Goal: Task Accomplishment & Management: Manage account settings

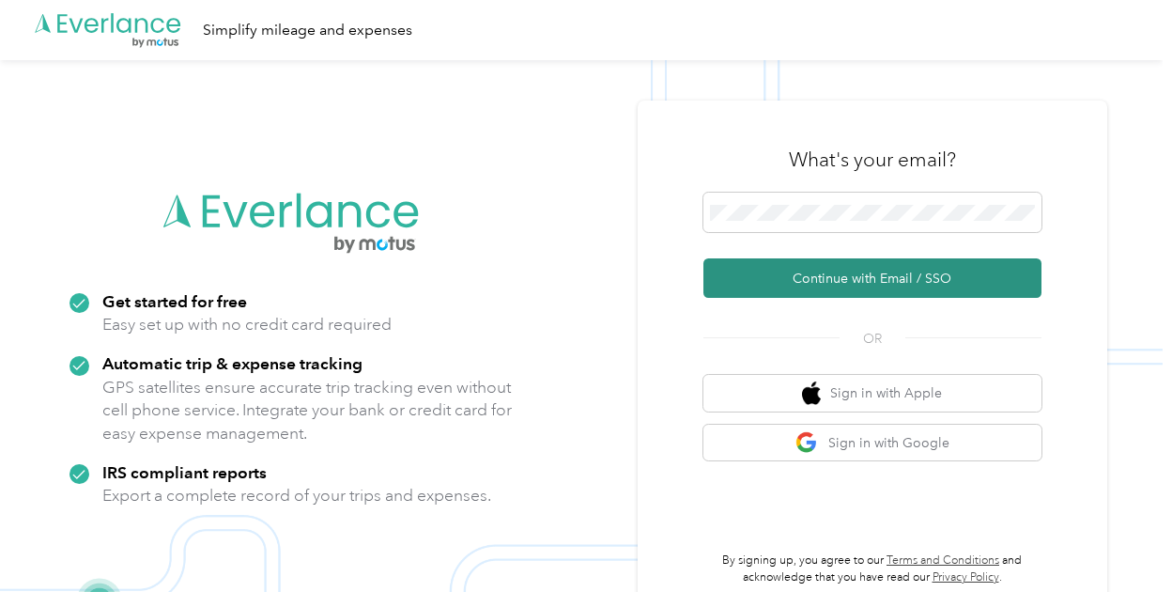
click at [840, 281] on button "Continue with Email / SSO" at bounding box center [873, 277] width 338 height 39
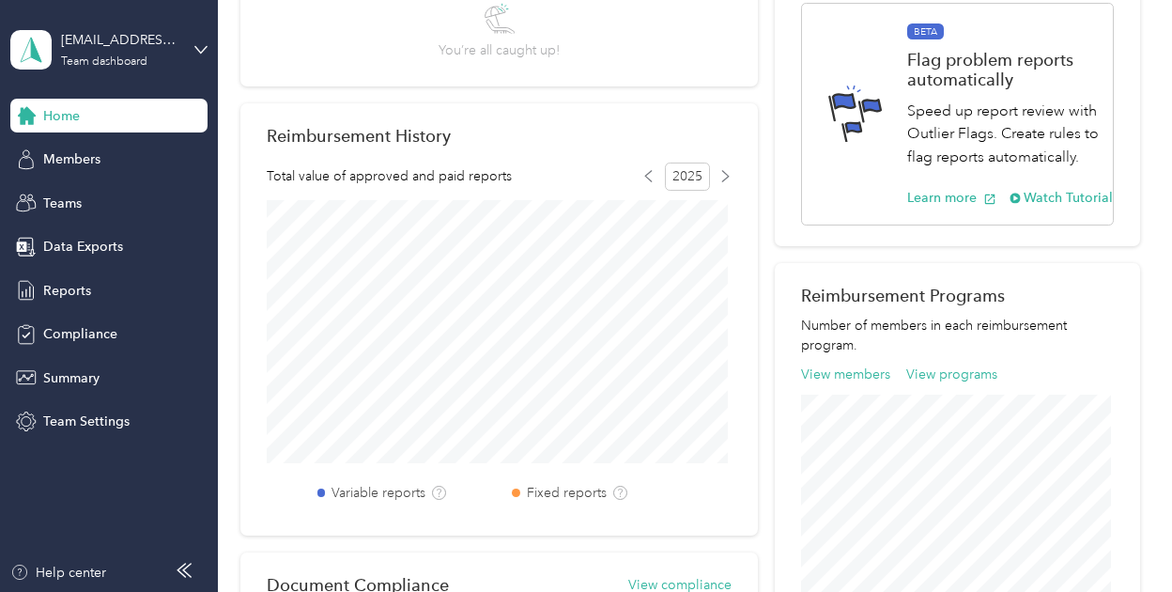
scroll to position [366, 0]
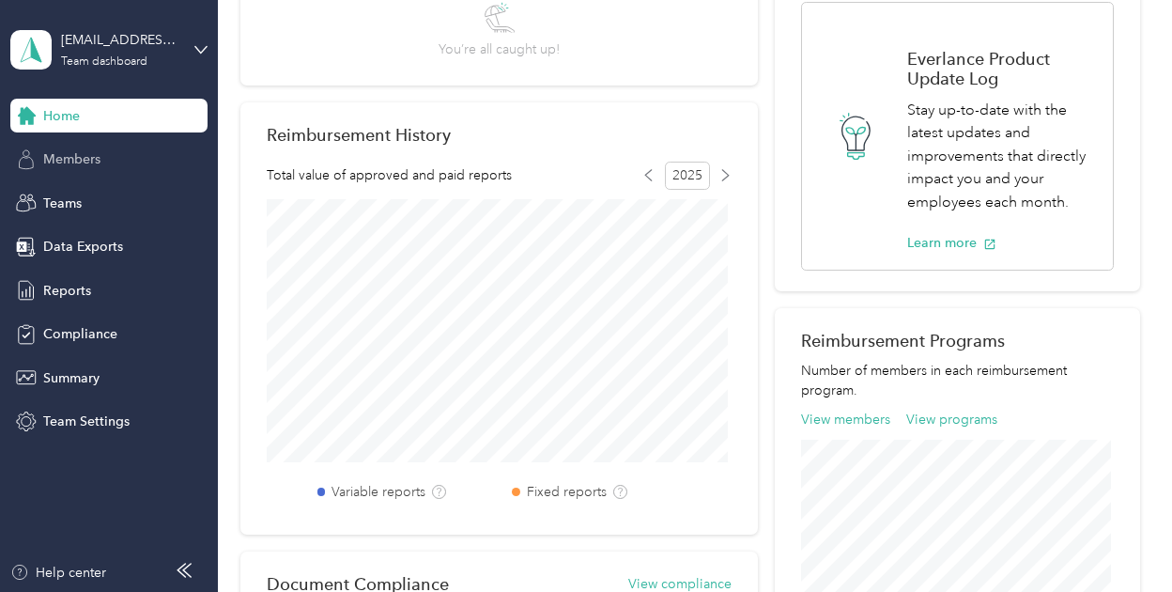
click at [65, 162] on span "Members" at bounding box center [71, 159] width 57 height 20
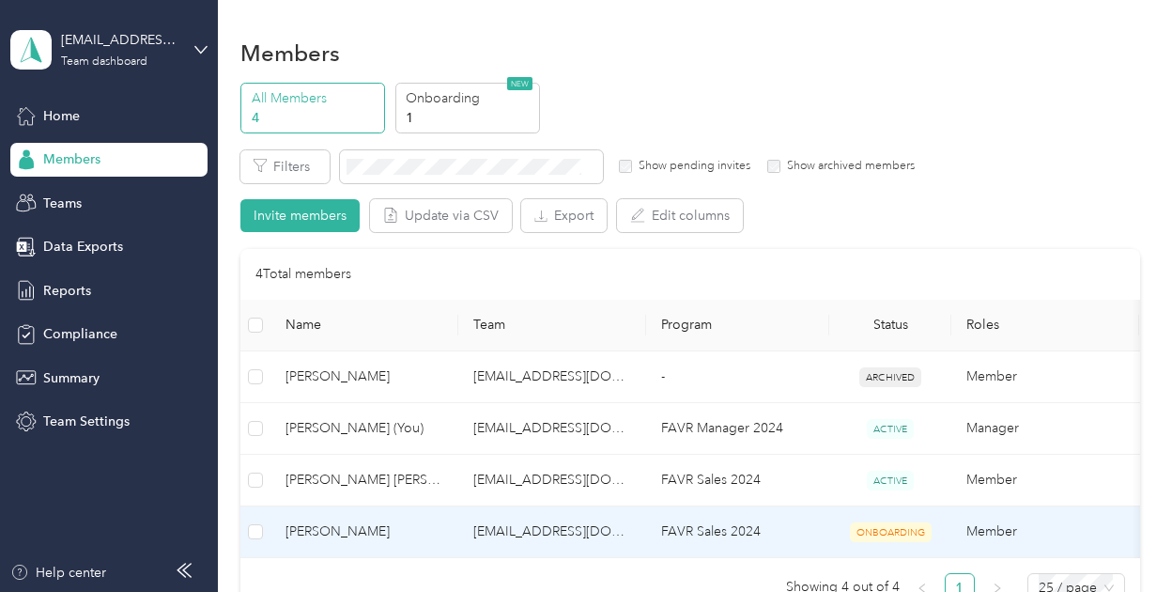
click at [304, 523] on span "[PERSON_NAME]" at bounding box center [365, 531] width 158 height 21
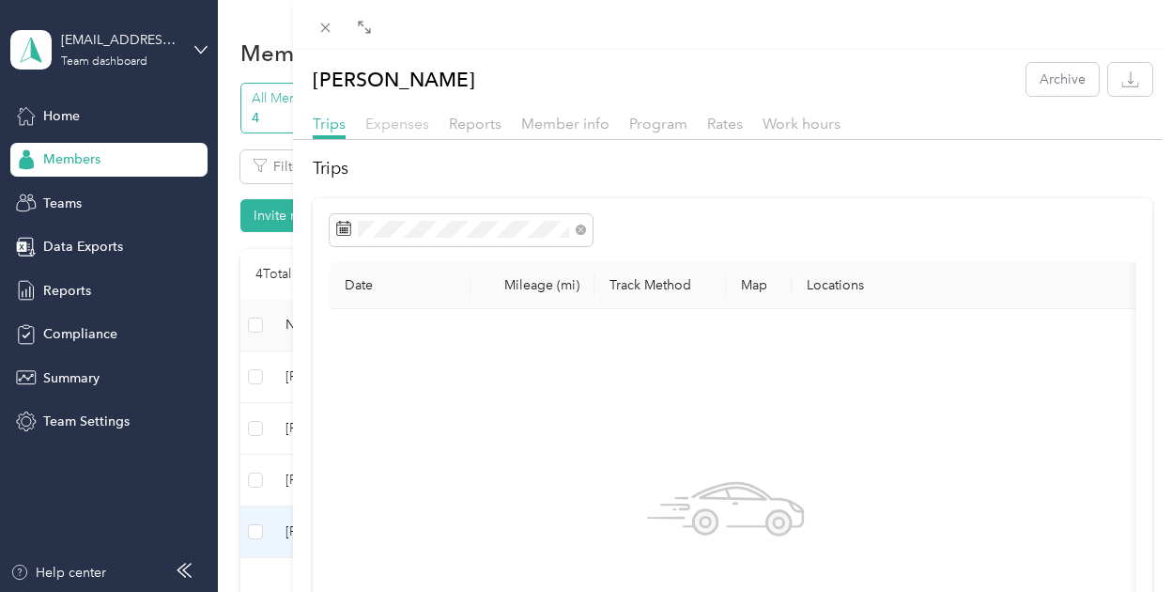
click at [404, 125] on span "Expenses" at bounding box center [397, 124] width 64 height 18
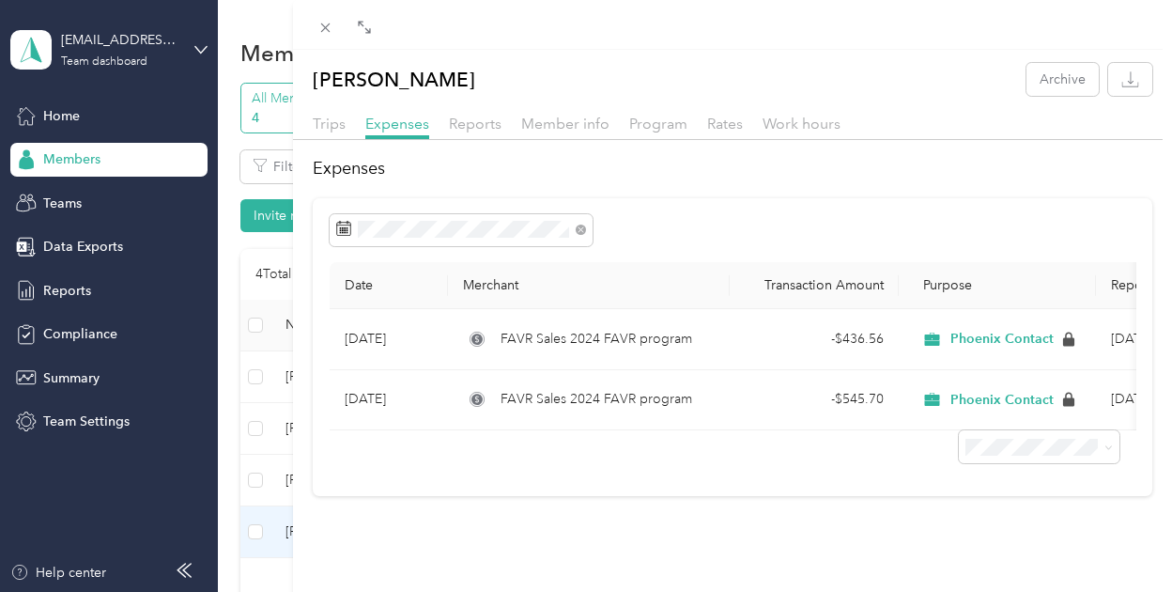
click at [334, 137] on div "Trips Expenses Reports Member info Program Rates Work hours" at bounding box center [732, 126] width 879 height 27
click at [337, 128] on span "Trips" at bounding box center [329, 124] width 33 height 18
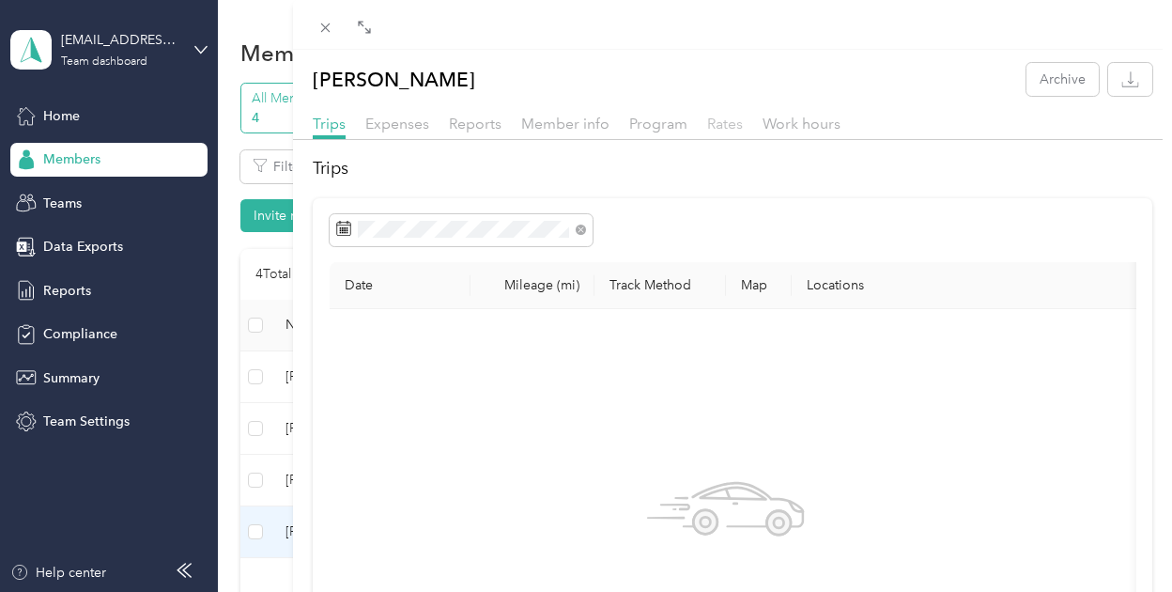
click at [731, 126] on span "Rates" at bounding box center [725, 124] width 36 height 18
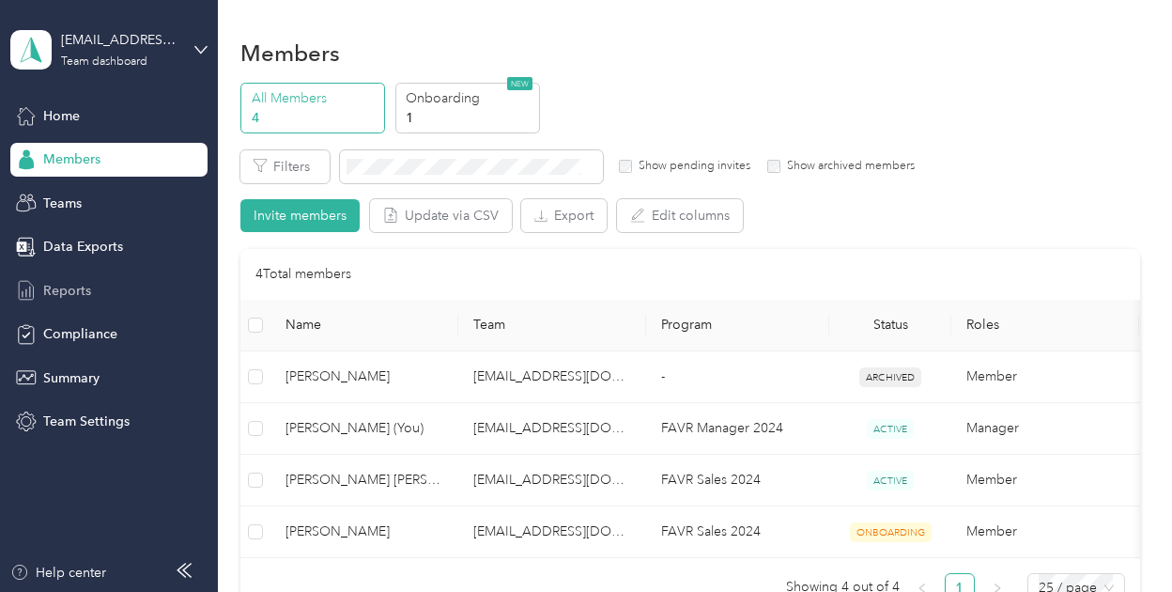
click at [53, 294] on span "Reports" at bounding box center [67, 291] width 48 height 20
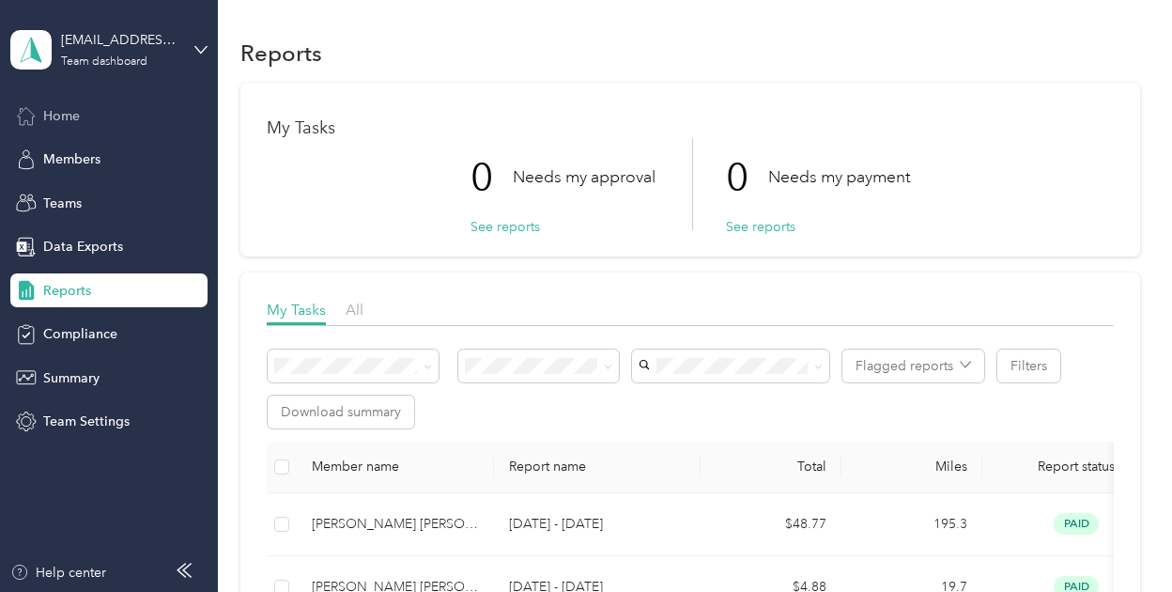
click at [71, 109] on span "Home" at bounding box center [61, 116] width 37 height 20
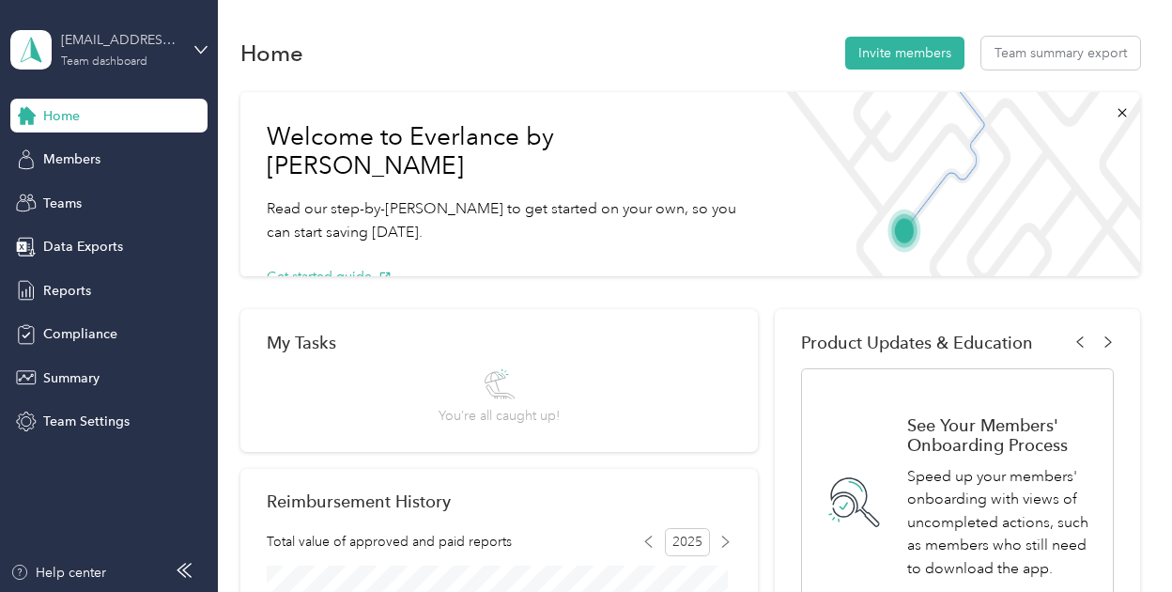
click at [173, 50] on div "dschaffer@phoenixcontact.com Team dashboard" at bounding box center [119, 49] width 117 height 38
click at [79, 200] on div "Personal dashboard" at bounding box center [207, 196] width 369 height 33
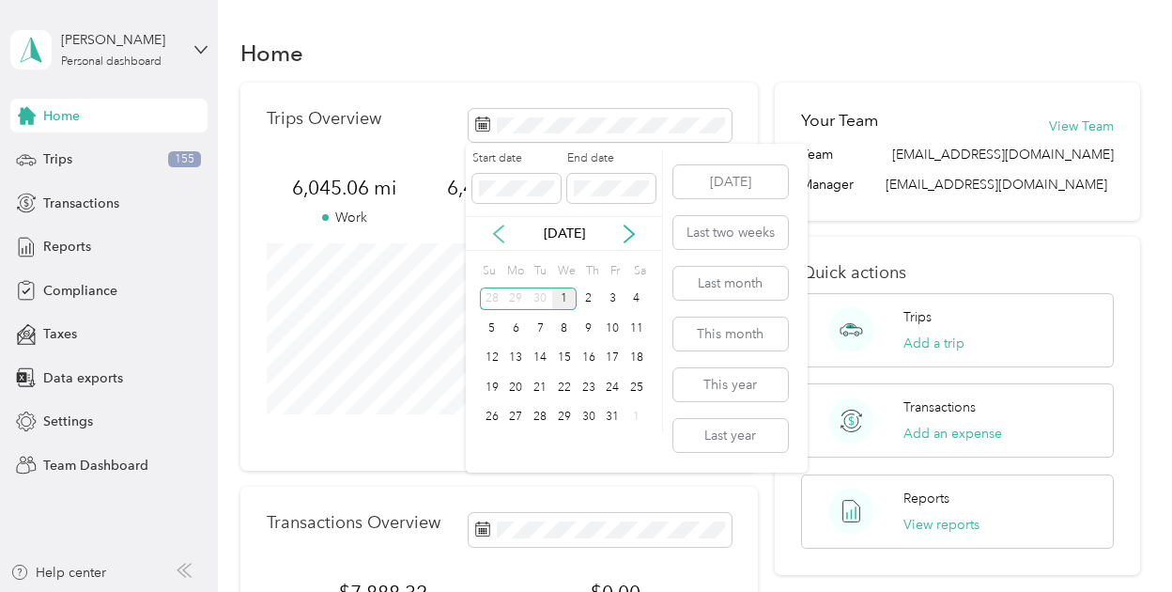
click at [496, 228] on icon at bounding box center [498, 233] width 19 height 19
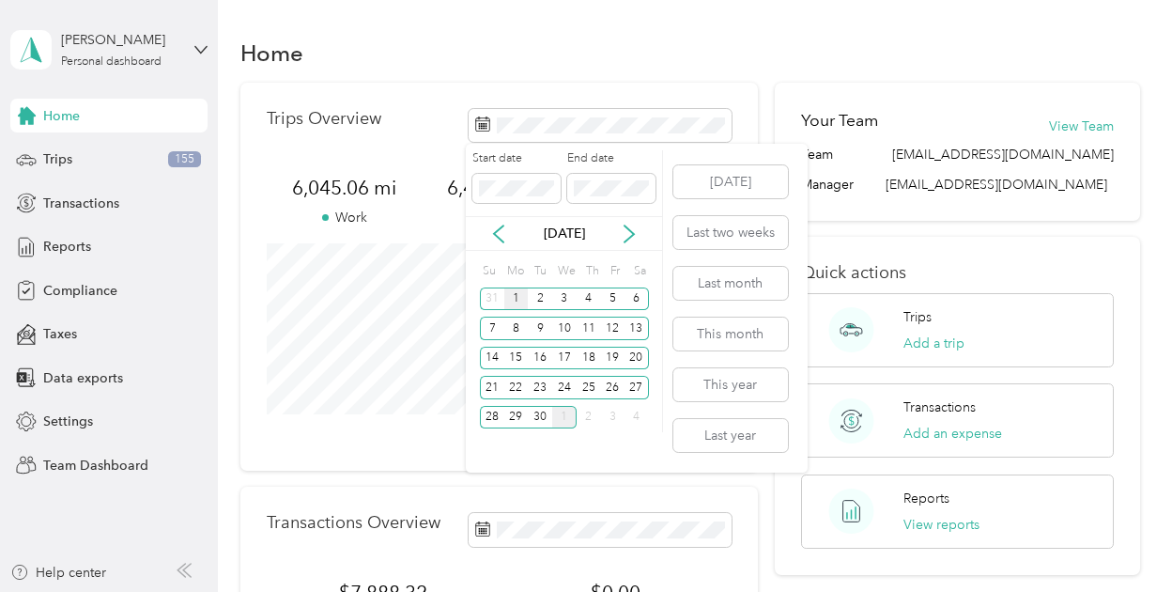
click at [509, 302] on div "1" at bounding box center [516, 298] width 24 height 23
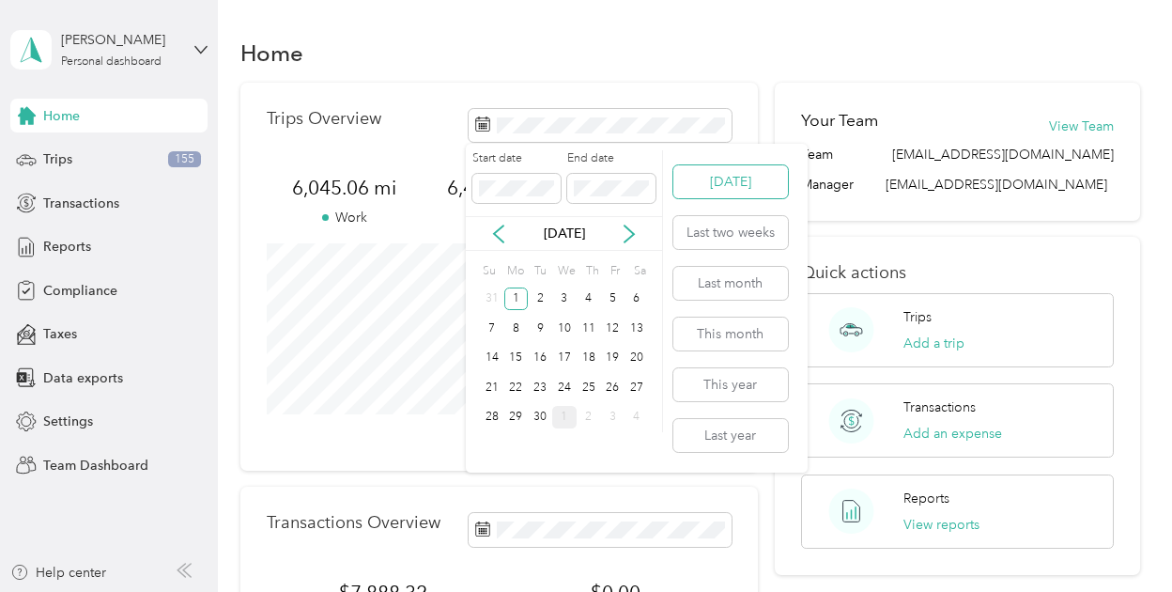
click at [691, 178] on button "[DATE]" at bounding box center [730, 181] width 115 height 33
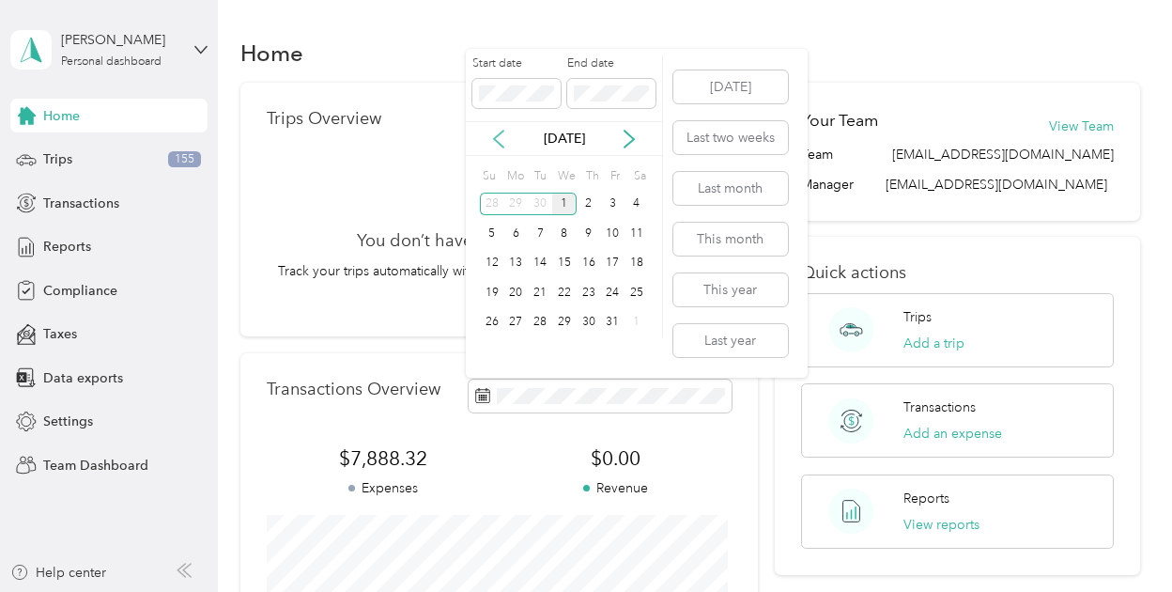
click at [491, 135] on icon at bounding box center [498, 139] width 19 height 19
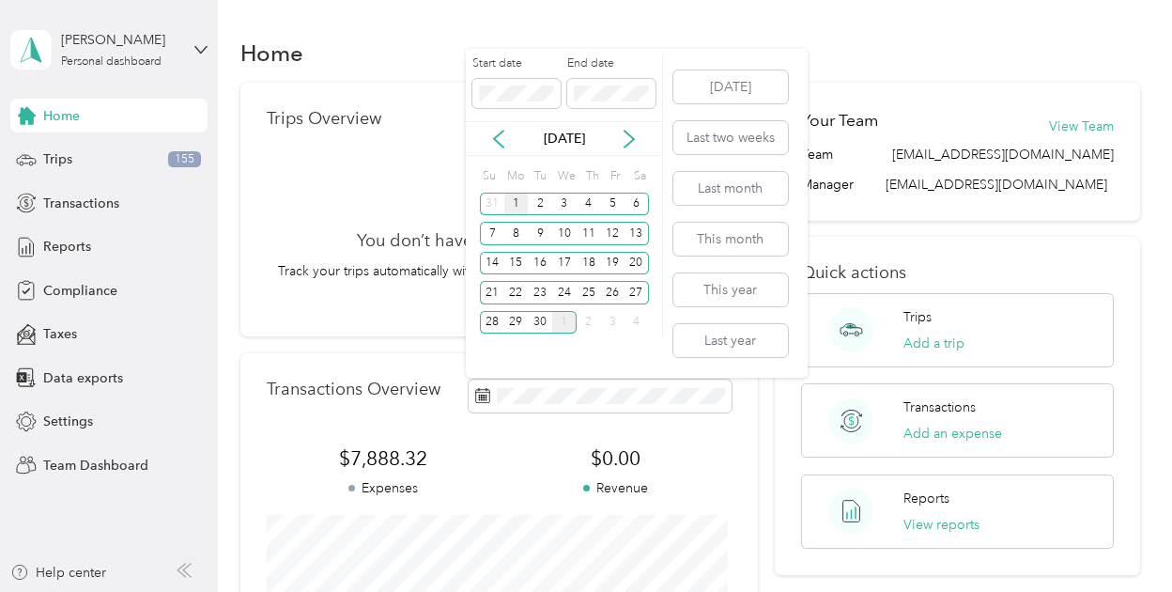
click at [511, 203] on div "1" at bounding box center [516, 204] width 24 height 23
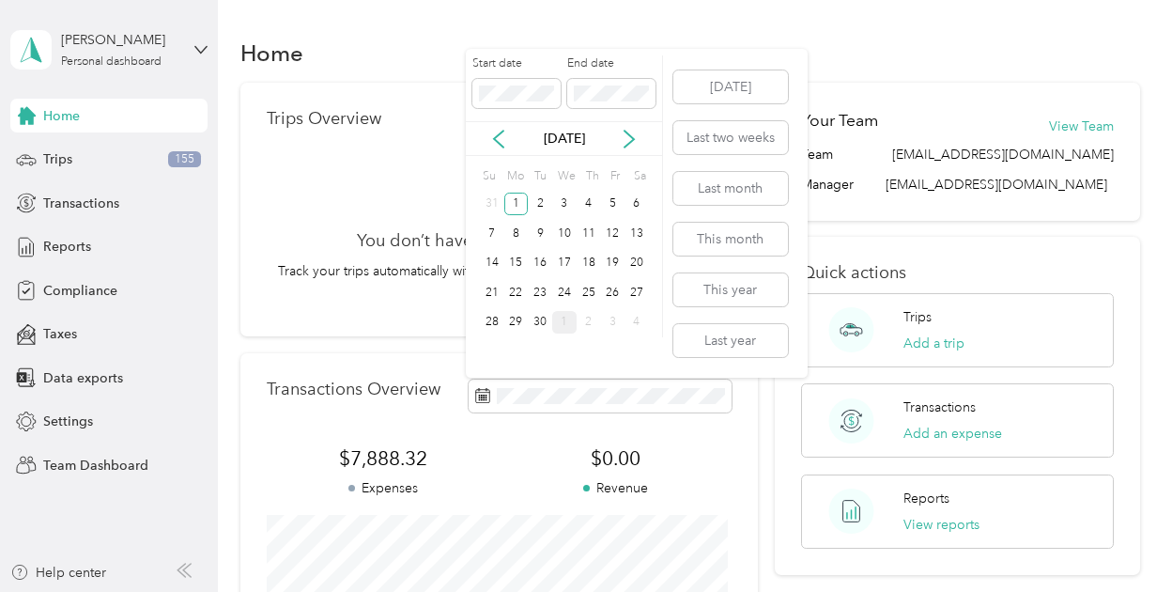
click at [541, 138] on p "[DATE]" at bounding box center [564, 139] width 79 height 20
click at [626, 136] on icon at bounding box center [629, 139] width 19 height 19
click at [564, 210] on div "1" at bounding box center [564, 204] width 24 height 23
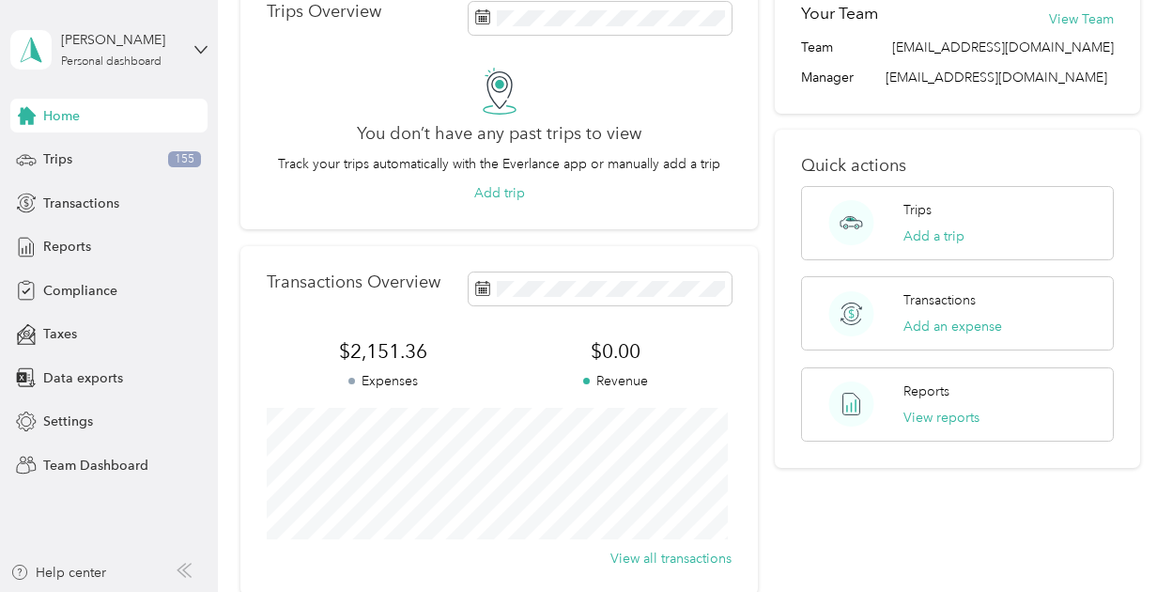
scroll to position [70, 0]
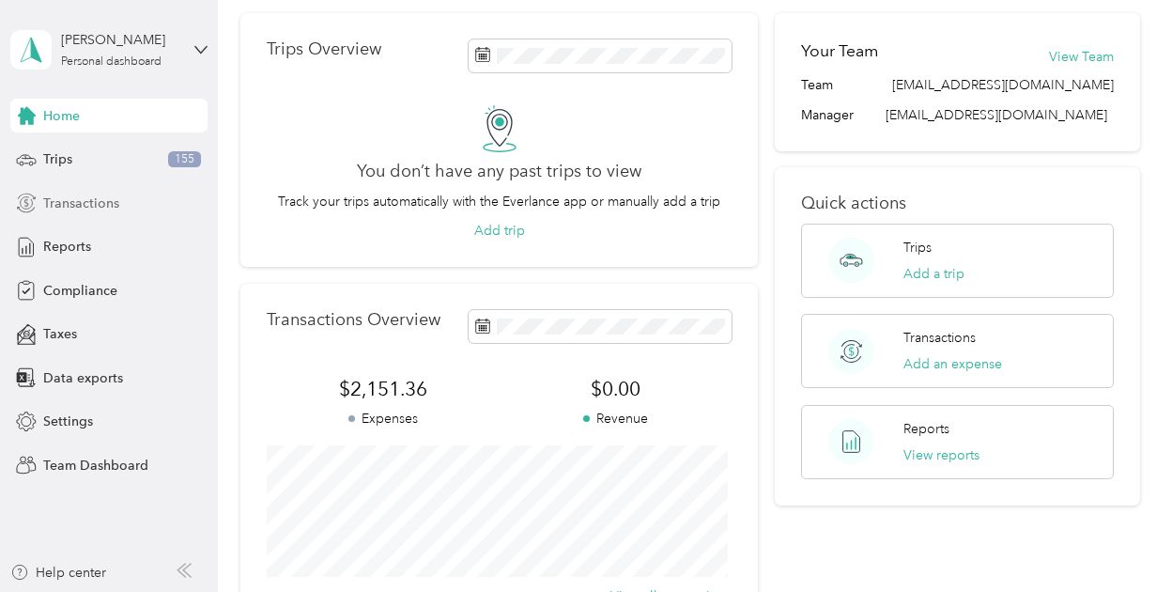
click at [81, 207] on span "Transactions" at bounding box center [81, 203] width 76 height 20
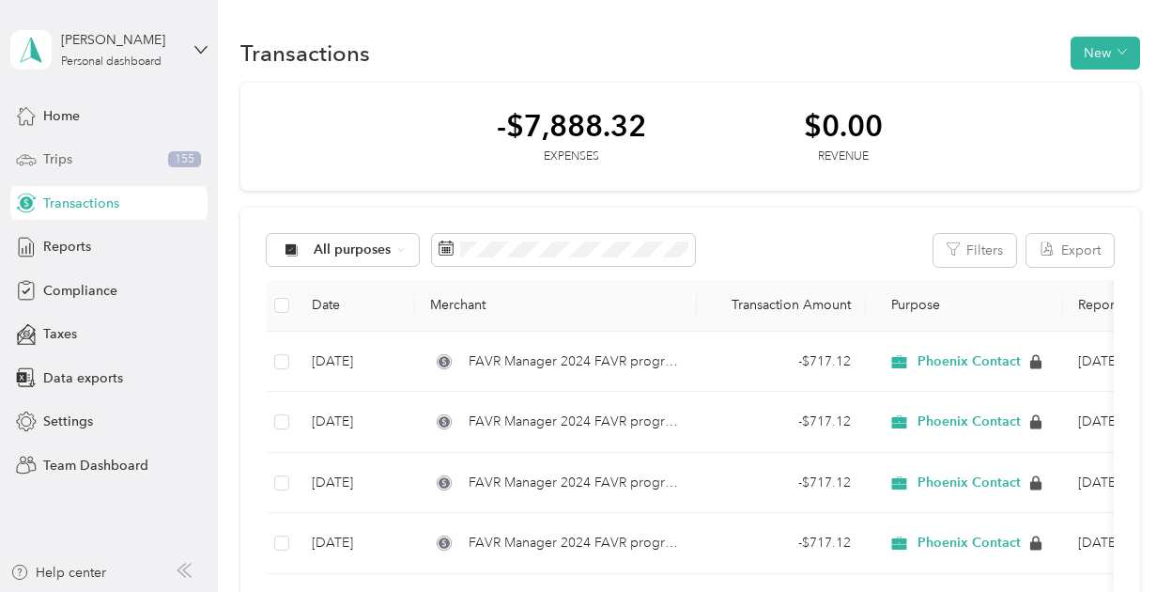
click at [73, 150] on div "Trips 155" at bounding box center [108, 160] width 197 height 34
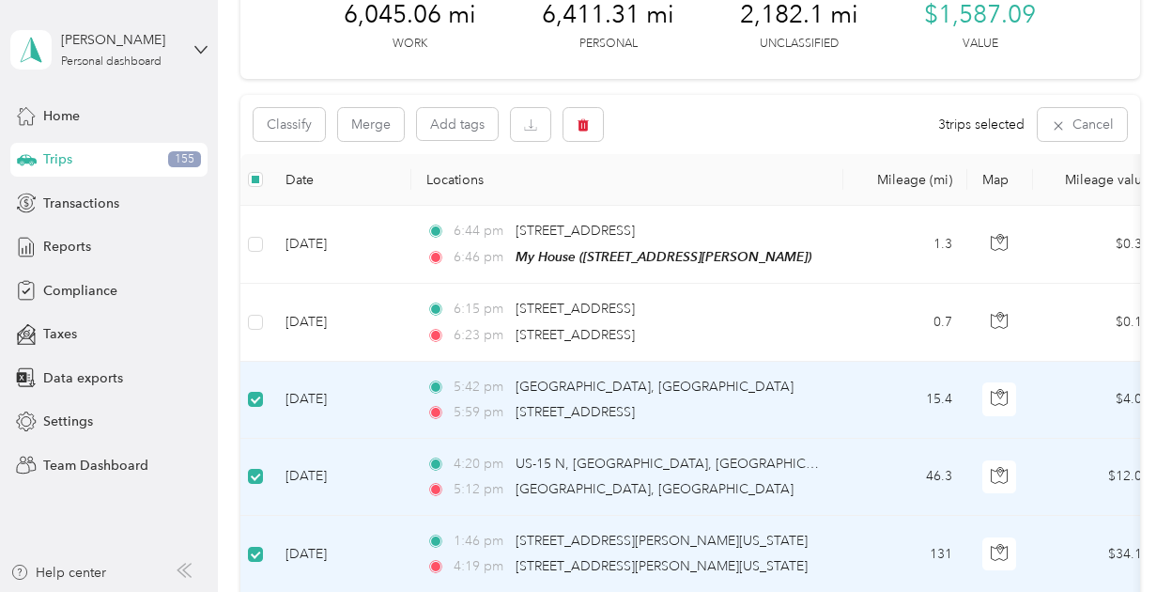
scroll to position [105, 0]
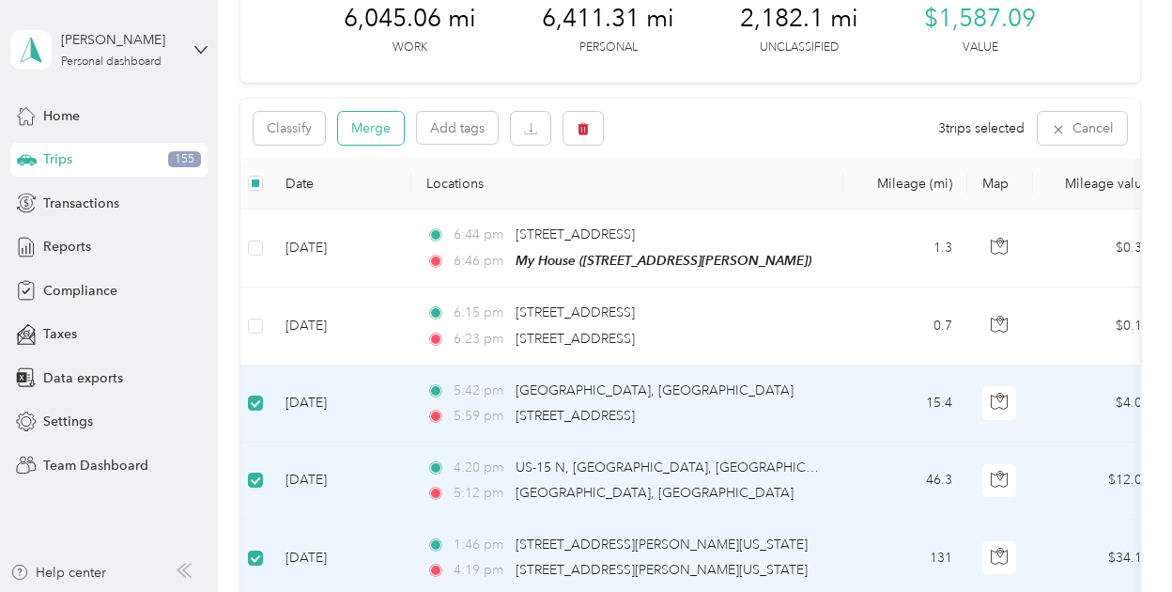
click at [387, 125] on button "Merge" at bounding box center [371, 128] width 66 height 33
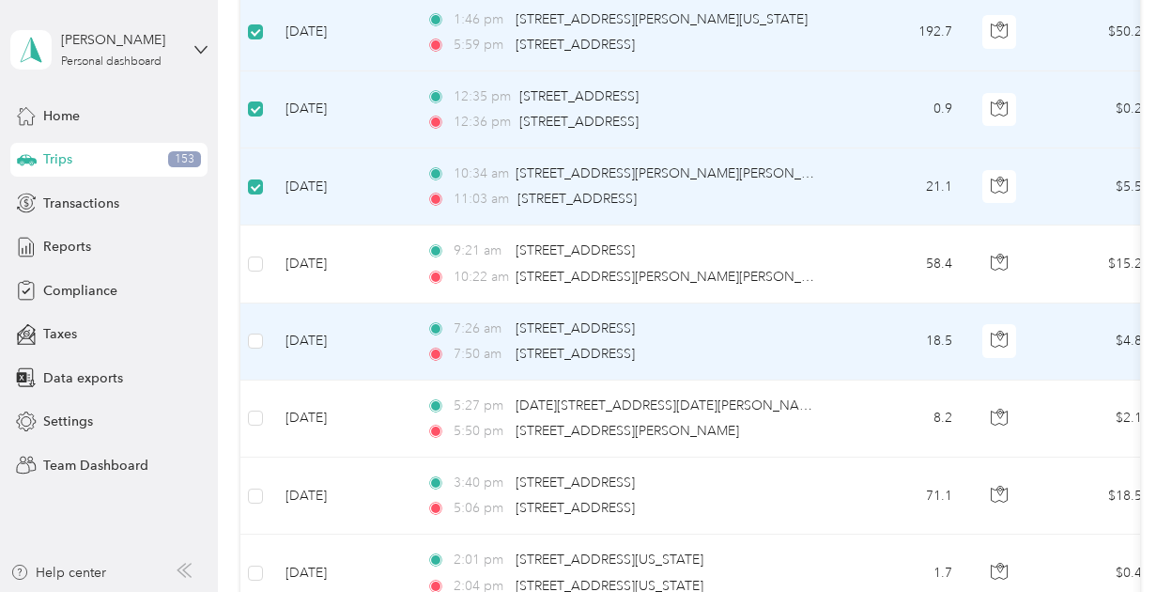
scroll to position [477, 0]
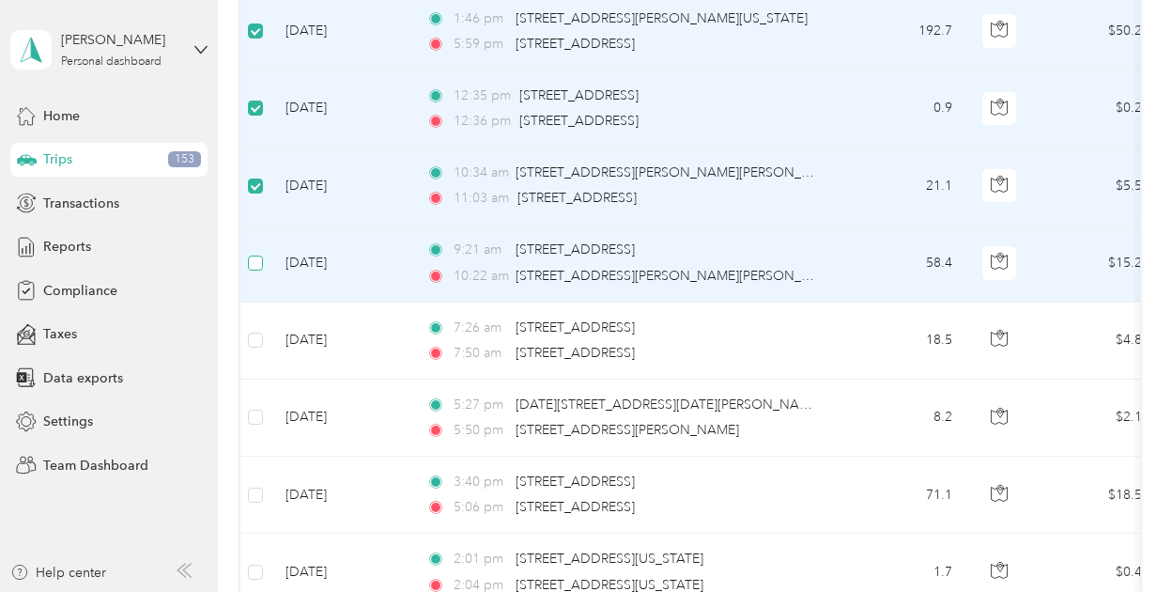
click at [256, 267] on label at bounding box center [255, 263] width 15 height 21
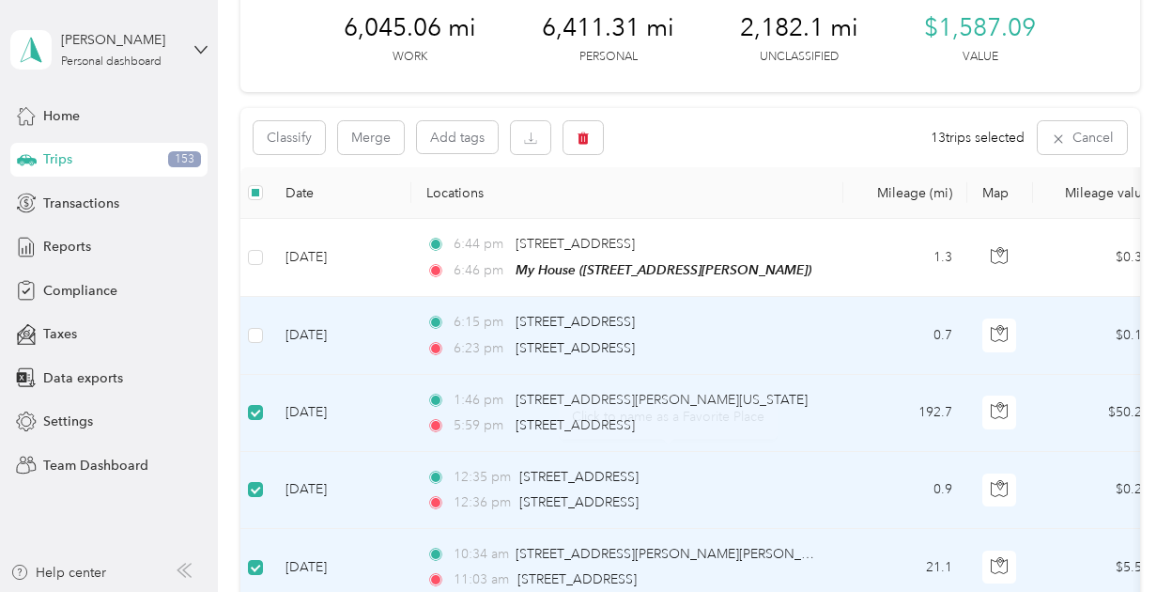
scroll to position [0, 0]
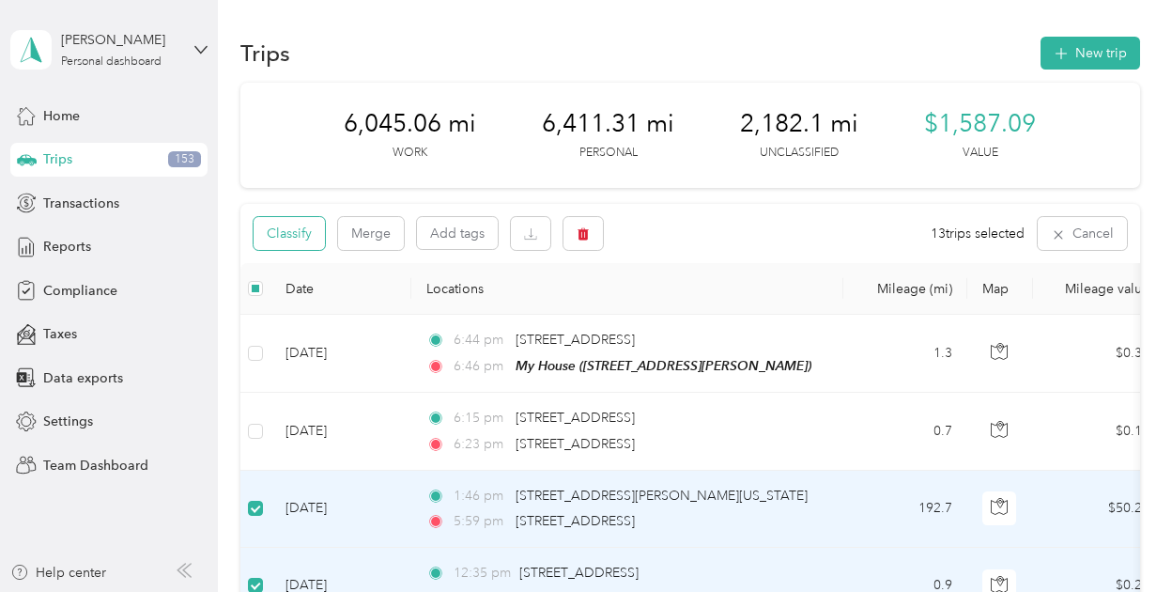
click at [293, 242] on button "Classify" at bounding box center [289, 233] width 71 height 33
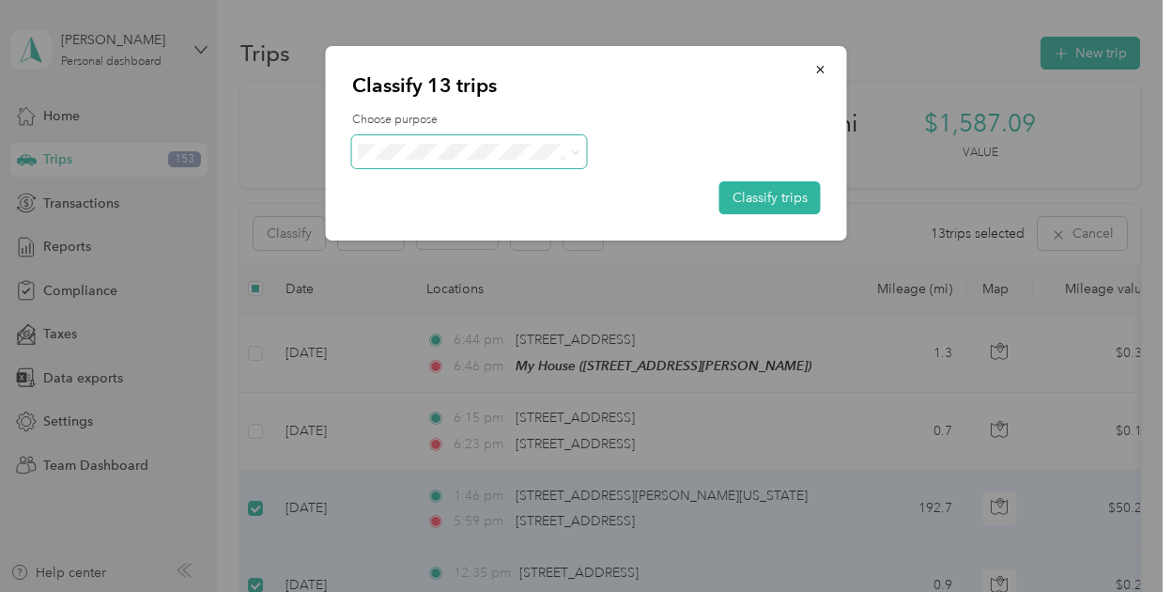
click at [584, 161] on span at bounding box center [469, 151] width 235 height 33
click at [575, 155] on icon at bounding box center [575, 152] width 8 height 8
click at [511, 183] on span "Phoenix Contact" at bounding box center [485, 187] width 175 height 20
click at [753, 201] on button "Classify trips" at bounding box center [769, 197] width 101 height 33
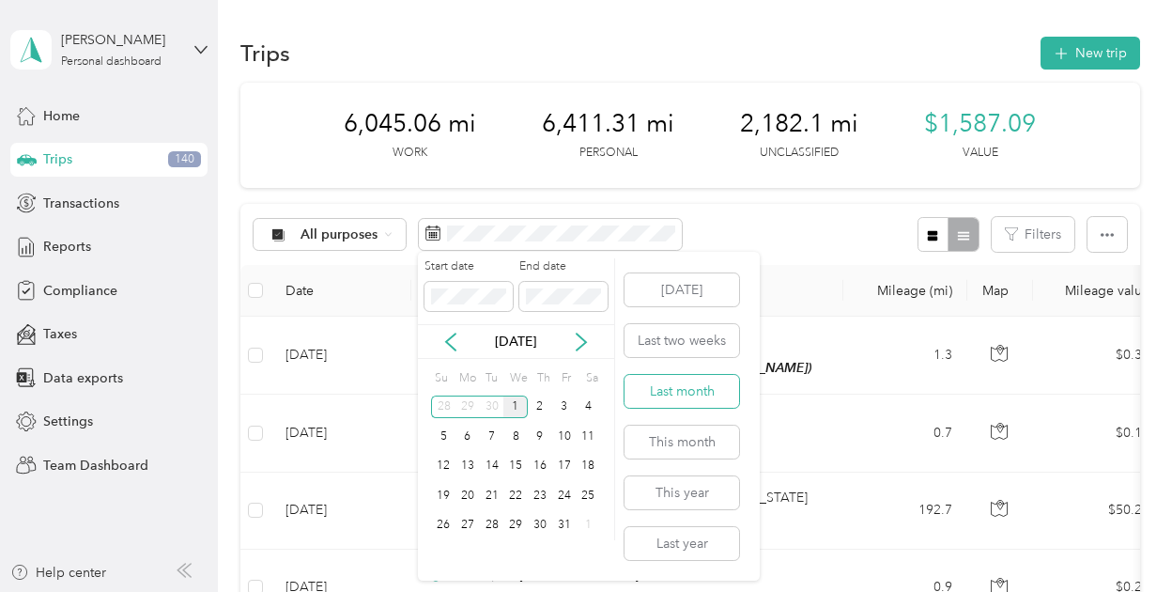
click at [680, 389] on button "Last month" at bounding box center [682, 391] width 115 height 33
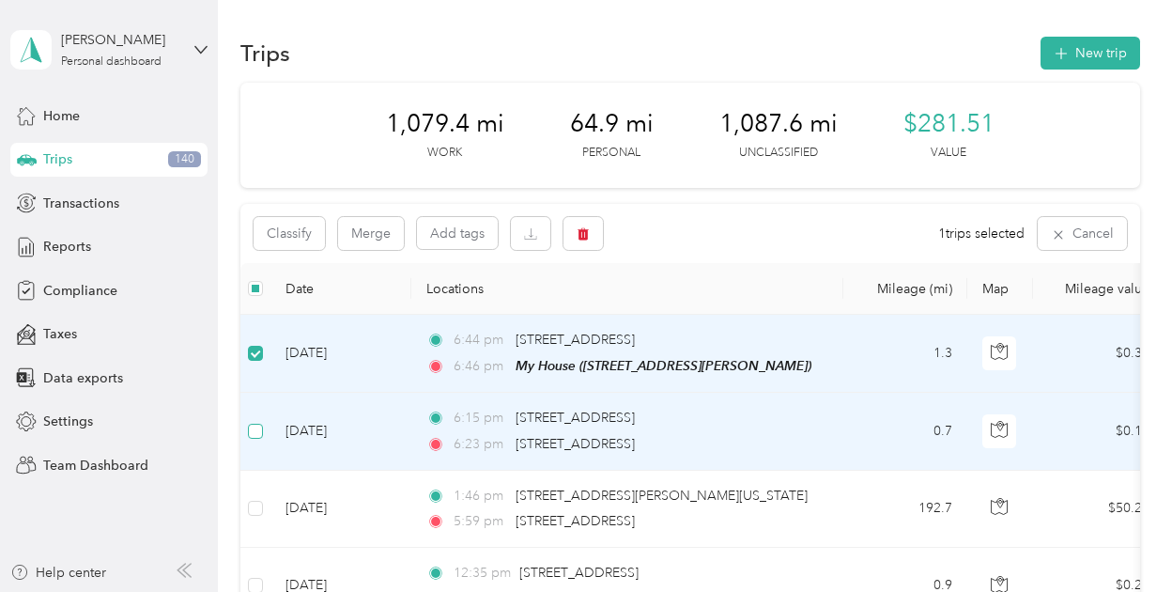
click at [255, 439] on label at bounding box center [255, 431] width 15 height 21
click at [300, 241] on button "Classify" at bounding box center [289, 233] width 71 height 33
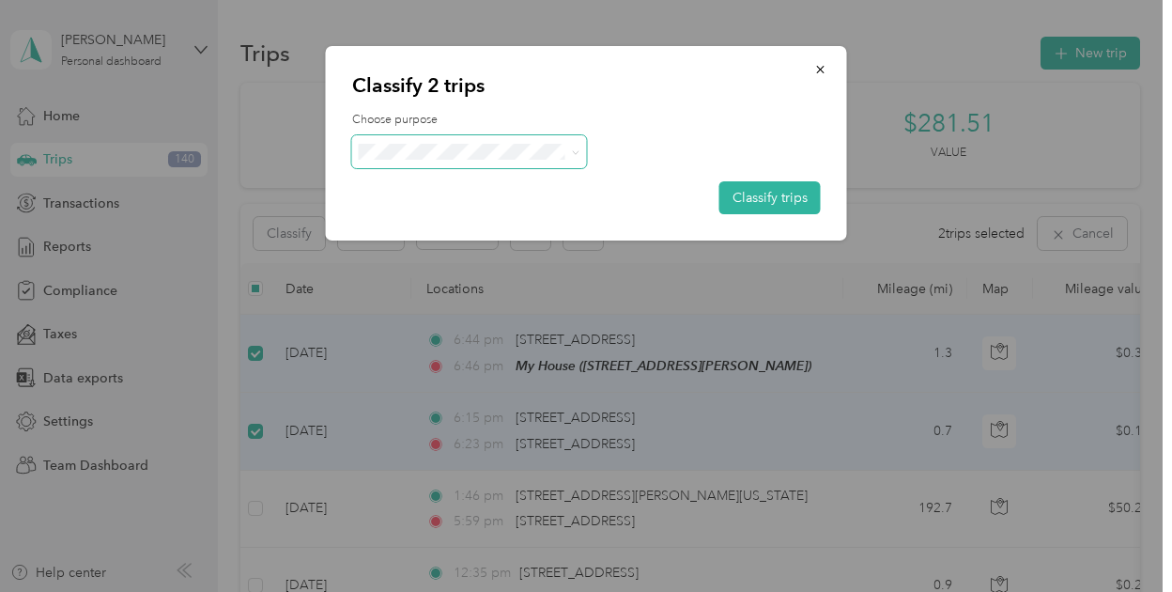
click at [563, 161] on span at bounding box center [469, 151] width 235 height 33
click at [577, 147] on span at bounding box center [575, 152] width 8 height 16
click at [575, 151] on icon at bounding box center [575, 152] width 8 height 8
click at [498, 211] on span "Personal" at bounding box center [485, 214] width 175 height 20
click at [735, 189] on button "Classify trips" at bounding box center [769, 197] width 101 height 33
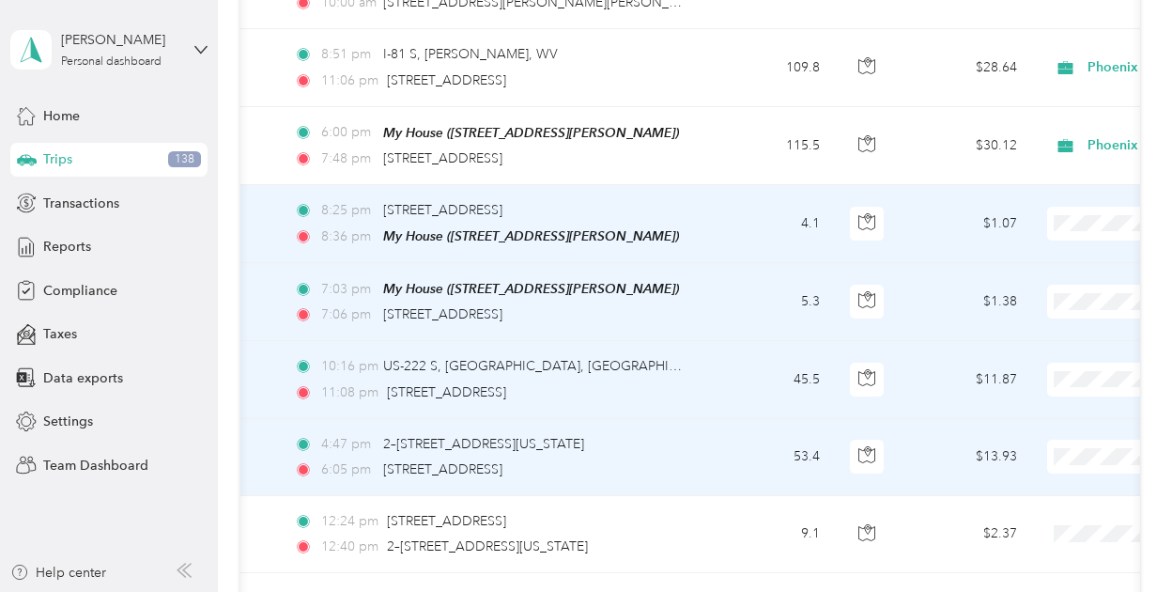
scroll to position [0, 210]
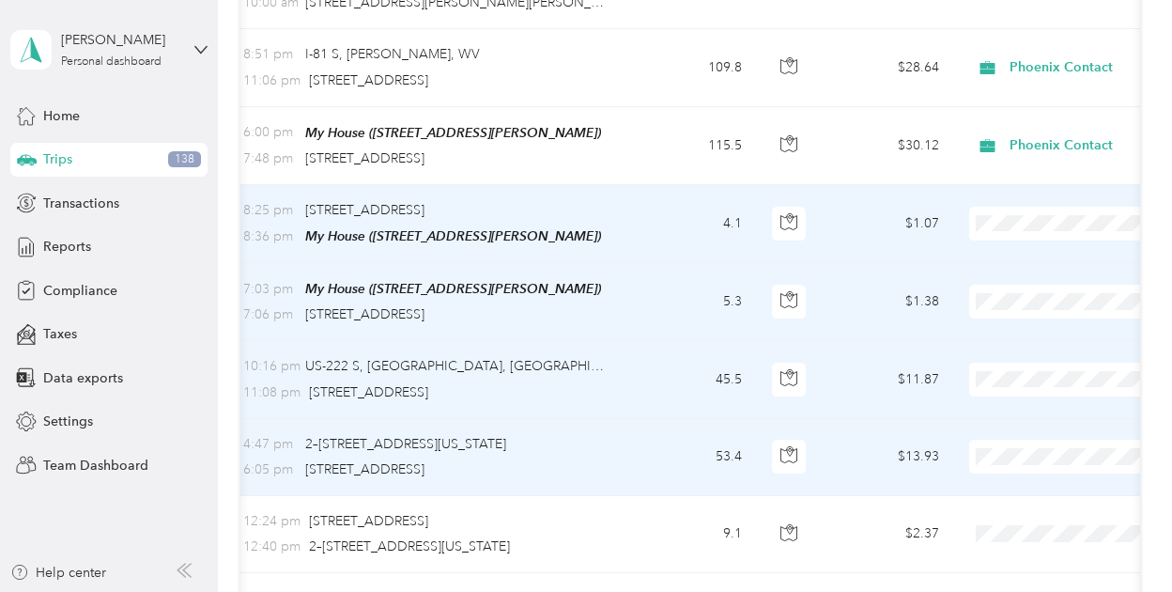
click at [1012, 287] on li "Personal" at bounding box center [1055, 284] width 233 height 33
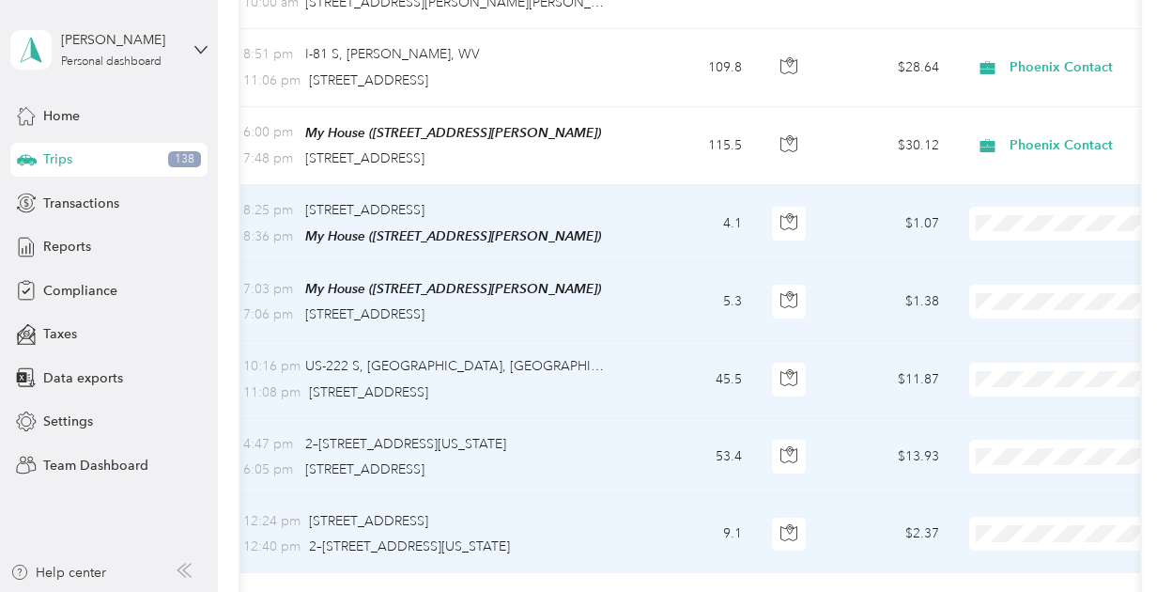
click at [858, 518] on td "$2.37" at bounding box center [889, 534] width 132 height 77
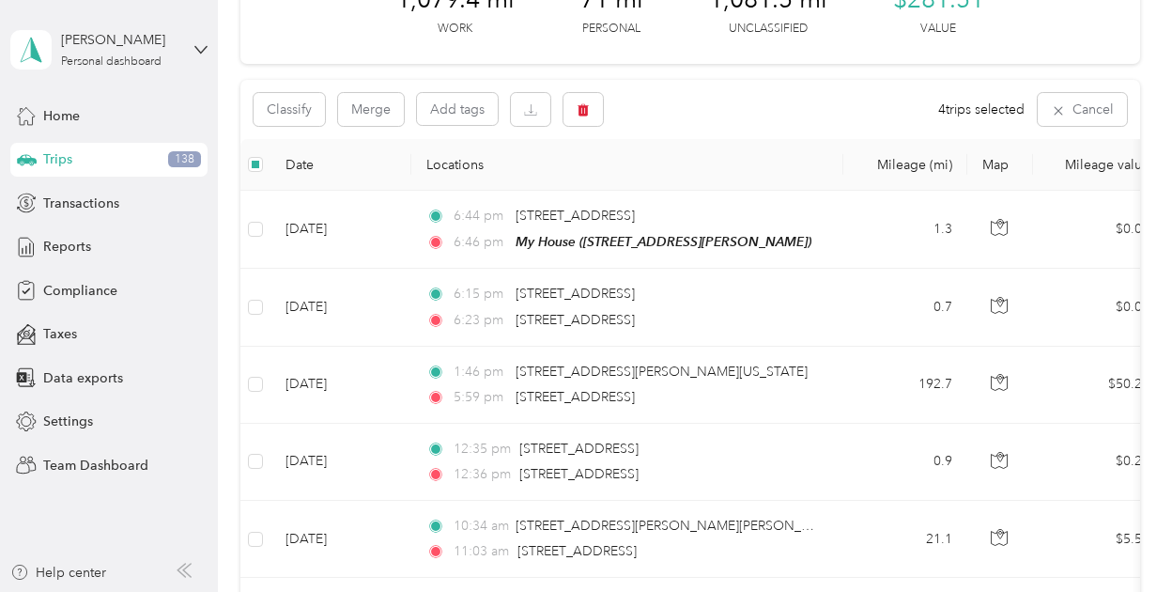
scroll to position [0, 0]
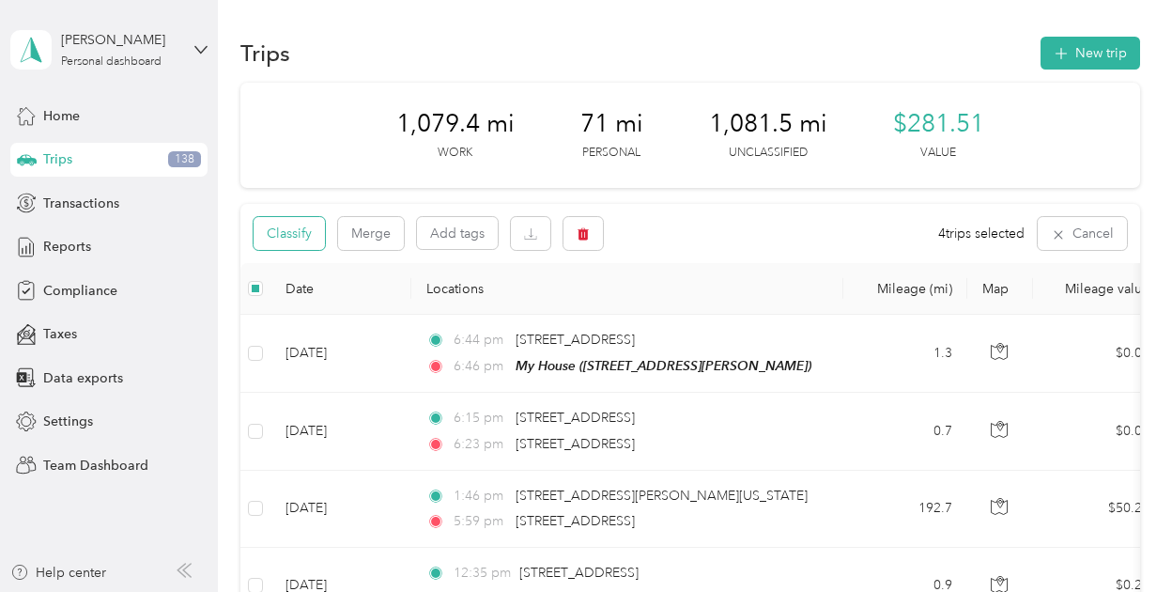
click at [295, 236] on button "Classify" at bounding box center [289, 233] width 71 height 33
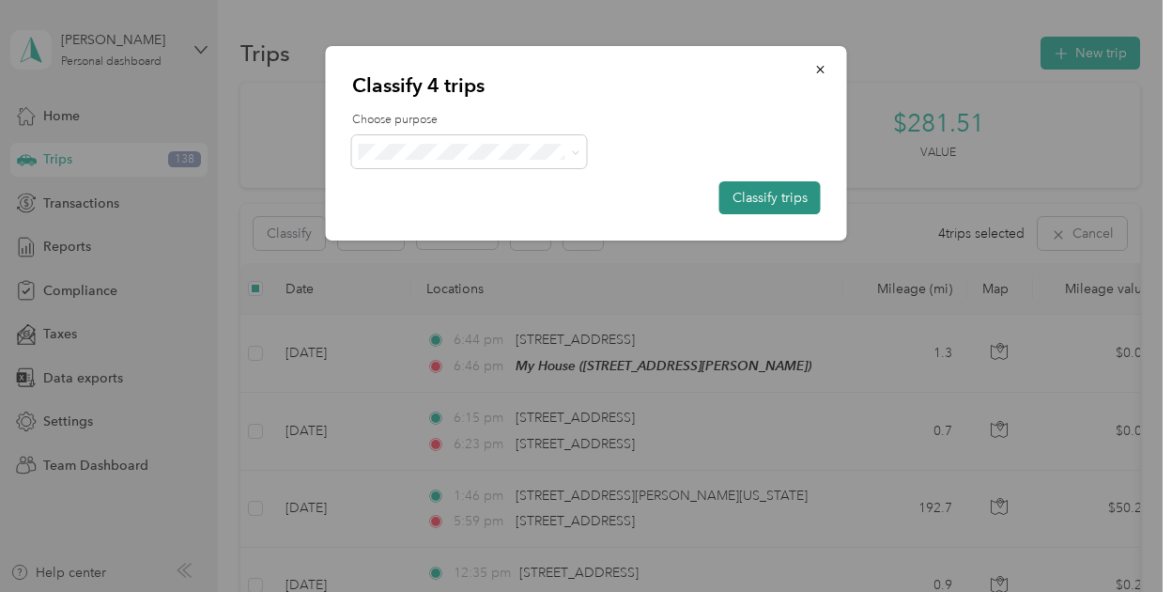
click at [737, 187] on button "Classify trips" at bounding box center [769, 197] width 101 height 33
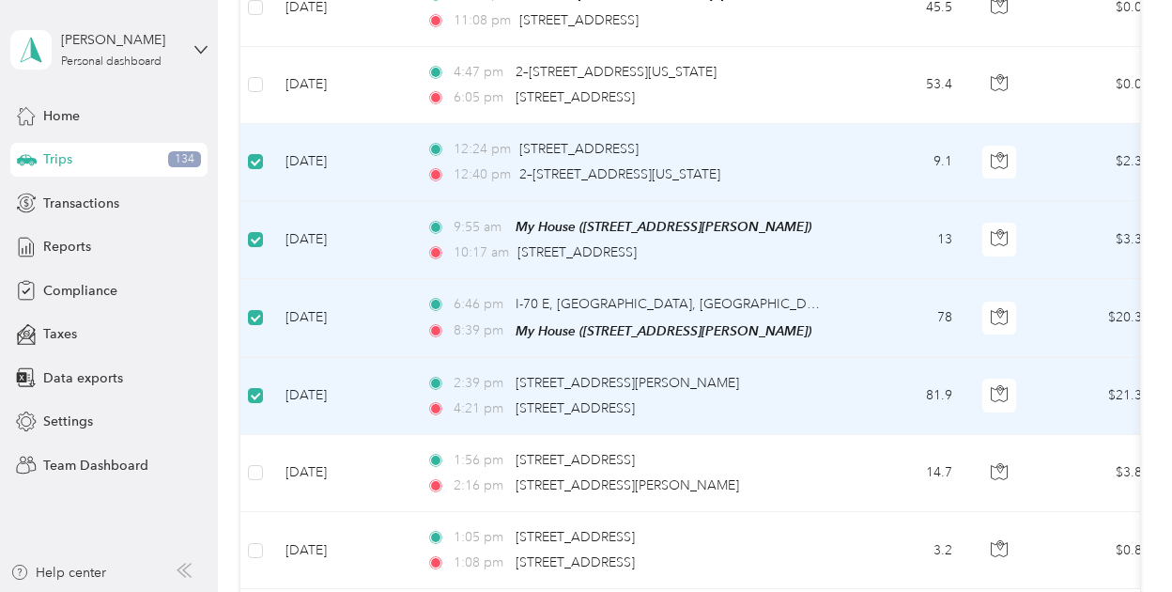
scroll to position [1672, 0]
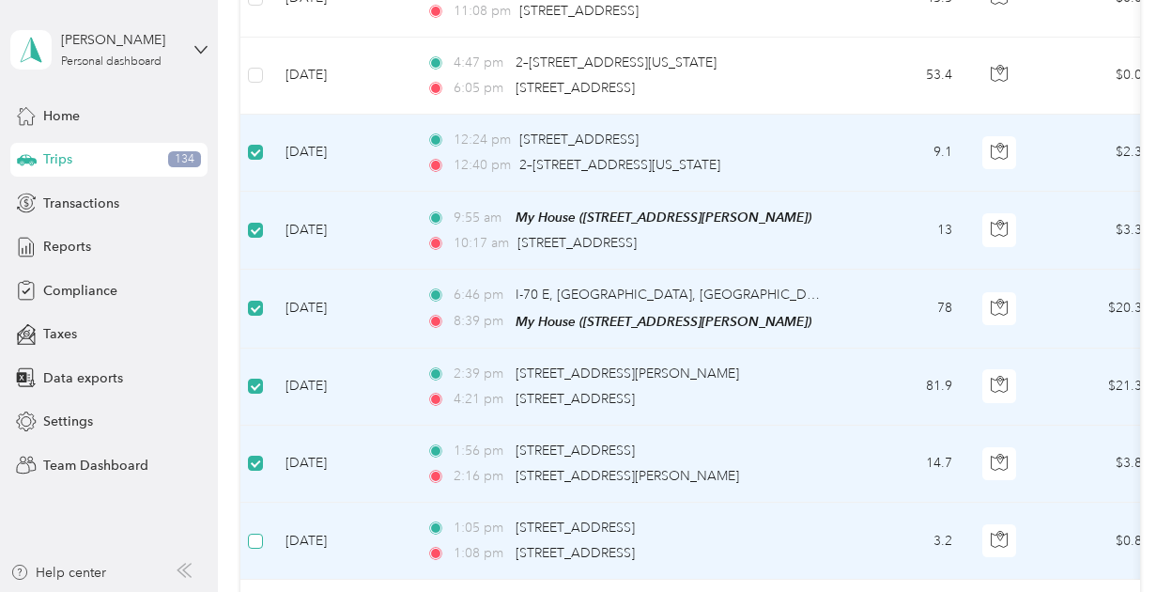
click at [255, 536] on td at bounding box center [255, 541] width 30 height 77
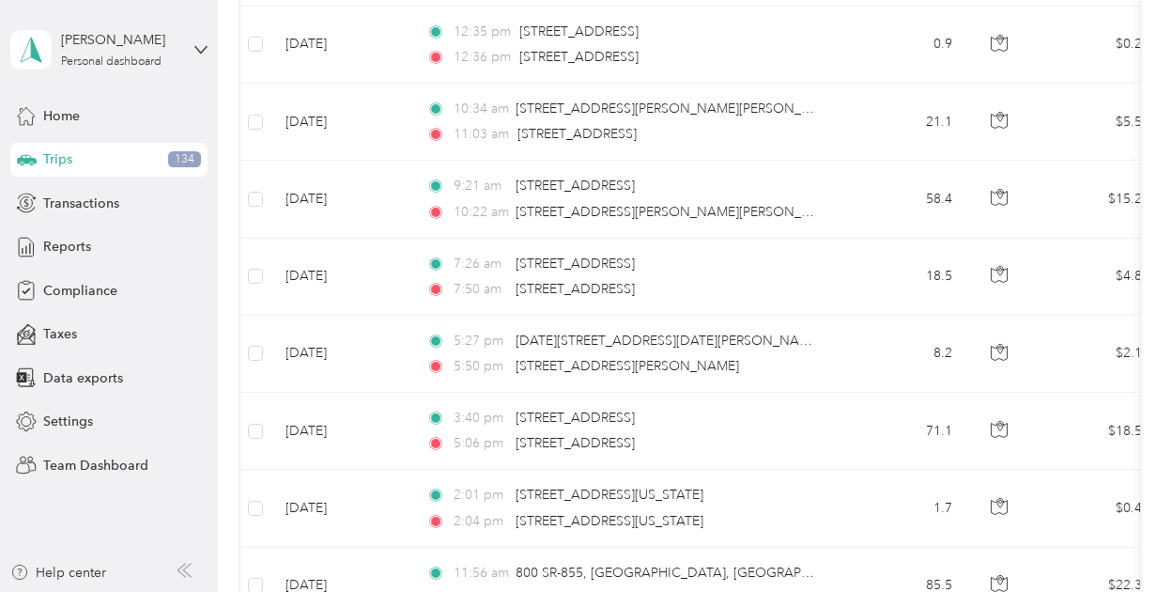
scroll to position [0, 0]
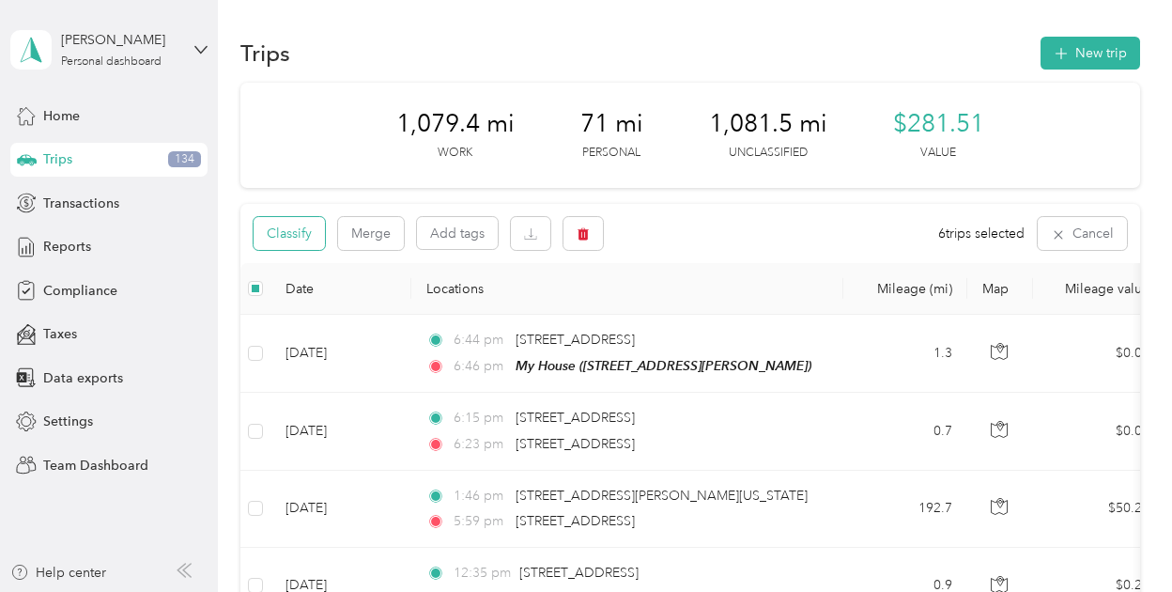
click at [310, 240] on button "Classify" at bounding box center [289, 233] width 71 height 33
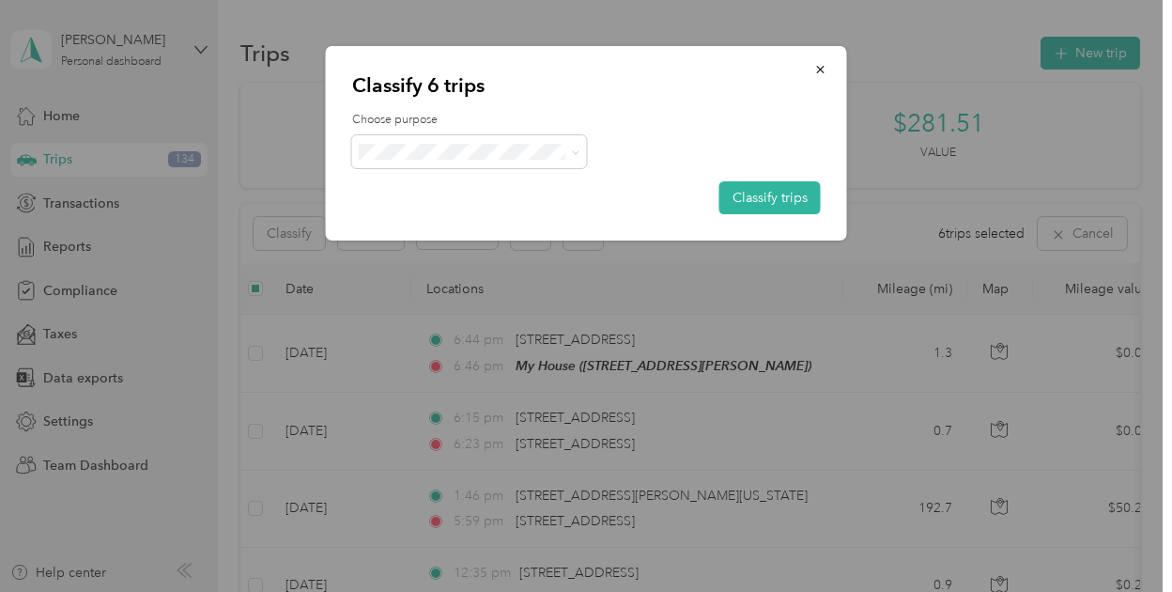
click at [440, 194] on ol "Phoenix Contact Personal" at bounding box center [469, 195] width 235 height 66
click at [756, 191] on button "Classify trips" at bounding box center [769, 197] width 101 height 33
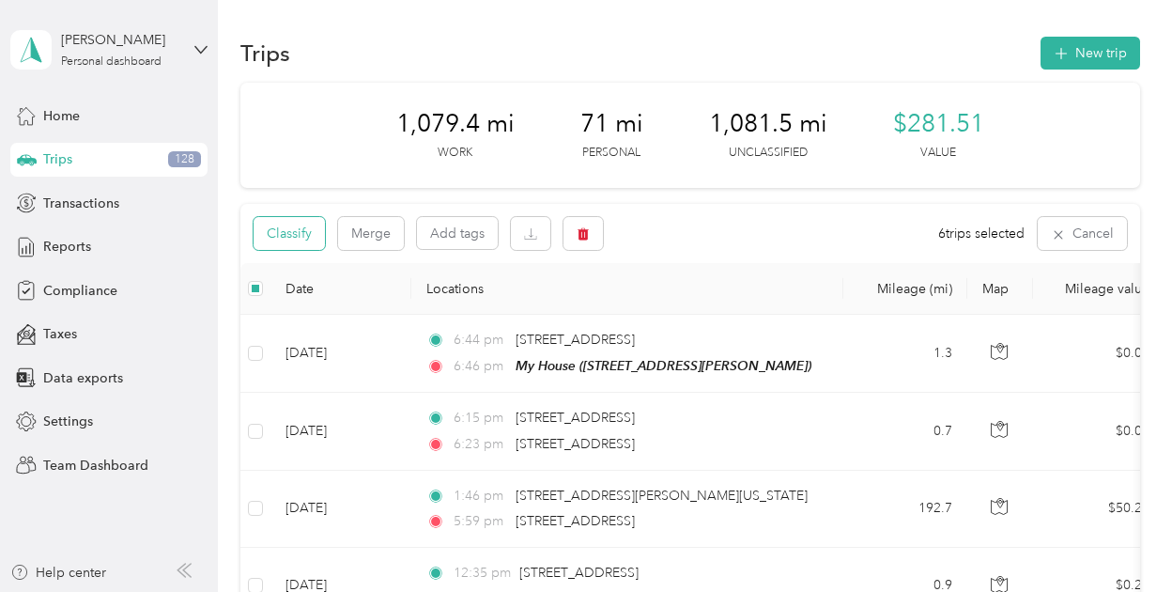
click at [304, 240] on button "Classify" at bounding box center [289, 233] width 71 height 33
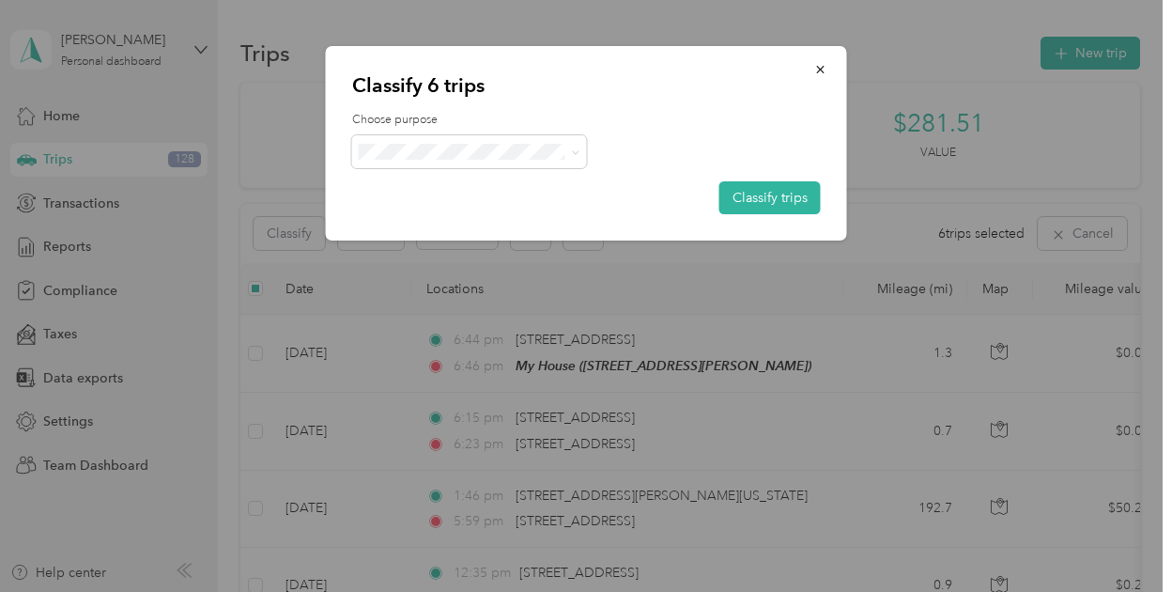
click at [512, 182] on span "Phoenix Contact" at bounding box center [485, 186] width 175 height 20
click at [774, 198] on button "Classify trips" at bounding box center [769, 197] width 101 height 33
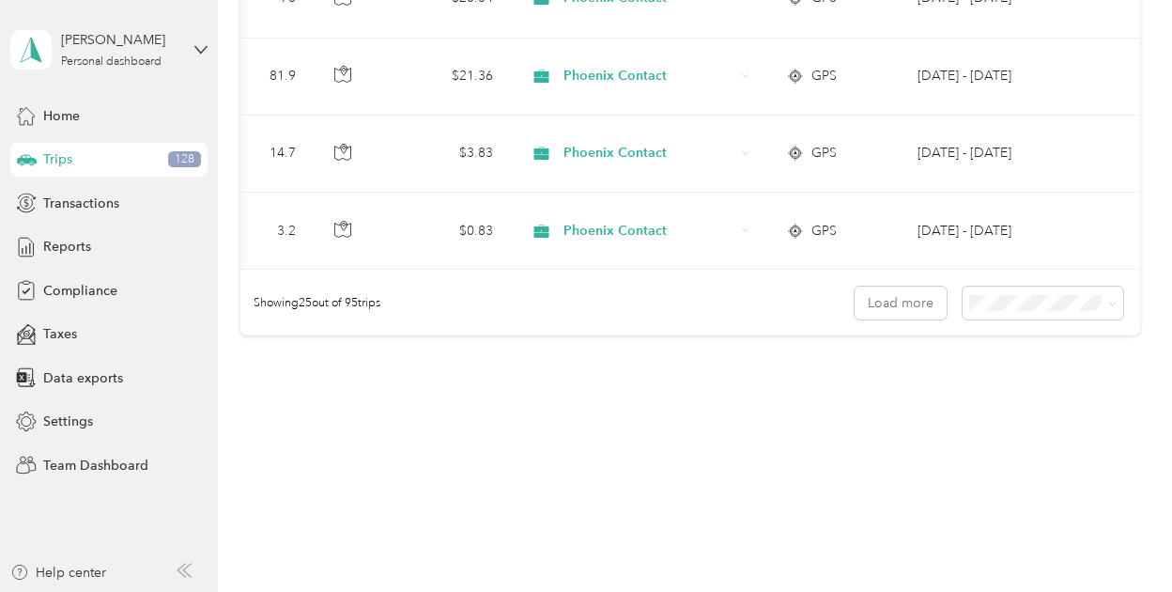
scroll to position [1988, 0]
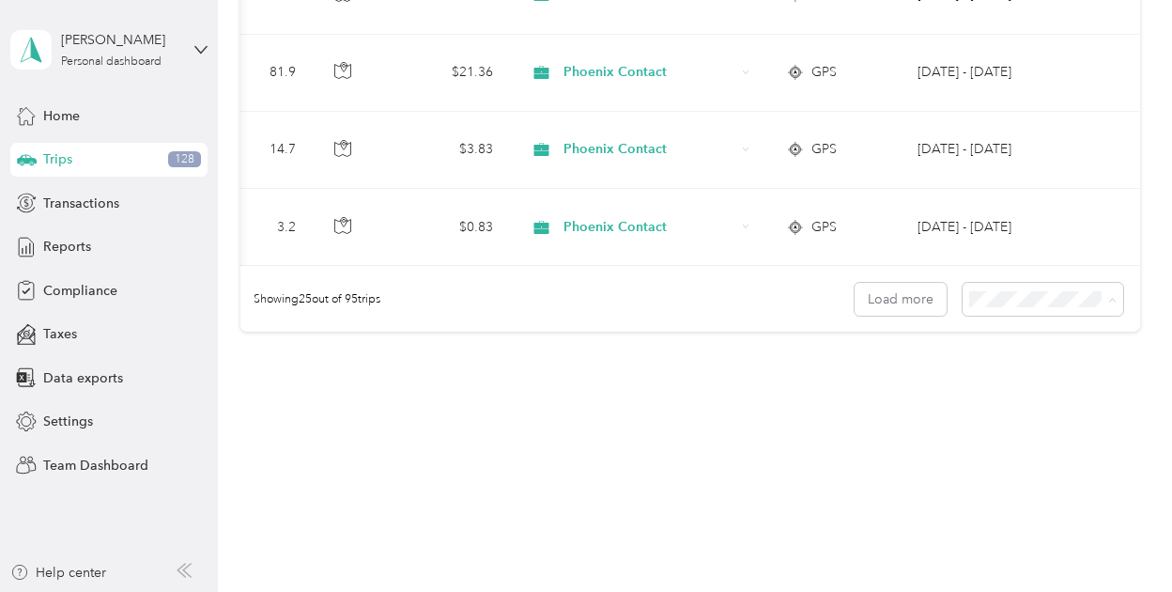
click at [985, 397] on span "100 per load" at bounding box center [1009, 400] width 77 height 16
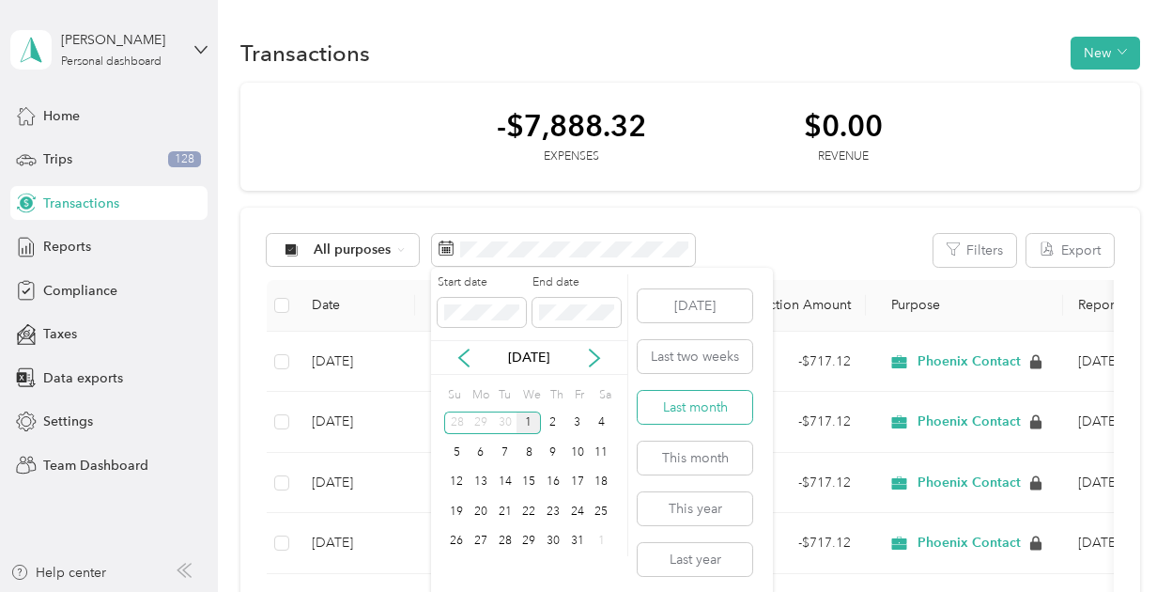
click at [694, 401] on button "Last month" at bounding box center [695, 407] width 115 height 33
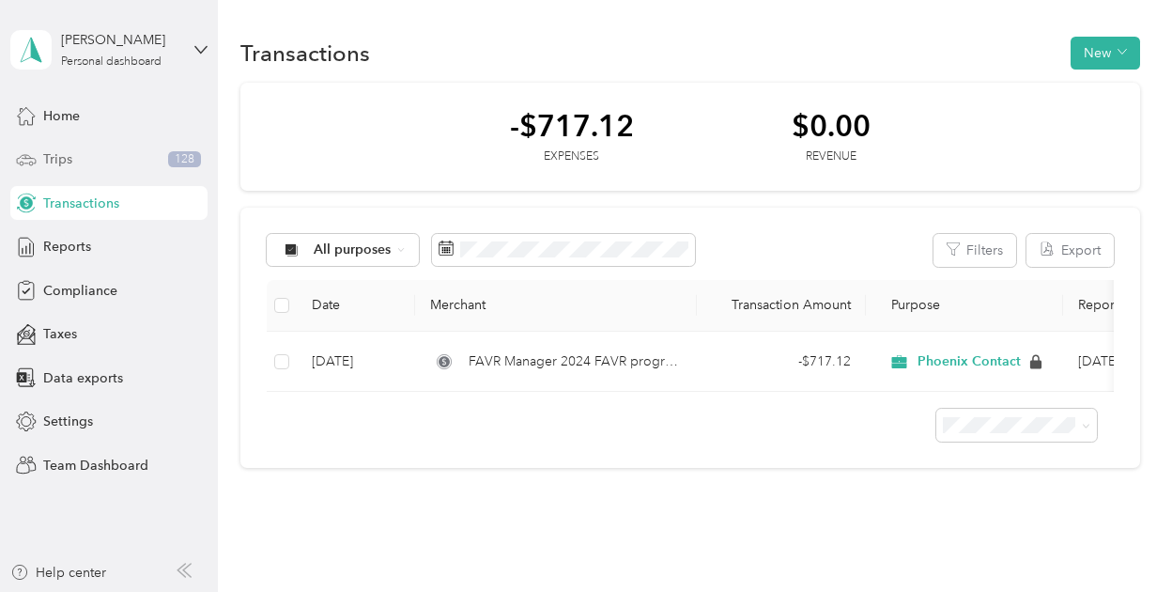
click at [83, 160] on div "Trips 128" at bounding box center [108, 160] width 197 height 34
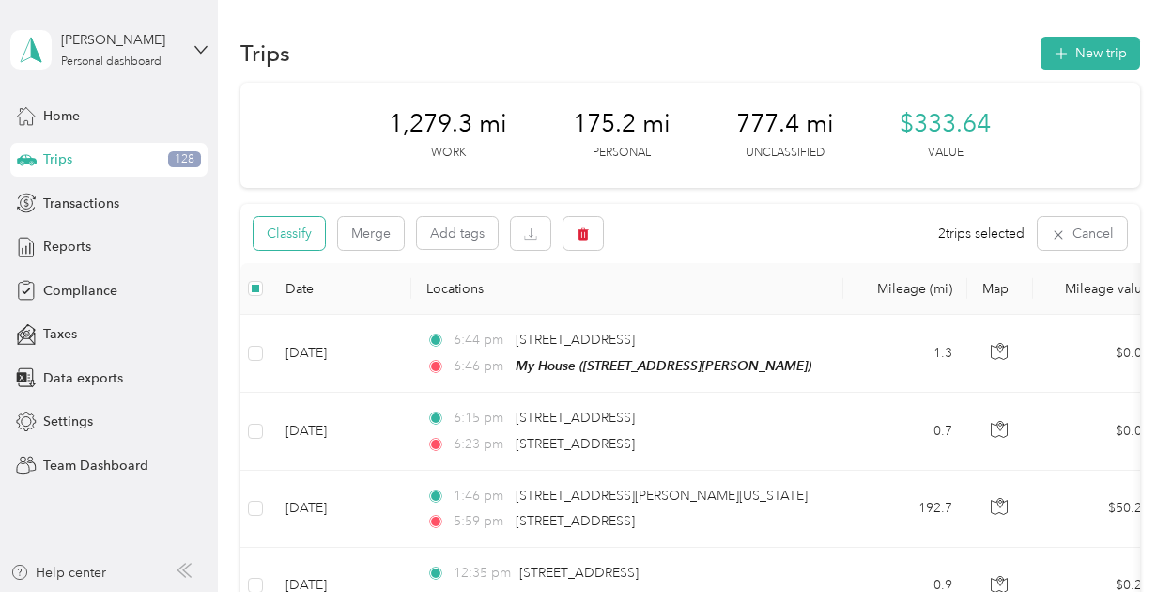
click at [278, 238] on button "Classify" at bounding box center [289, 233] width 71 height 33
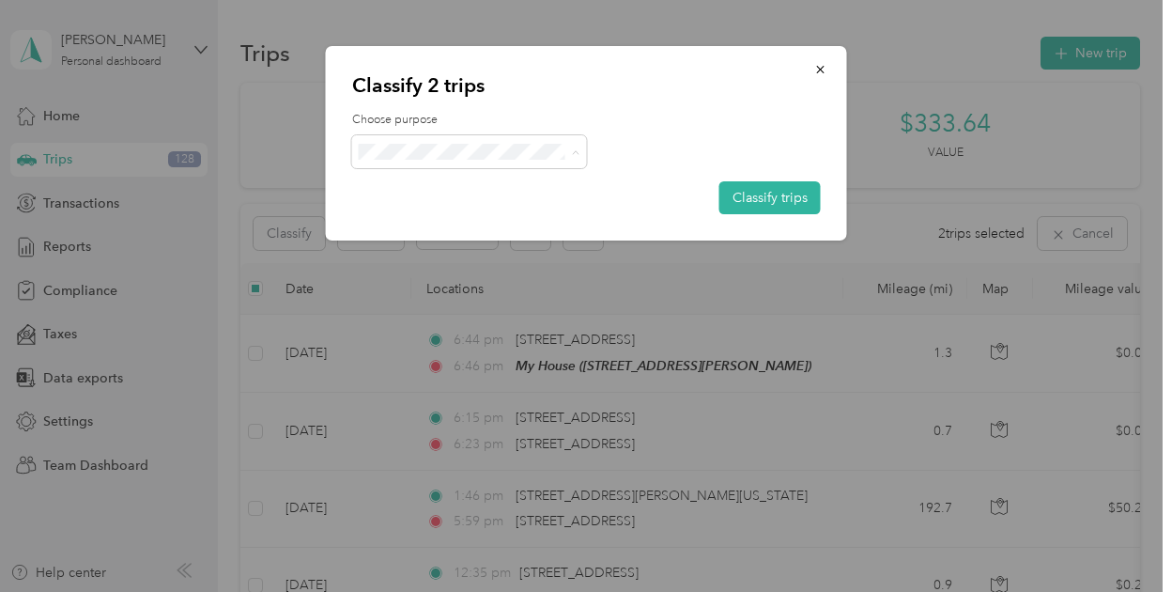
click at [517, 181] on span "Phoenix Contact" at bounding box center [485, 187] width 175 height 20
click at [781, 196] on button "Classify trips" at bounding box center [769, 197] width 101 height 33
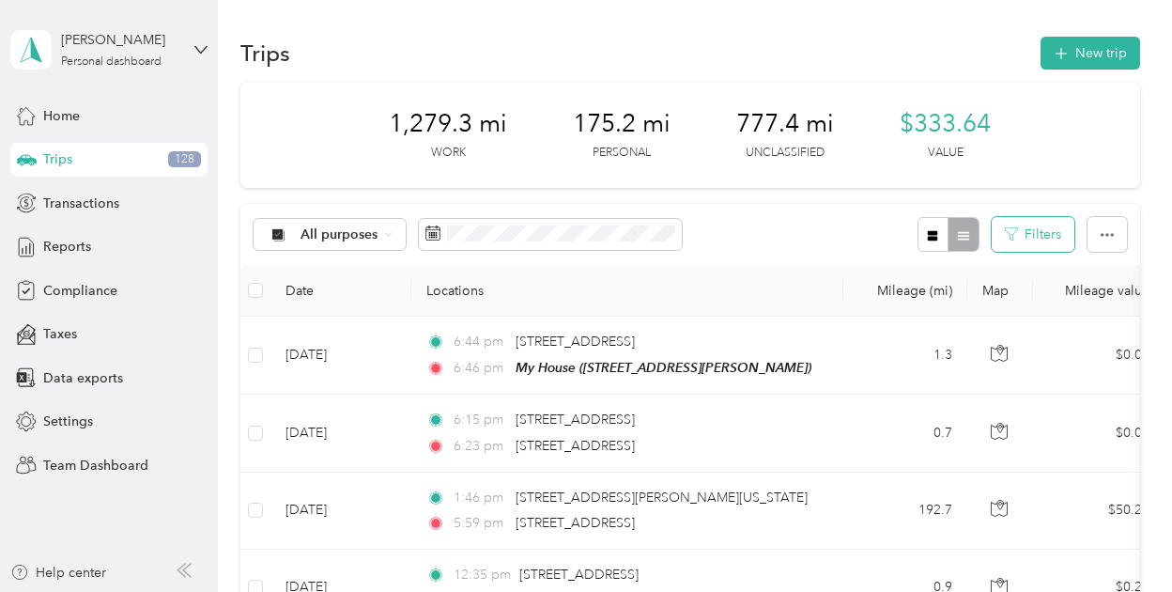
click at [1017, 240] on button "Filters" at bounding box center [1033, 234] width 83 height 35
click at [831, 305] on th "Locations" at bounding box center [627, 291] width 432 height 52
click at [1108, 240] on button "button" at bounding box center [1107, 234] width 39 height 35
click at [857, 237] on div "All purposes Filters" at bounding box center [689, 234] width 899 height 61
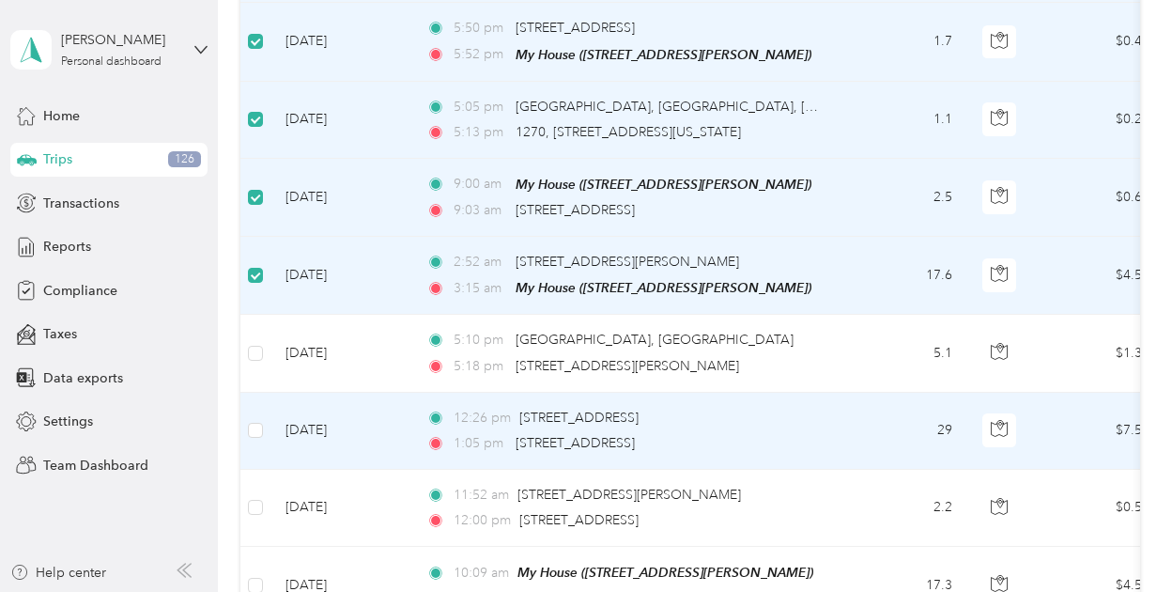
scroll to position [2560, 0]
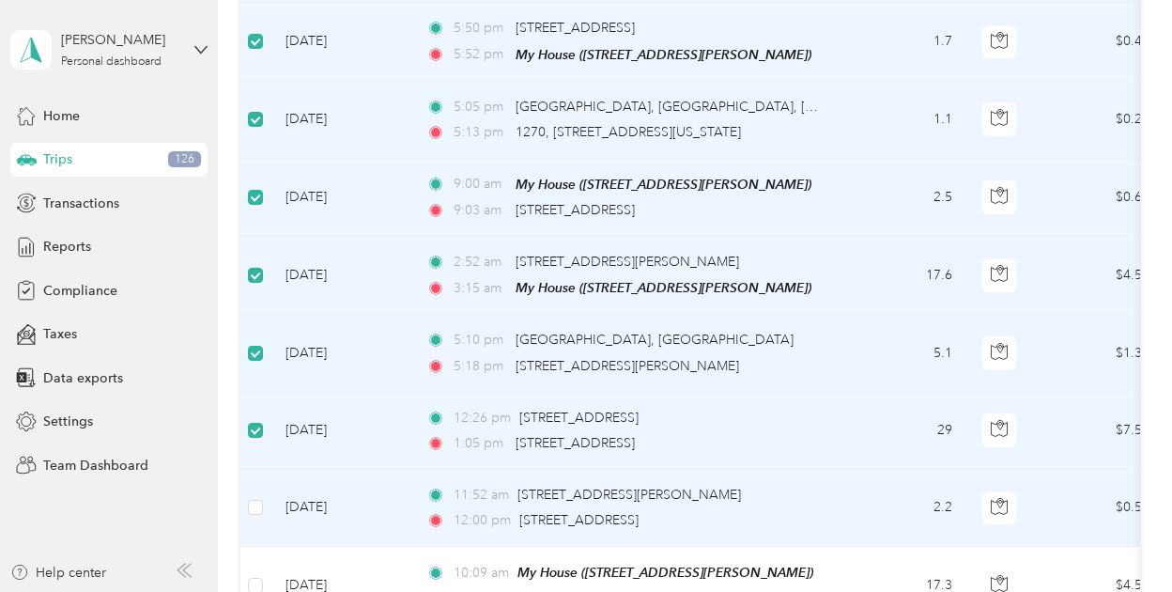
click at [254, 471] on td at bounding box center [255, 508] width 30 height 77
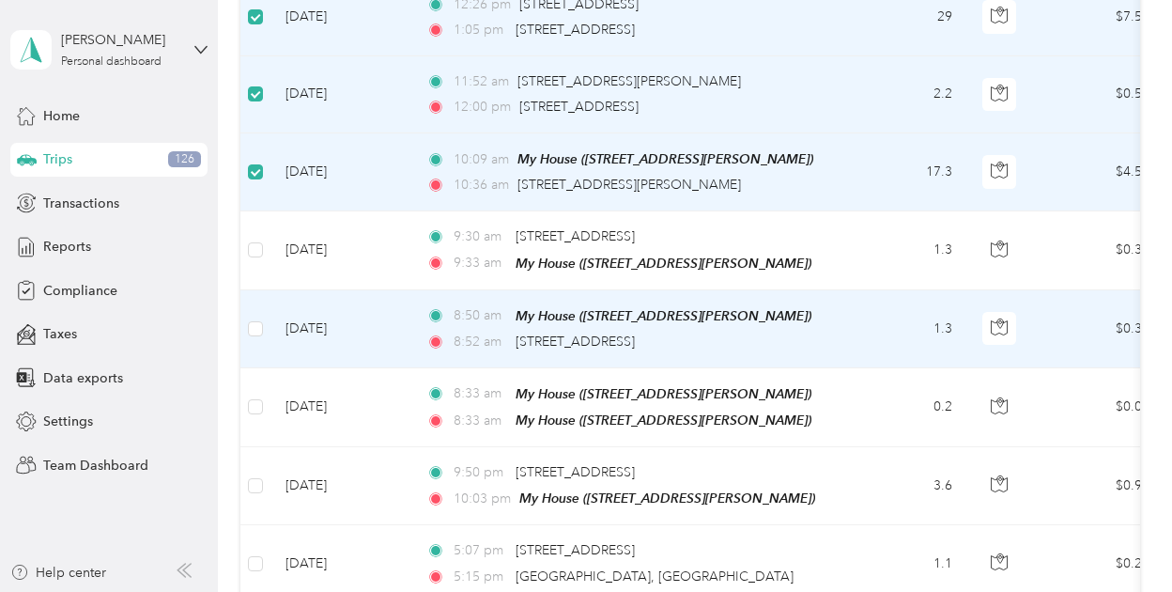
scroll to position [2983, 0]
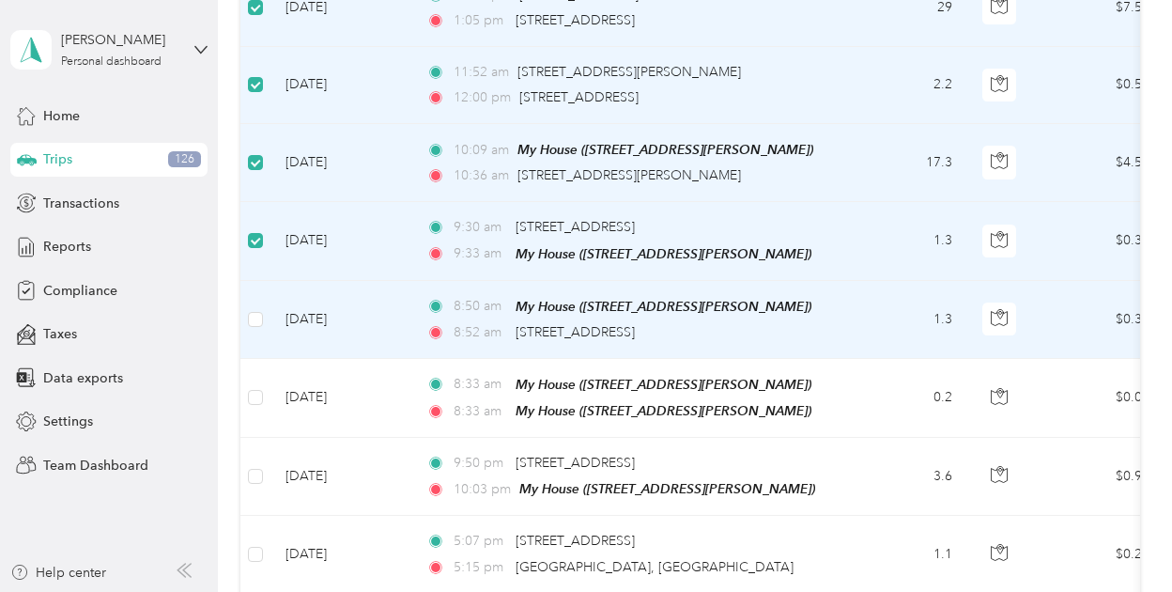
click at [251, 281] on td at bounding box center [255, 320] width 30 height 78
click at [256, 309] on label at bounding box center [255, 319] width 15 height 21
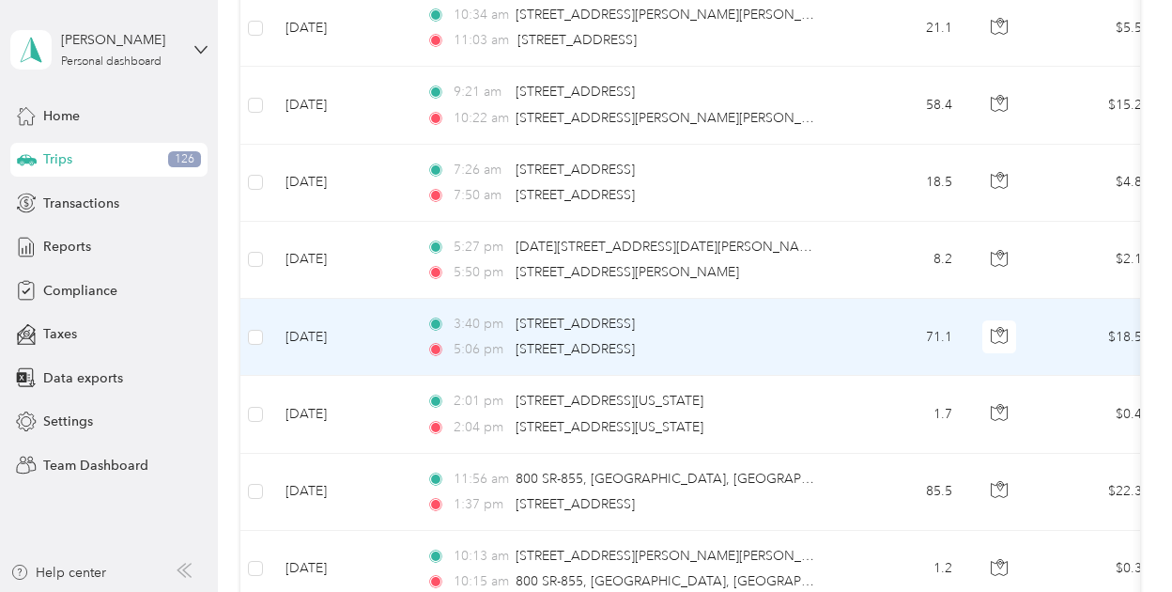
scroll to position [0, 0]
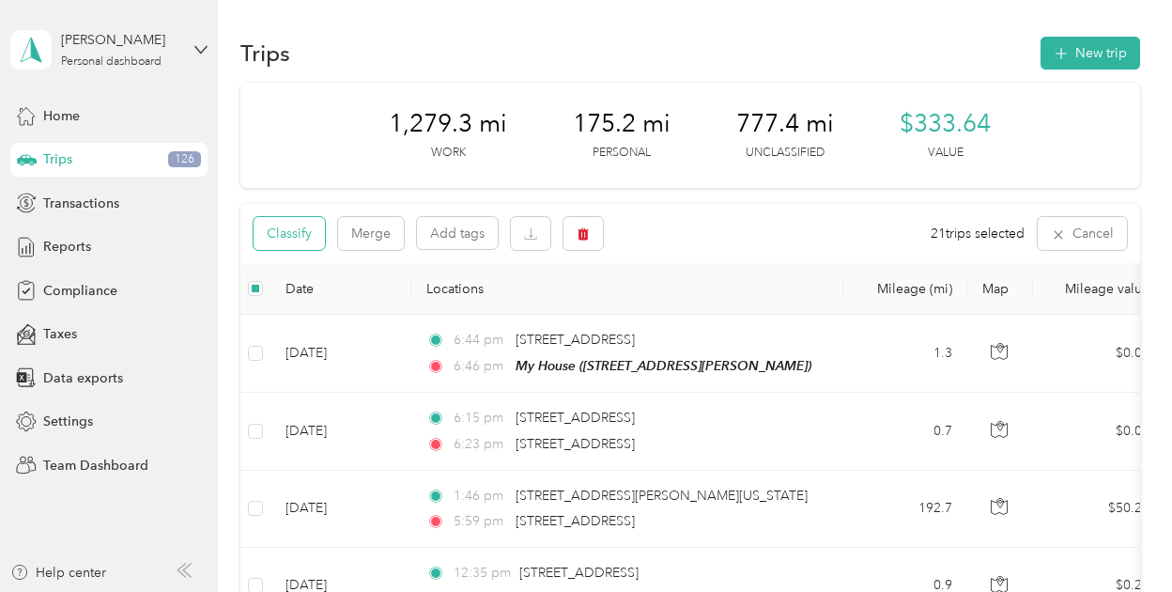
click at [308, 234] on button "Classify" at bounding box center [289, 233] width 71 height 33
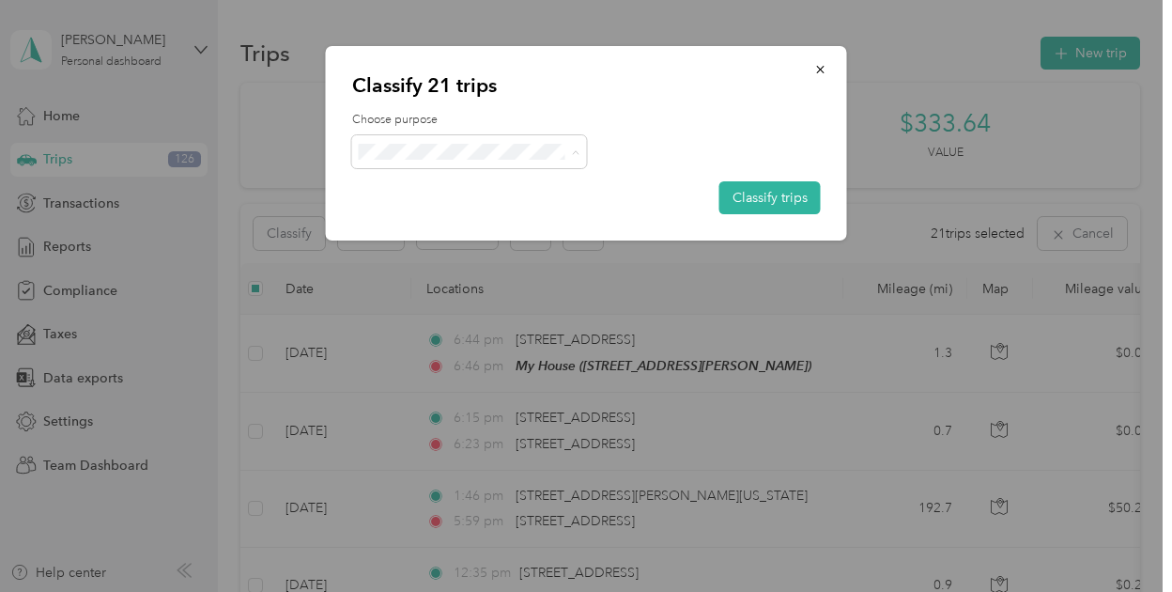
click at [404, 217] on span "Personal" at bounding box center [485, 219] width 175 height 20
click at [765, 201] on button "Classify trips" at bounding box center [769, 197] width 101 height 33
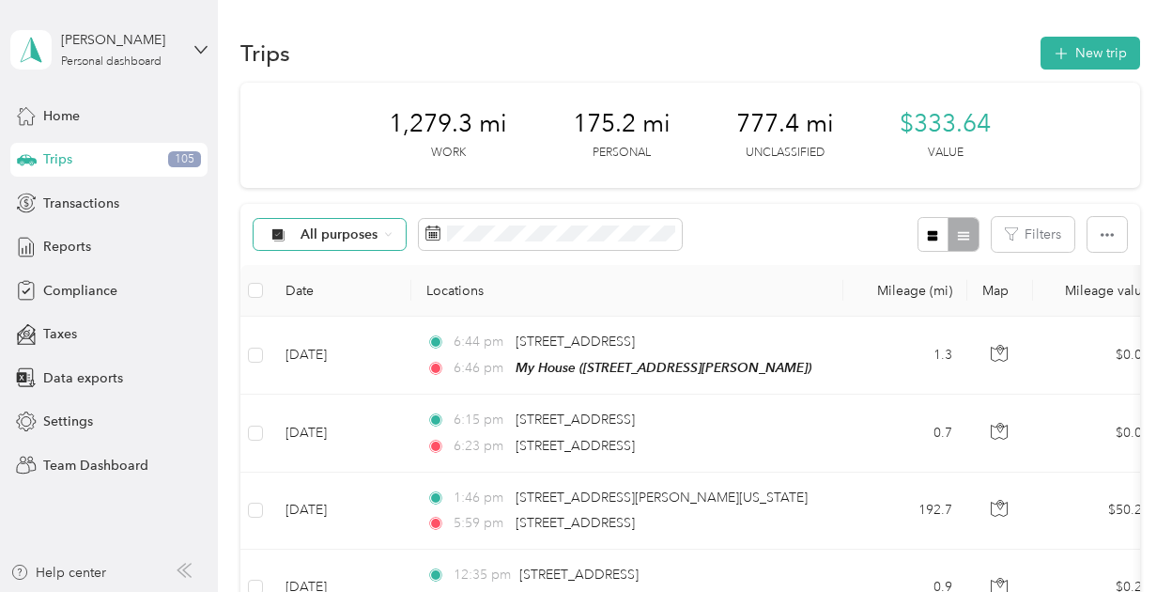
click at [322, 243] on div "All purposes" at bounding box center [330, 235] width 152 height 32
click at [312, 305] on li "Unclassified" at bounding box center [335, 301] width 163 height 33
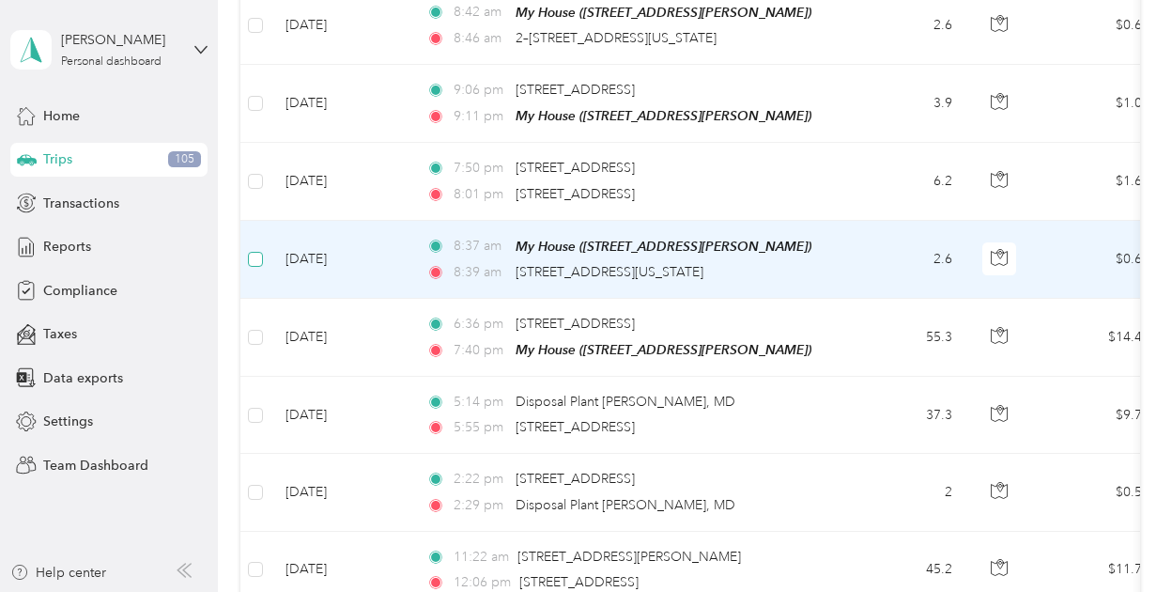
scroll to position [1185, 0]
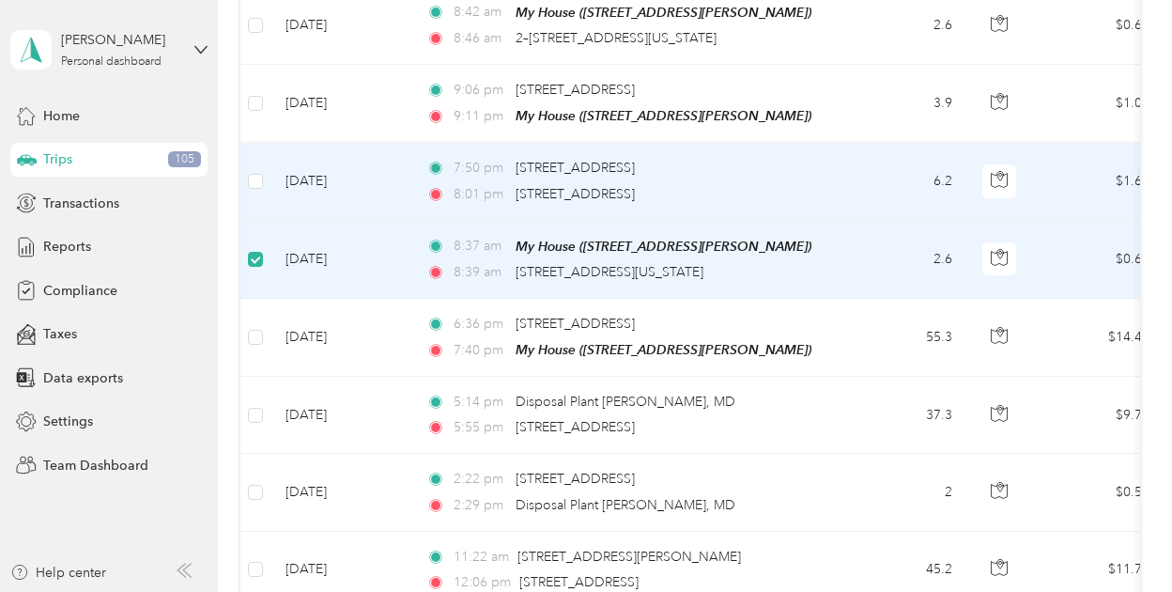
click at [267, 164] on td at bounding box center [255, 181] width 30 height 77
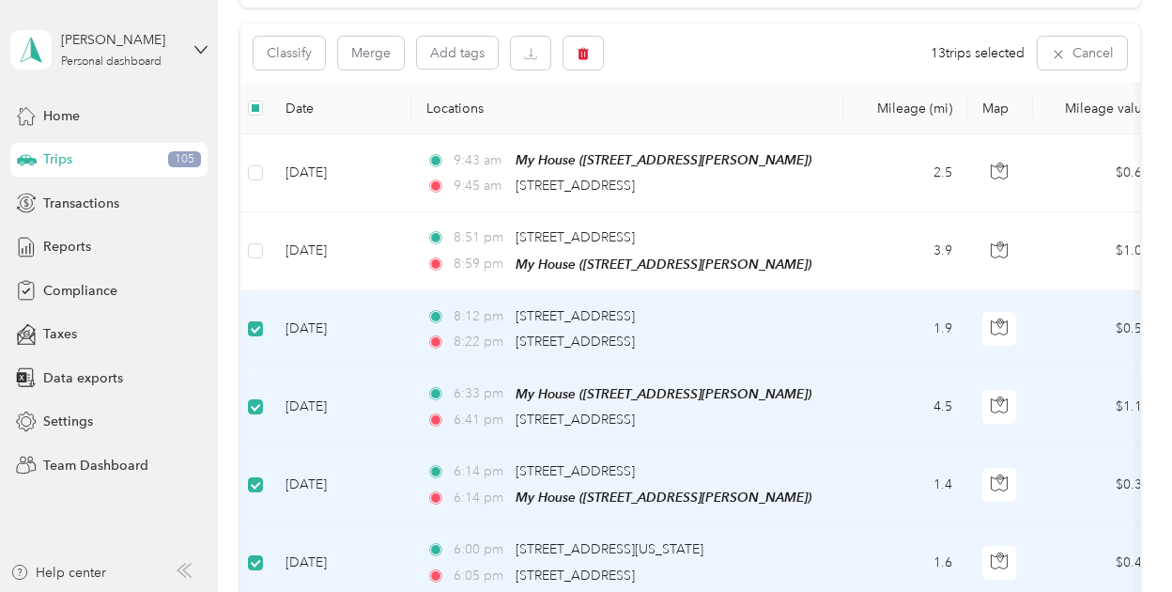
scroll to position [177, 0]
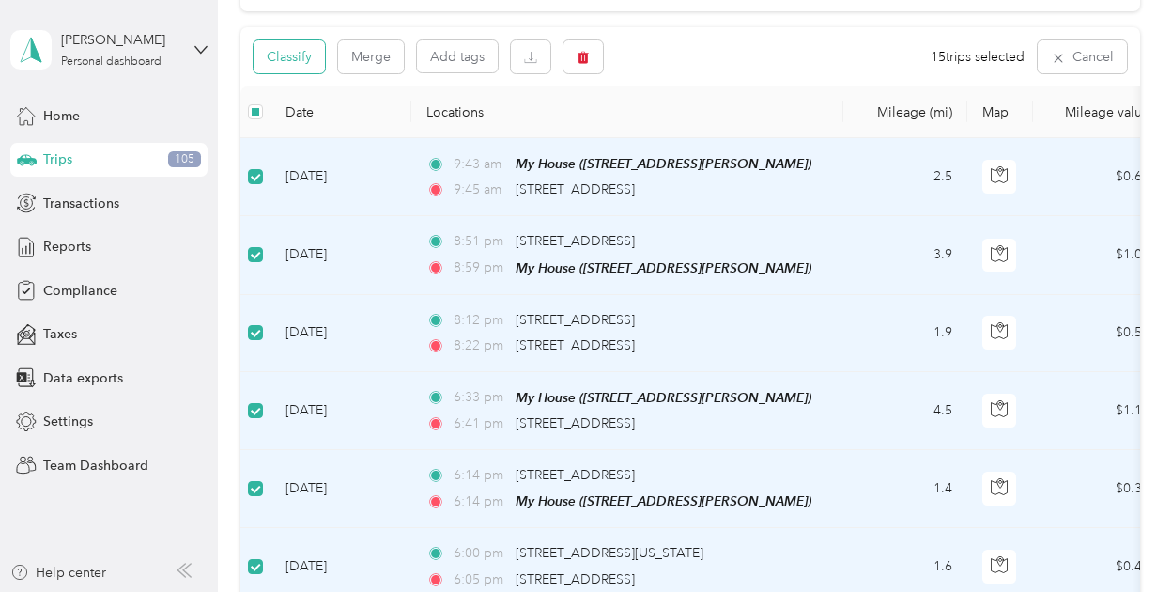
click at [301, 64] on button "Classify" at bounding box center [289, 56] width 71 height 33
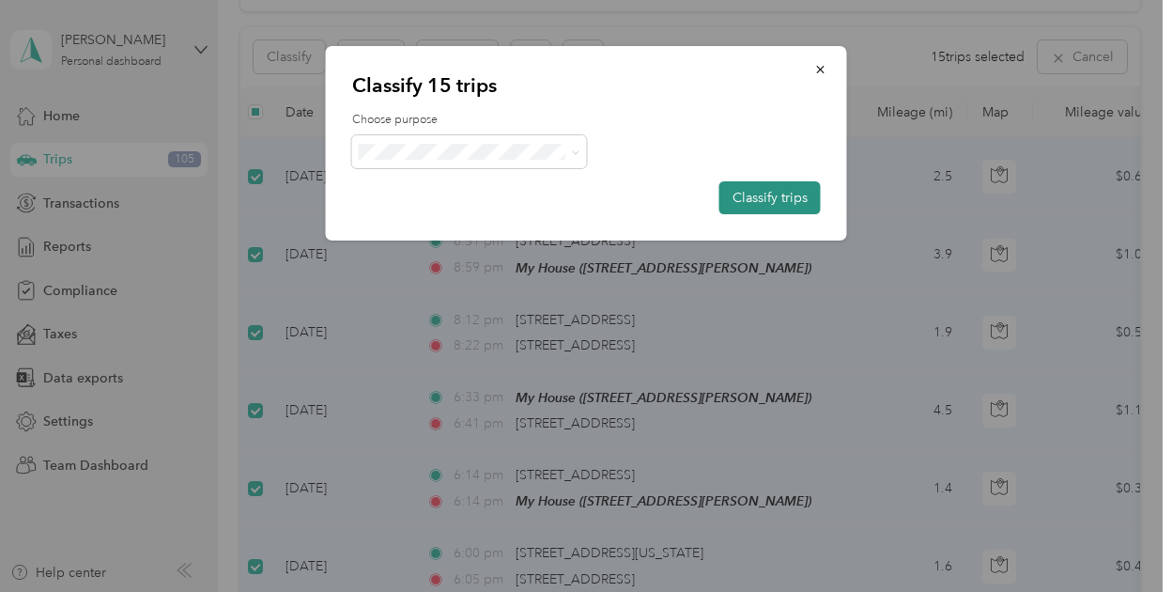
click at [786, 193] on button "Classify trips" at bounding box center [769, 197] width 101 height 33
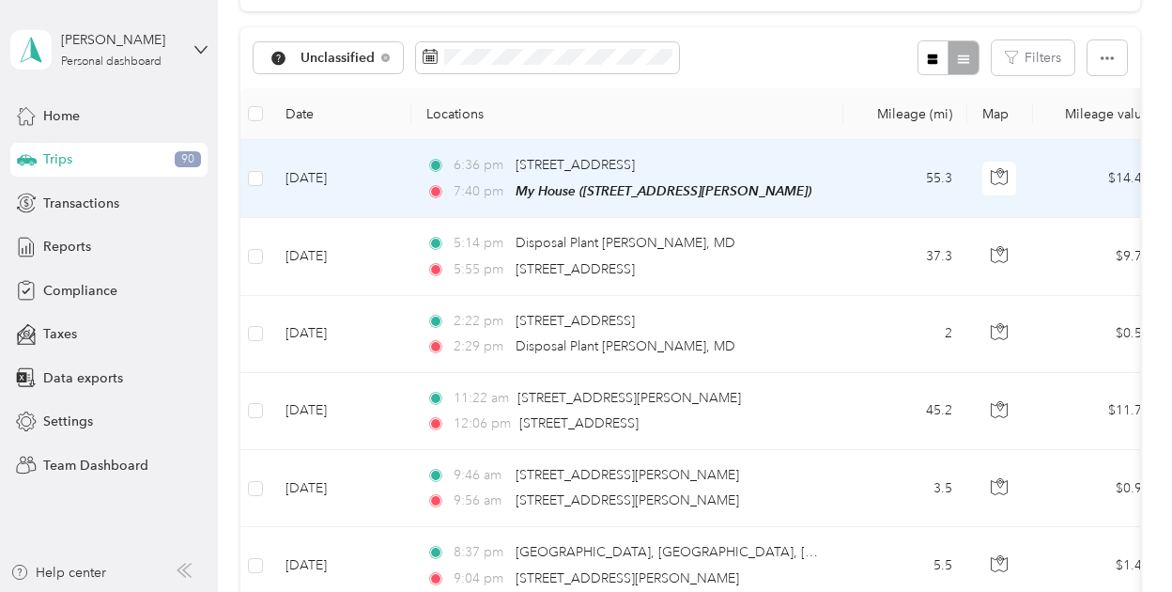
drag, startPoint x: 786, startPoint y: 193, endPoint x: 839, endPoint y: 172, distance: 56.5
click at [839, 172] on td "6:36 pm 30 [GEOGRAPHIC_DATA][STREET_ADDRESS] 7:40 pm My House ([STREET_ADDRESS]…" at bounding box center [627, 179] width 432 height 78
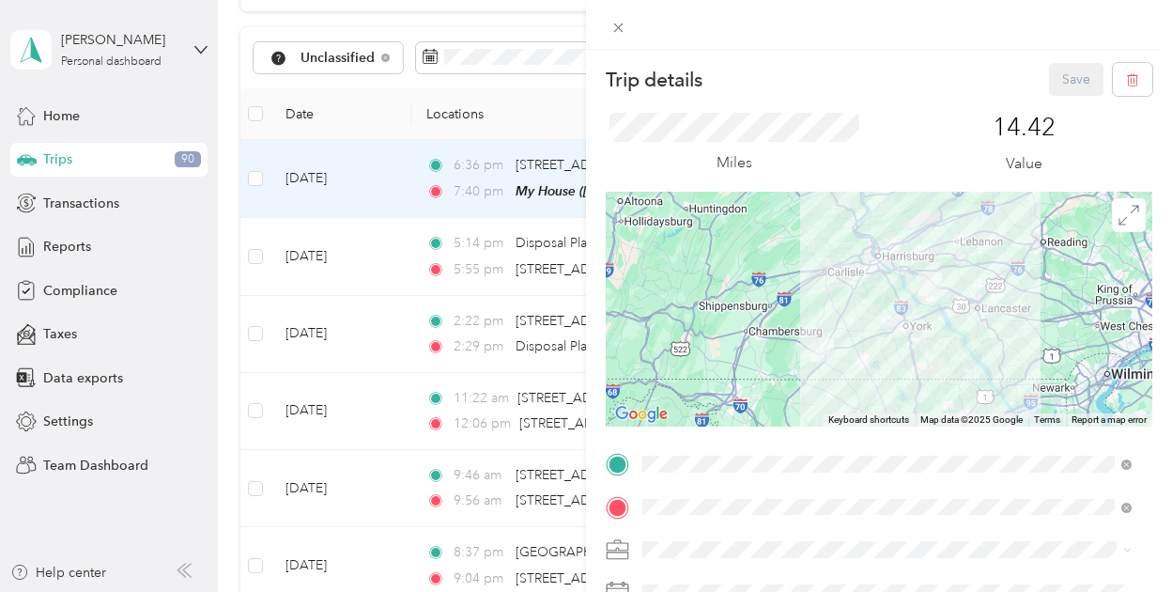
click at [379, 103] on div "Trip details Save This trip cannot be edited because it is either under review,…" at bounding box center [586, 296] width 1172 height 592
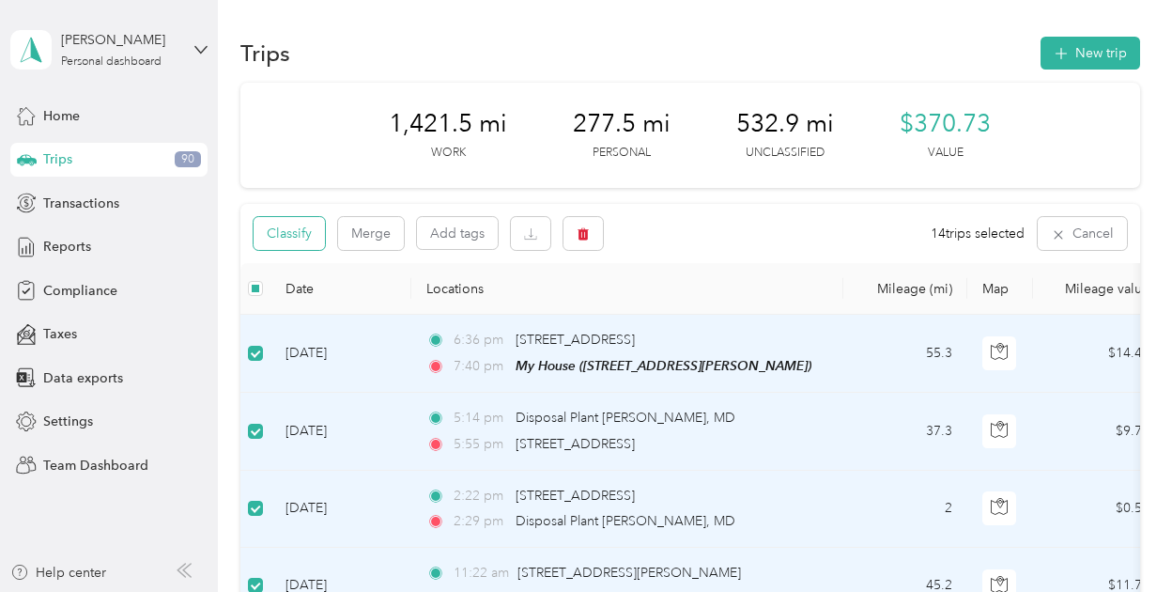
click at [310, 235] on button "Classify" at bounding box center [289, 233] width 71 height 33
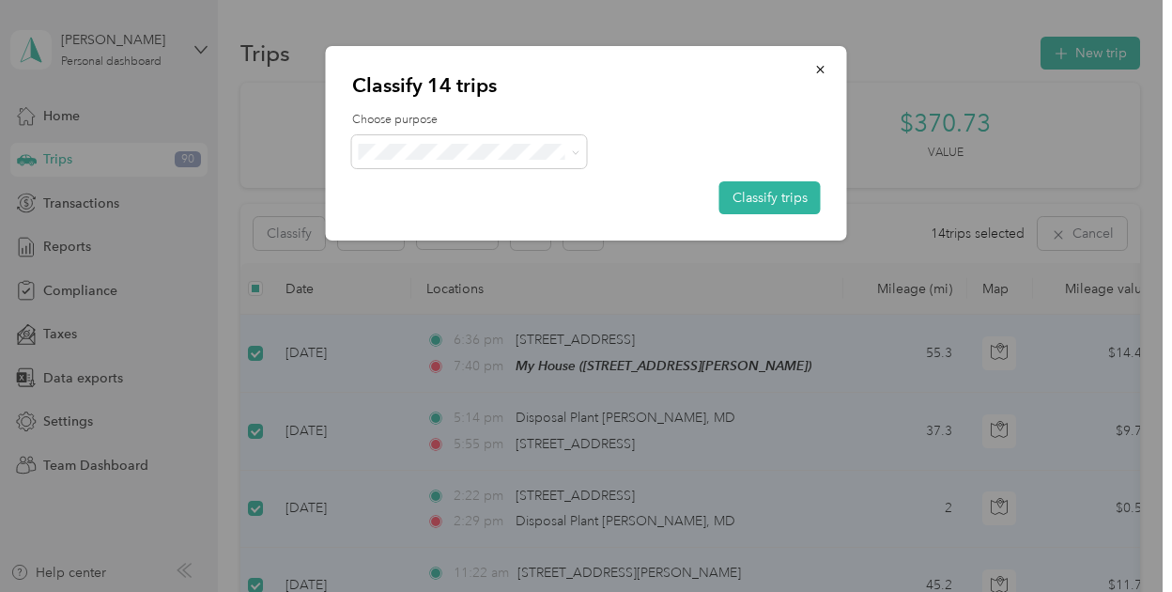
click at [443, 181] on span "Phoenix Contact" at bounding box center [485, 186] width 175 height 20
click at [770, 200] on button "Classify trips" at bounding box center [769, 197] width 101 height 33
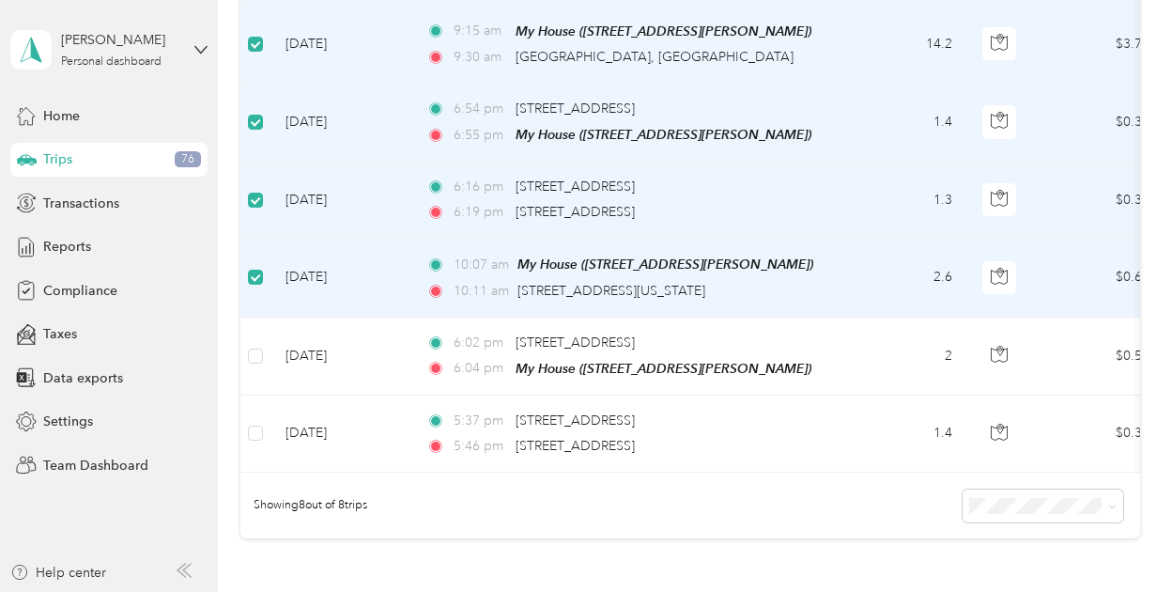
scroll to position [468, 0]
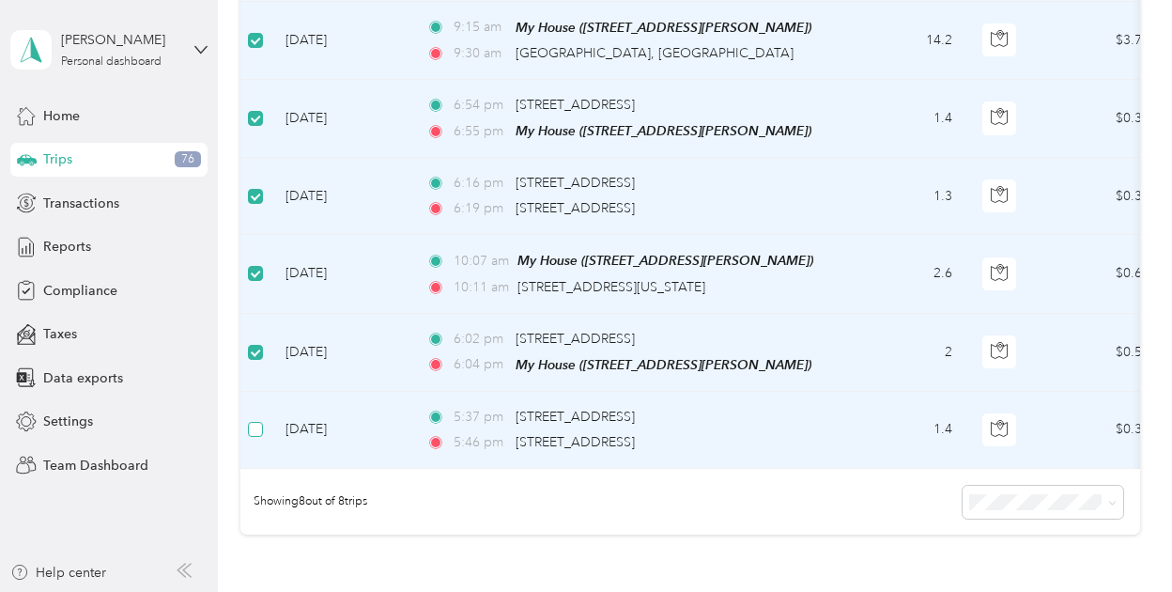
click at [257, 419] on label at bounding box center [255, 429] width 15 height 21
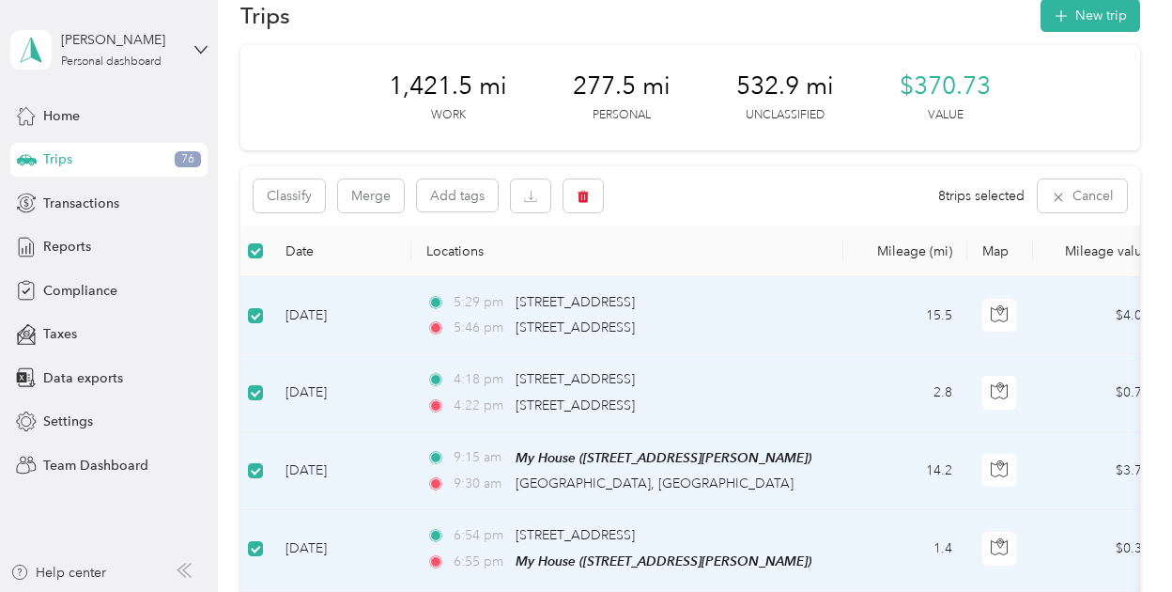
scroll to position [0, 0]
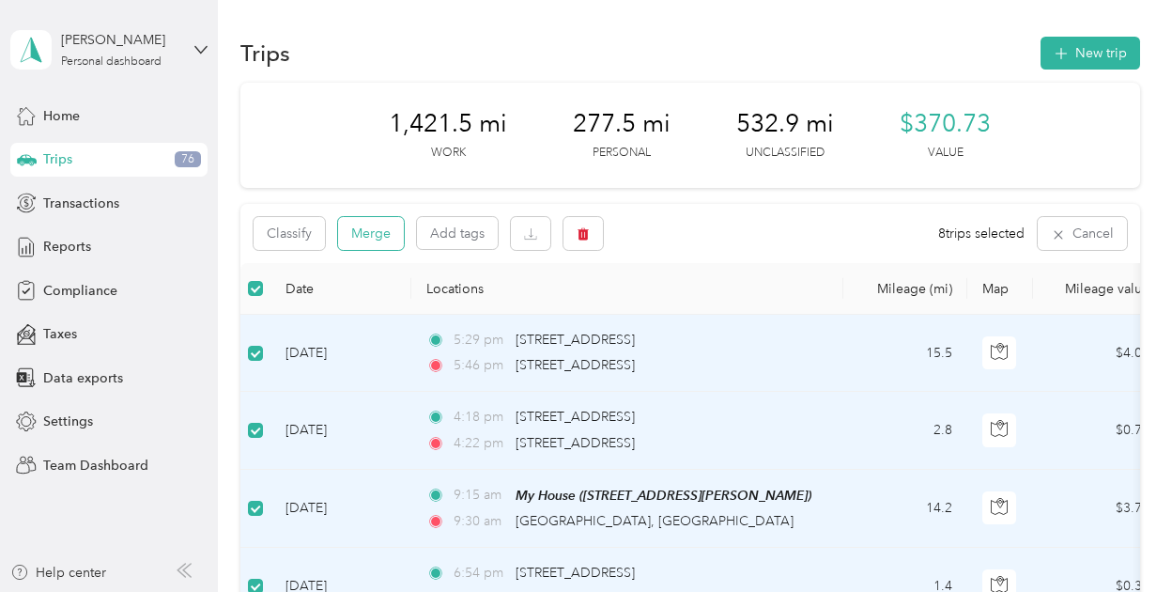
click at [366, 231] on button "Merge" at bounding box center [371, 233] width 66 height 33
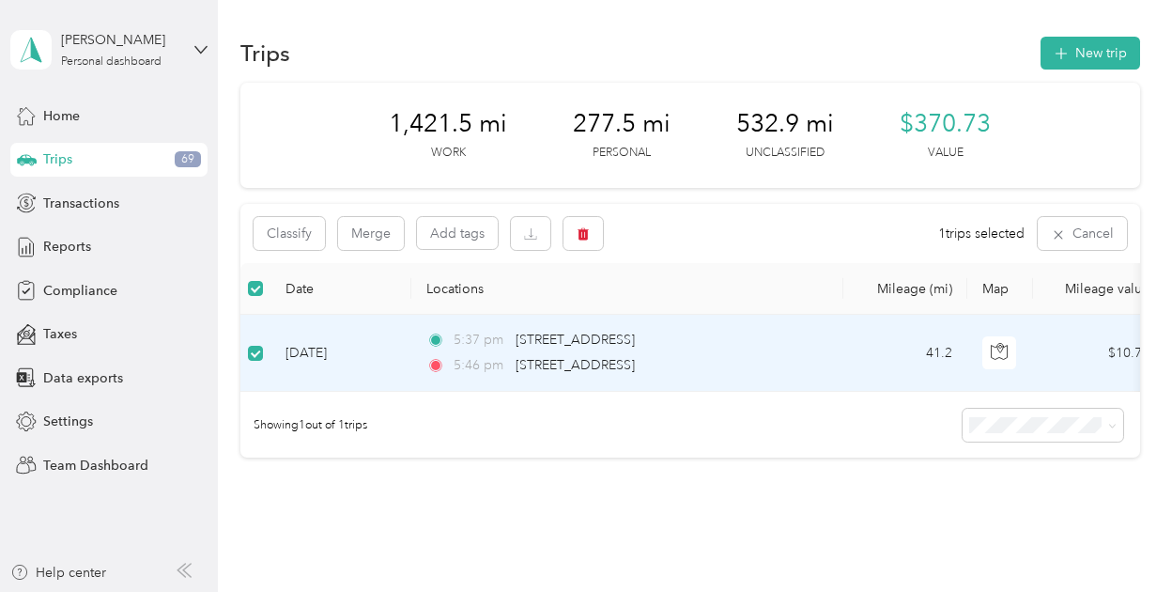
drag, startPoint x: 299, startPoint y: 356, endPoint x: 289, endPoint y: 349, distance: 11.5
click at [289, 350] on td "[DATE]" at bounding box center [341, 353] width 141 height 77
click at [313, 236] on button "Classify" at bounding box center [289, 233] width 71 height 33
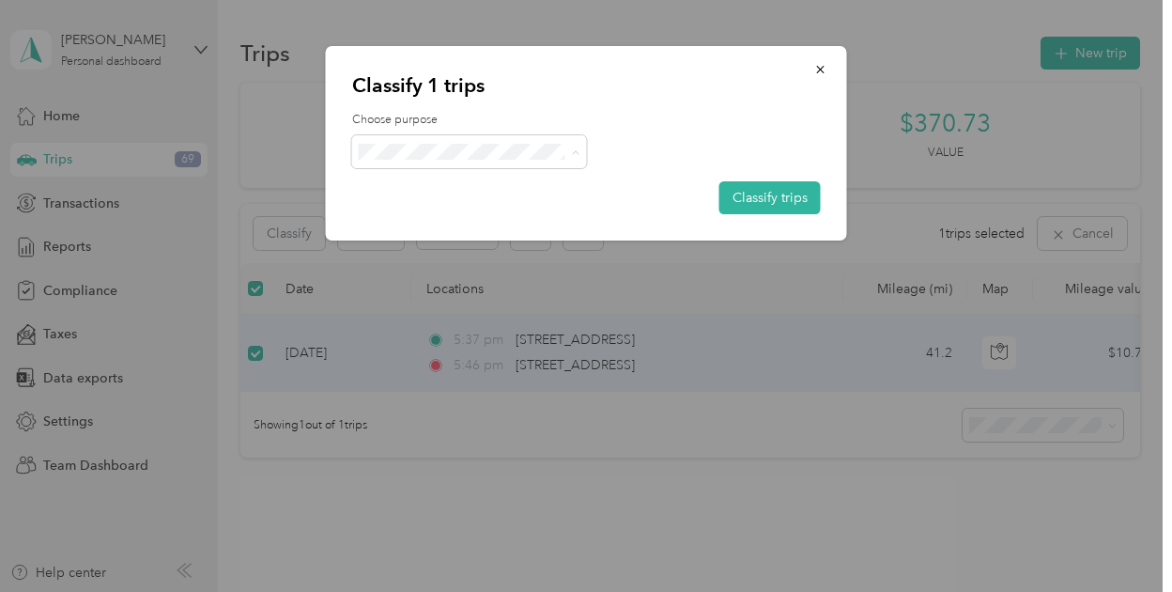
click at [429, 220] on span "Personal" at bounding box center [485, 219] width 175 height 20
click at [740, 200] on button "Classify trips" at bounding box center [769, 197] width 101 height 33
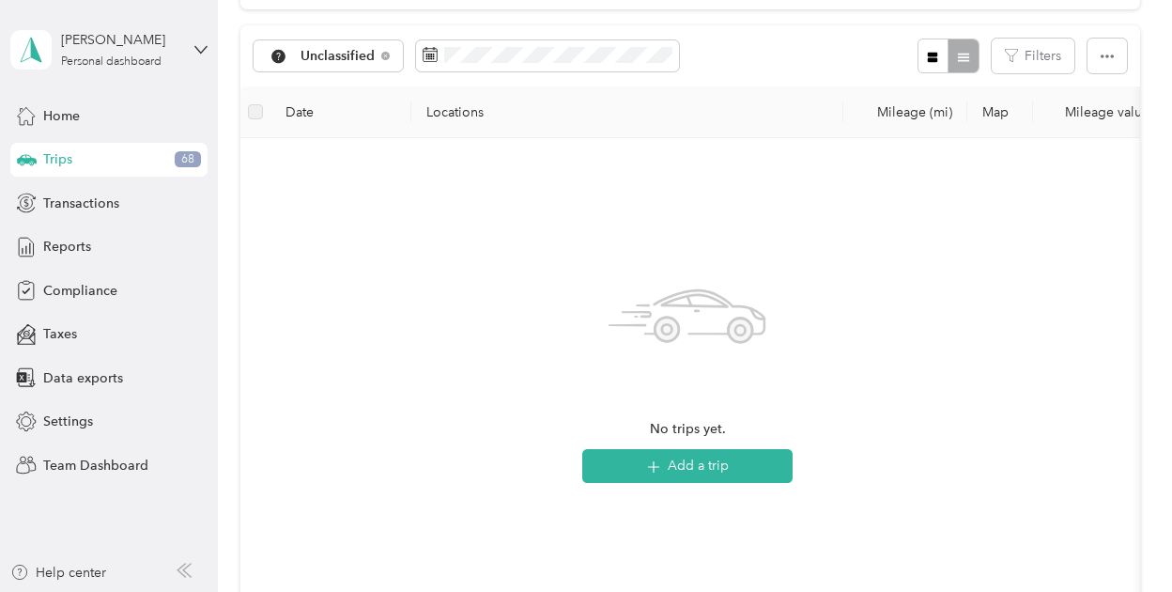
scroll to position [541, 0]
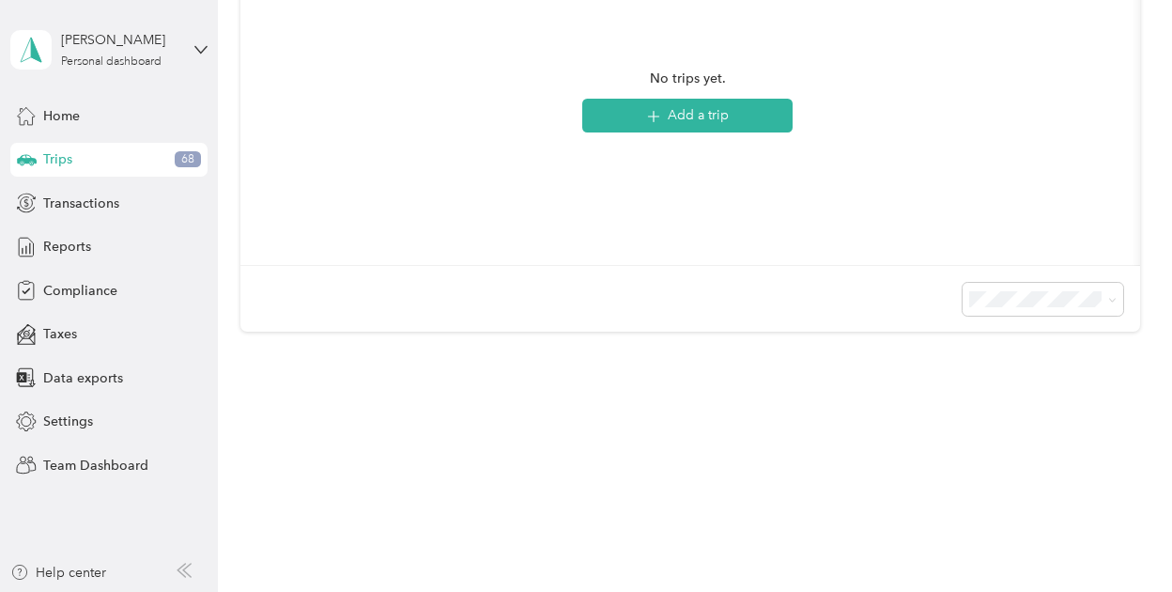
click at [999, 330] on span "25 per load" at bounding box center [1006, 332] width 70 height 16
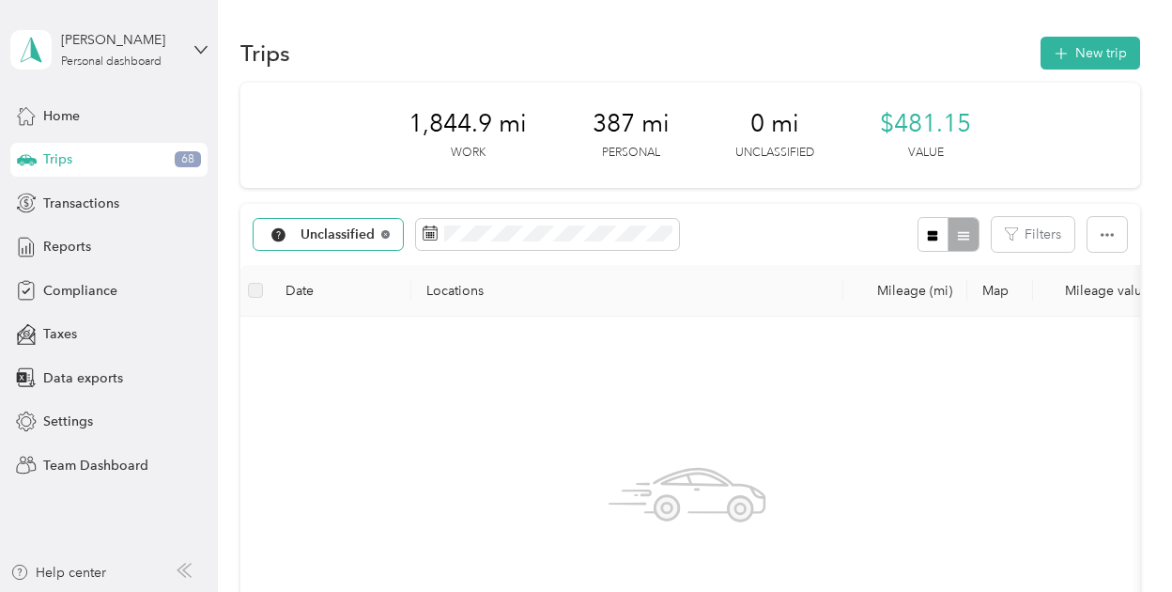
click at [385, 233] on icon at bounding box center [385, 234] width 8 height 8
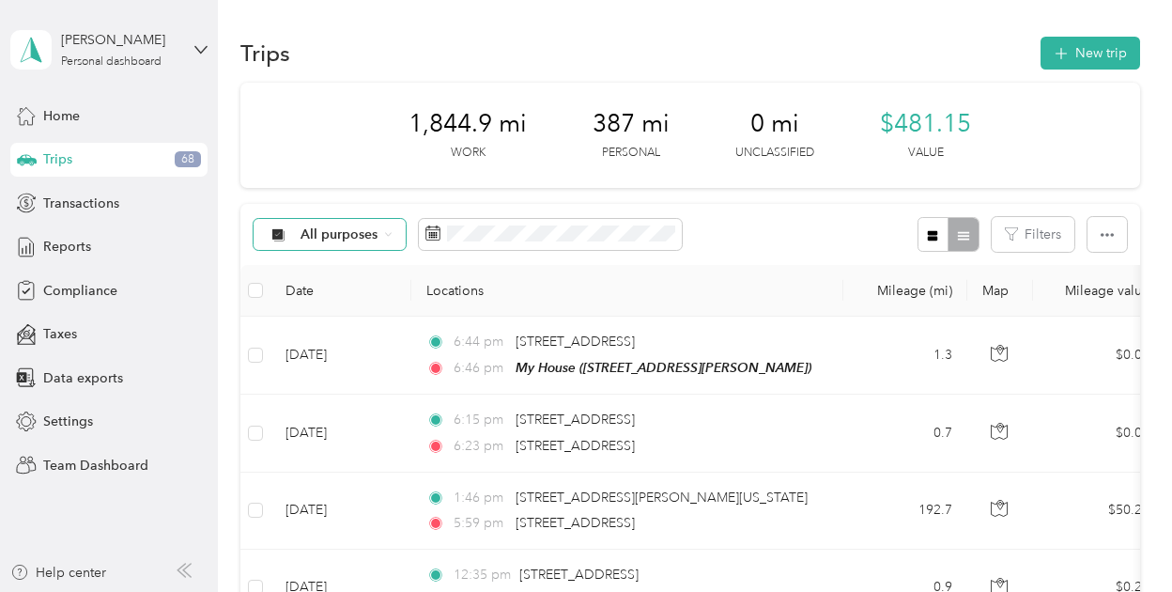
click at [364, 238] on span "All purposes" at bounding box center [340, 234] width 78 height 13
click at [338, 364] on span "Personal" at bounding box center [352, 367] width 103 height 20
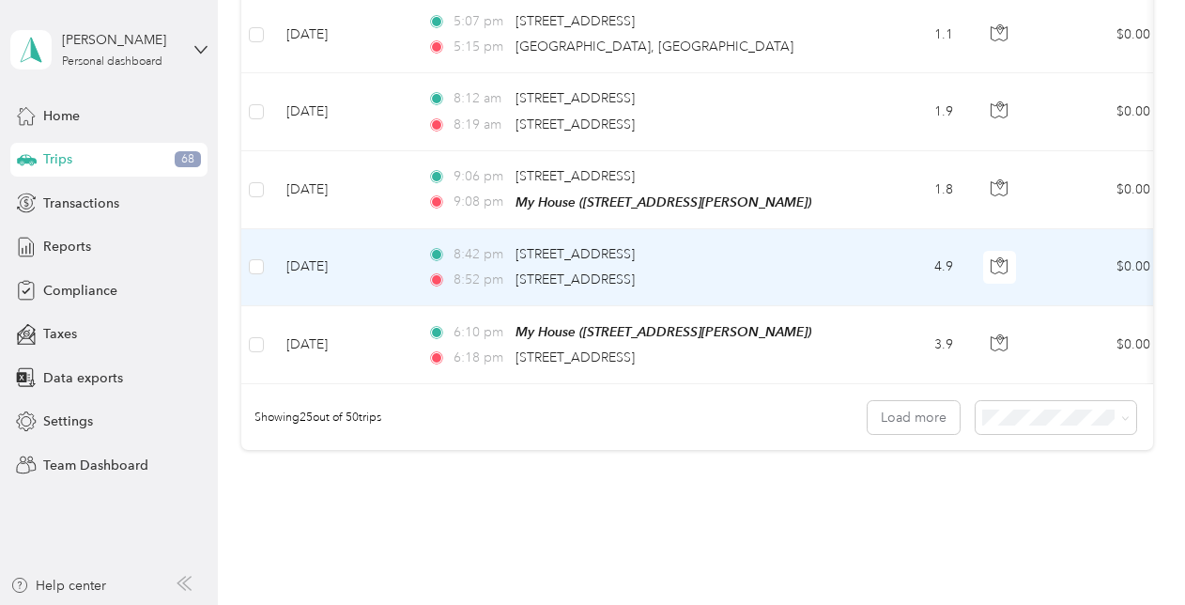
scroll to position [1973, 0]
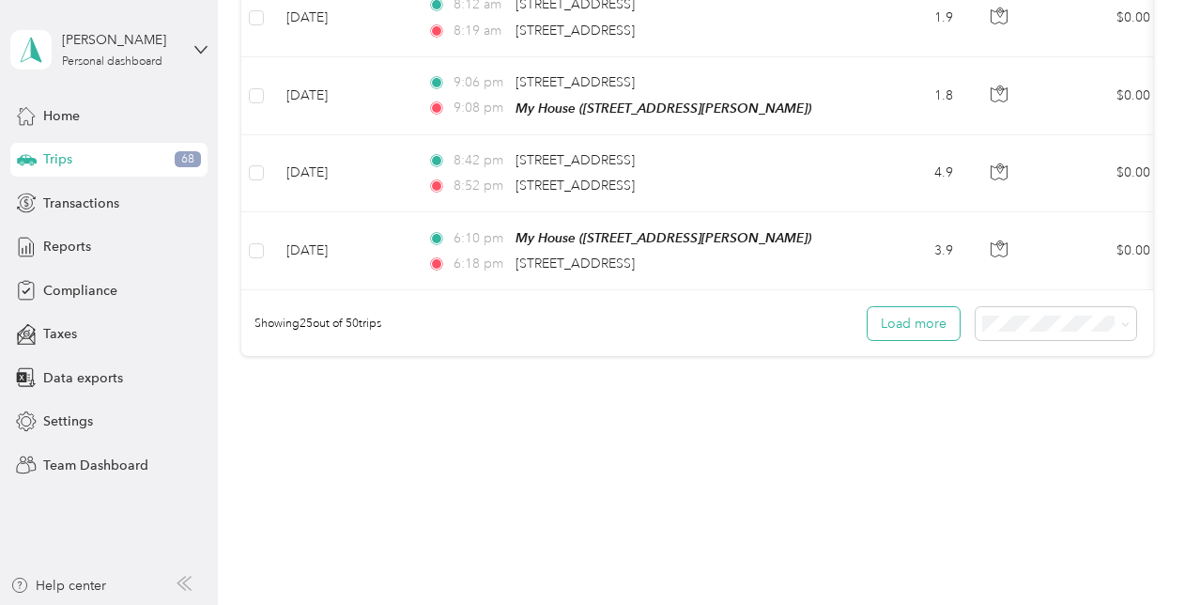
click at [934, 312] on button "Load more" at bounding box center [914, 323] width 92 height 33
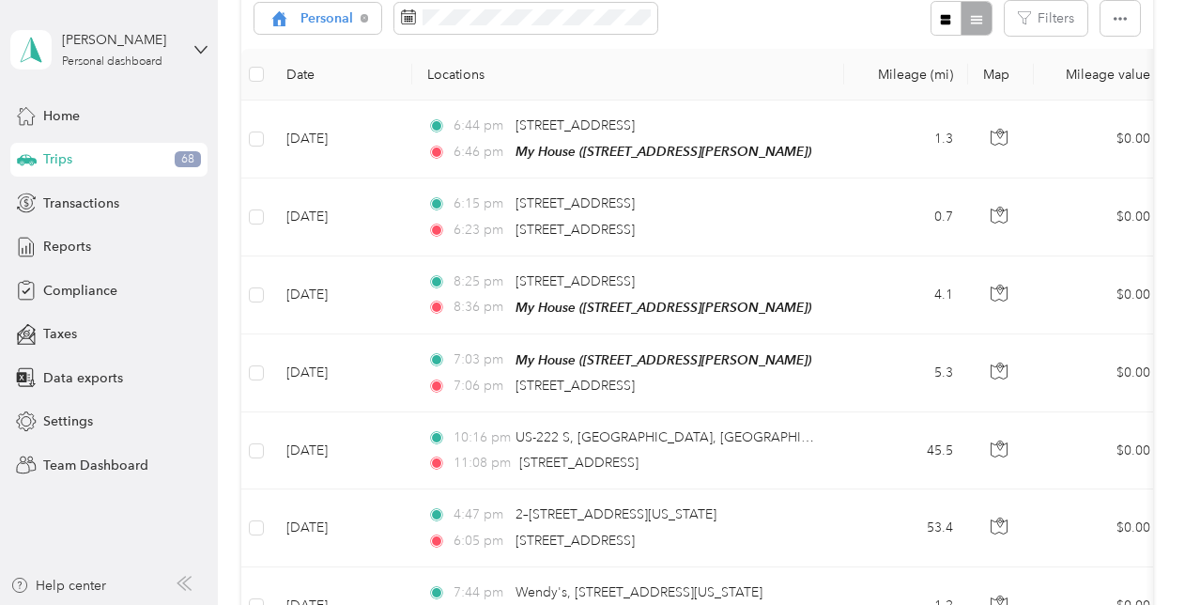
scroll to position [0, 0]
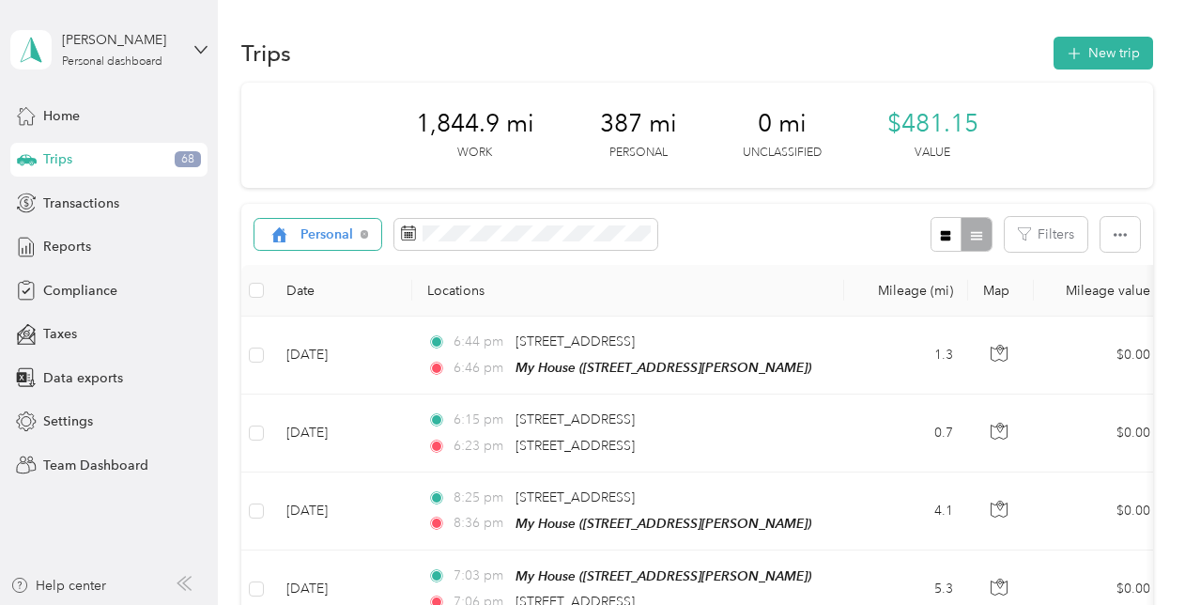
click at [339, 229] on span "Personal" at bounding box center [328, 234] width 54 height 13
click at [345, 340] on li "Phoenix Contact" at bounding box center [336, 333] width 163 height 33
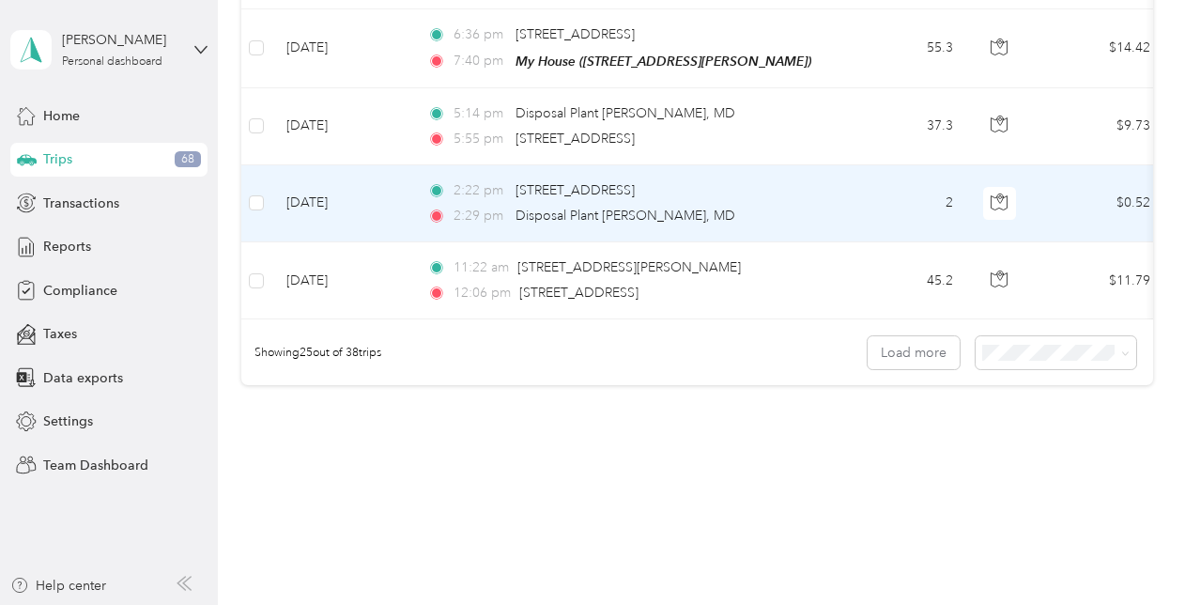
scroll to position [1973, 0]
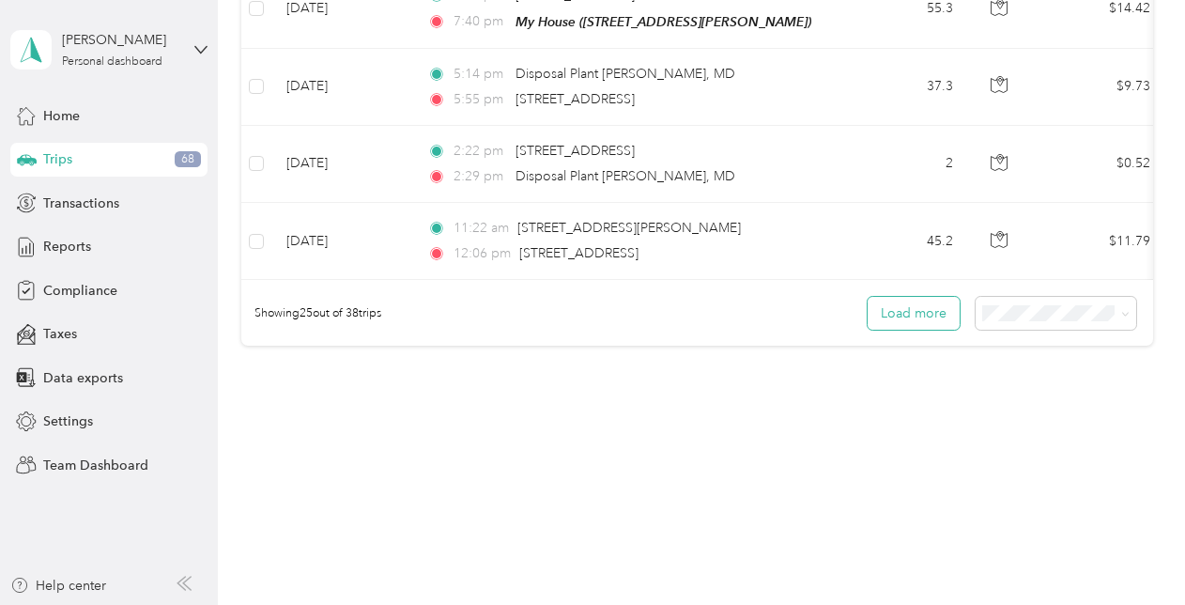
click at [907, 312] on button "Load more" at bounding box center [914, 313] width 92 height 33
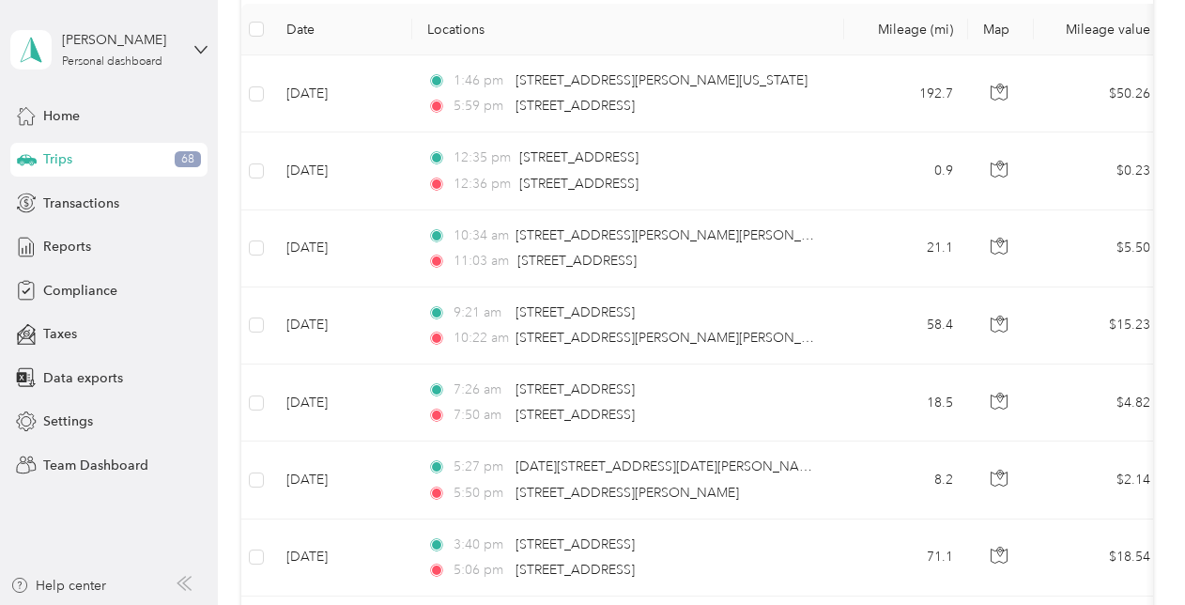
scroll to position [0, 0]
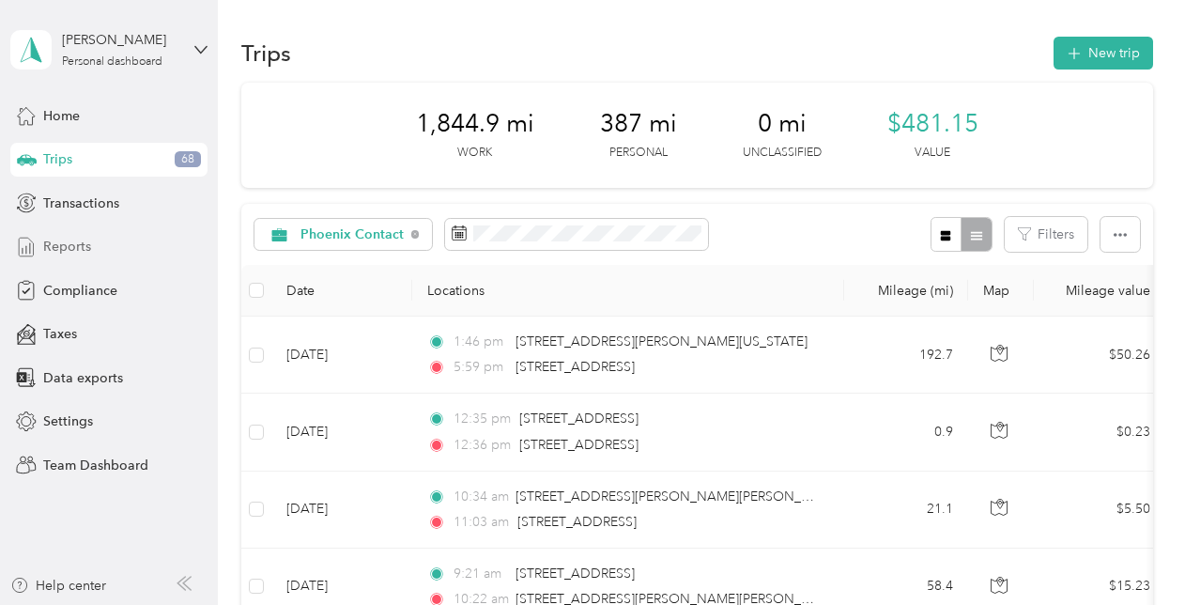
click at [92, 242] on div "Reports" at bounding box center [108, 247] width 197 height 34
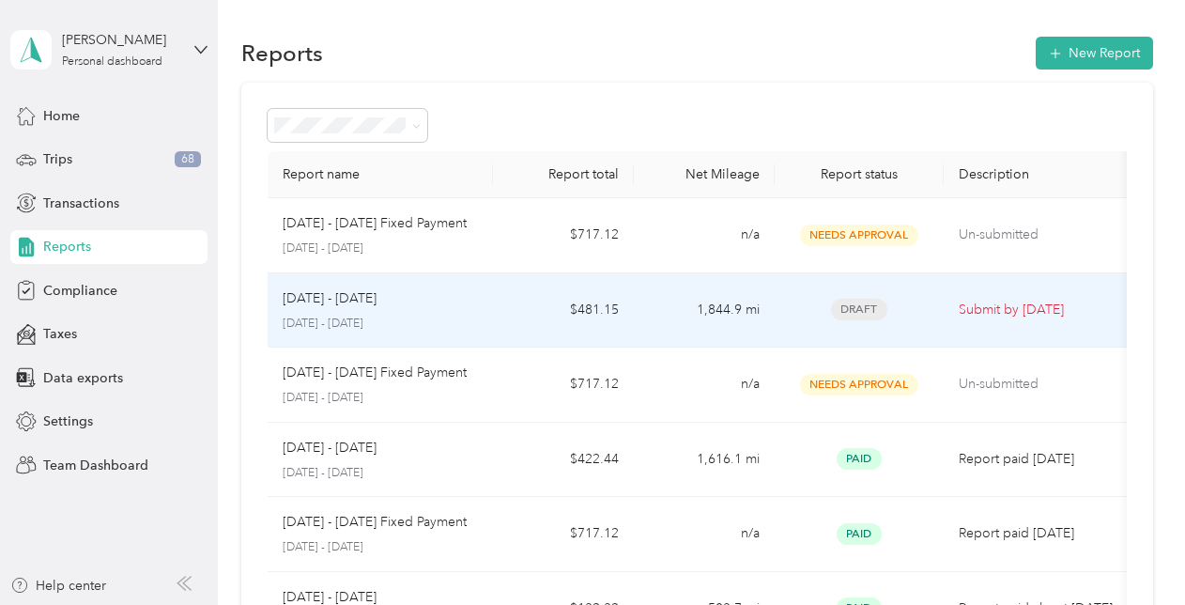
click at [469, 304] on div "[DATE] - [DATE]" at bounding box center [380, 298] width 195 height 21
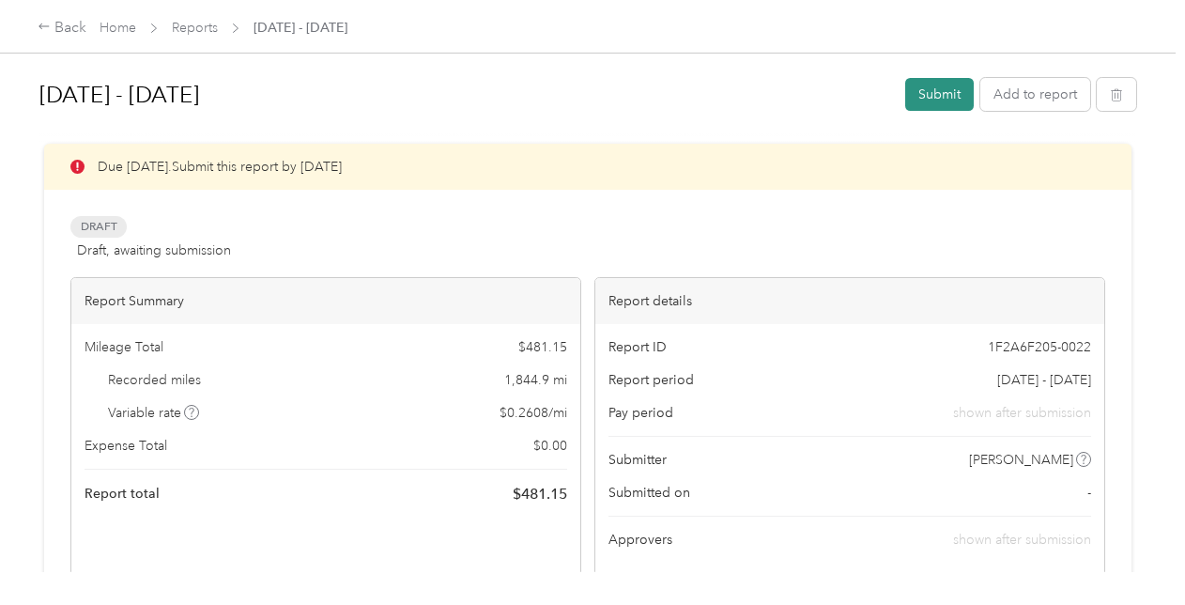
click at [937, 92] on button "Submit" at bounding box center [939, 94] width 69 height 33
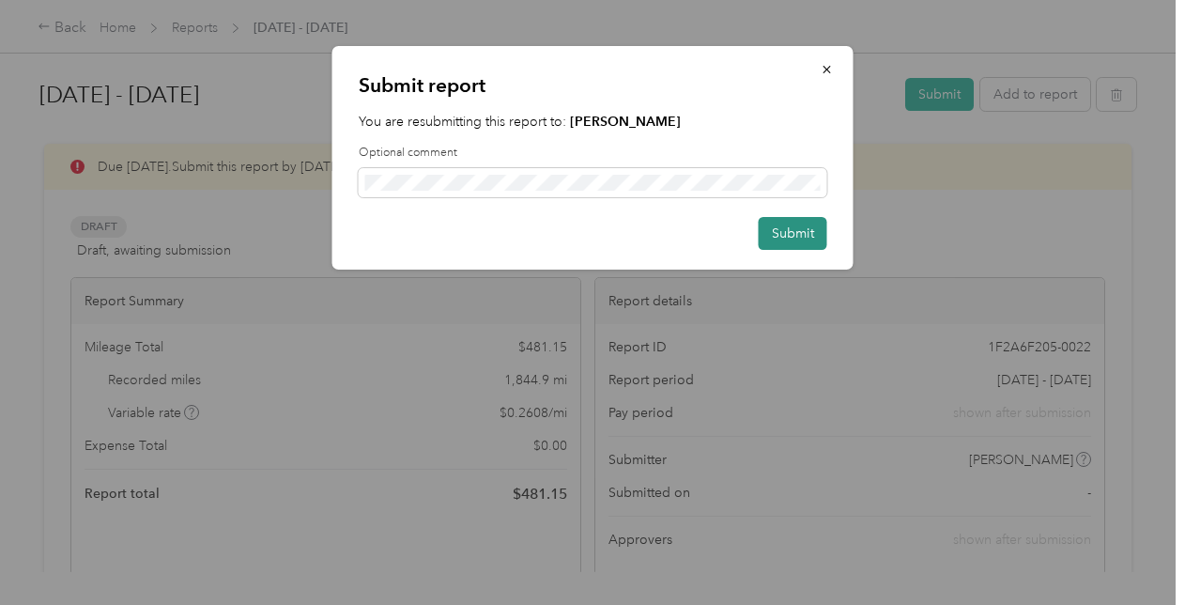
click at [783, 234] on button "Submit" at bounding box center [793, 233] width 69 height 33
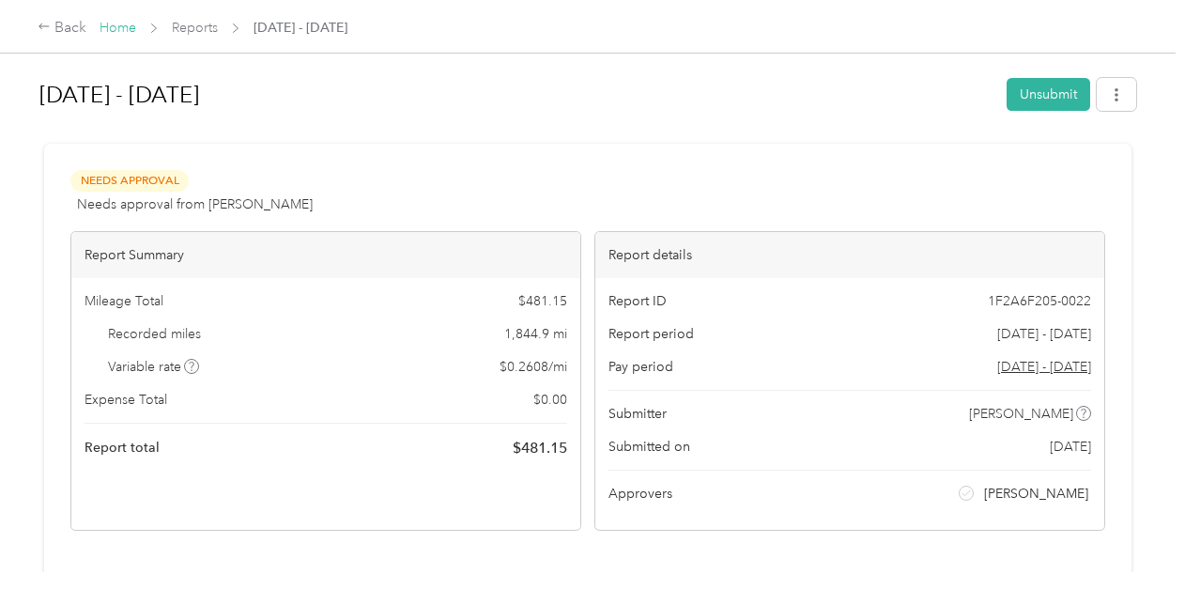
click at [122, 34] on link "Home" at bounding box center [118, 28] width 37 height 16
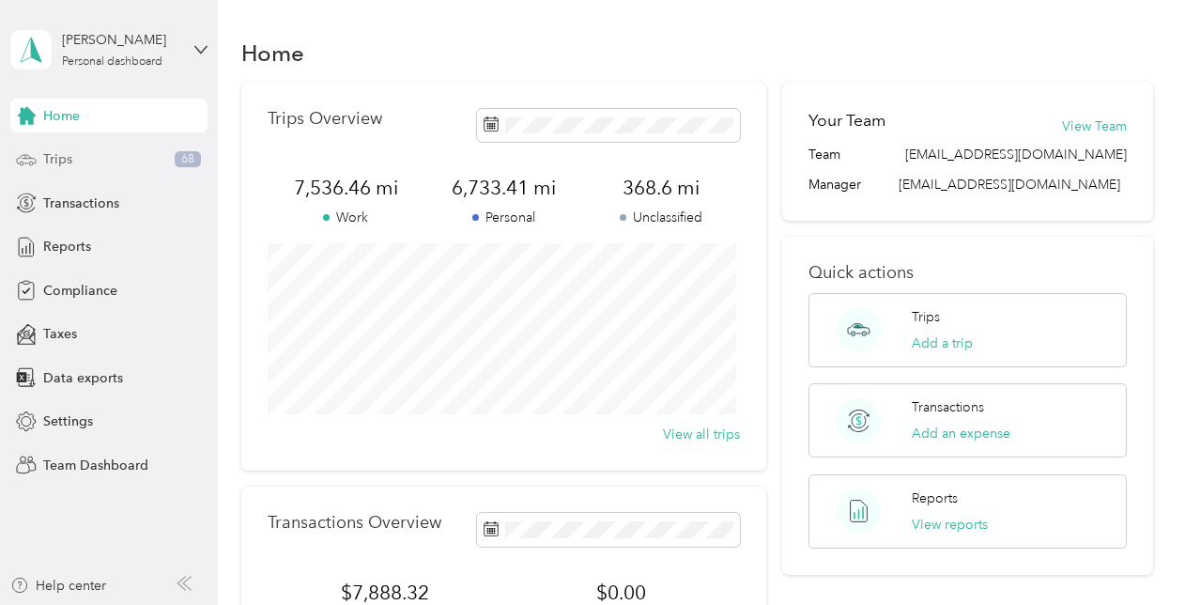
click at [64, 164] on span "Trips" at bounding box center [57, 159] width 29 height 20
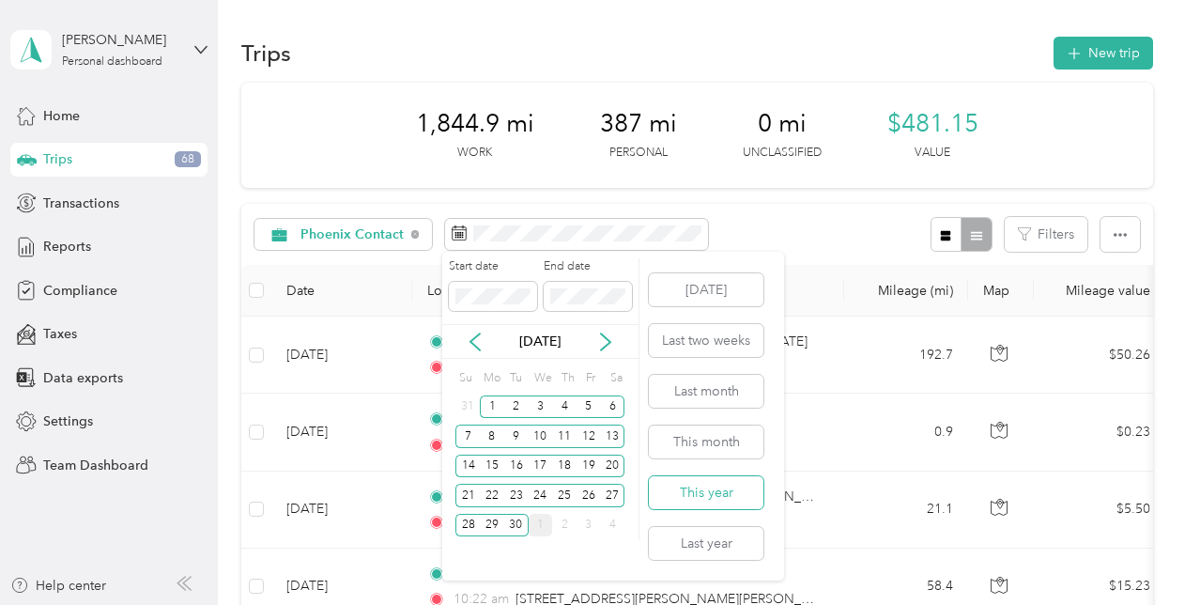
click at [707, 485] on button "This year" at bounding box center [706, 492] width 115 height 33
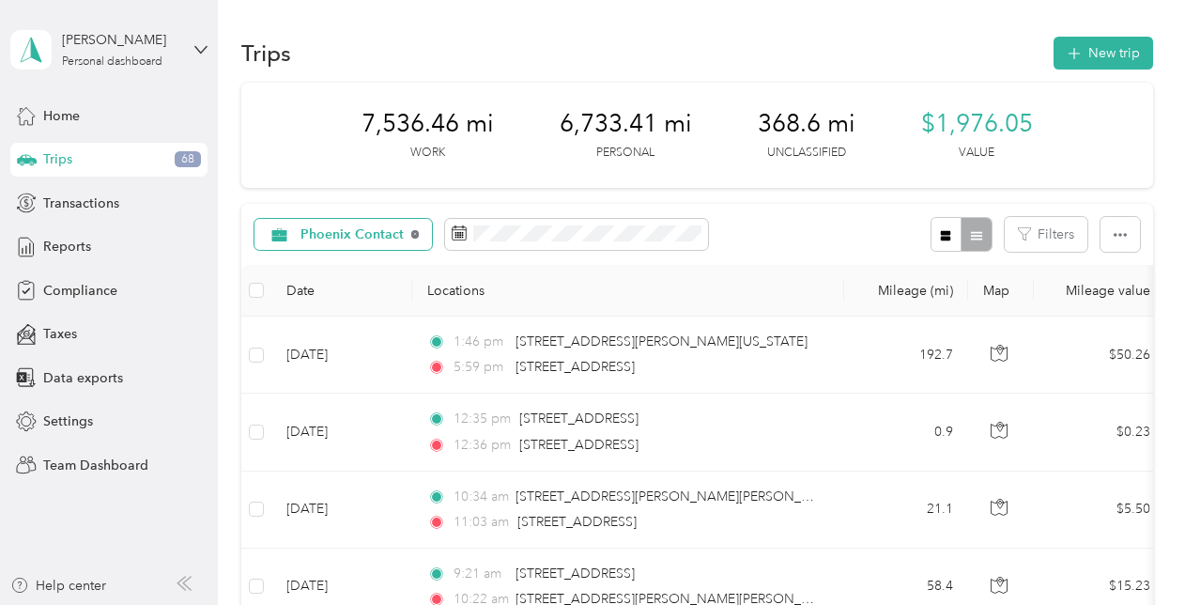
click at [413, 233] on icon at bounding box center [415, 235] width 4 height 4
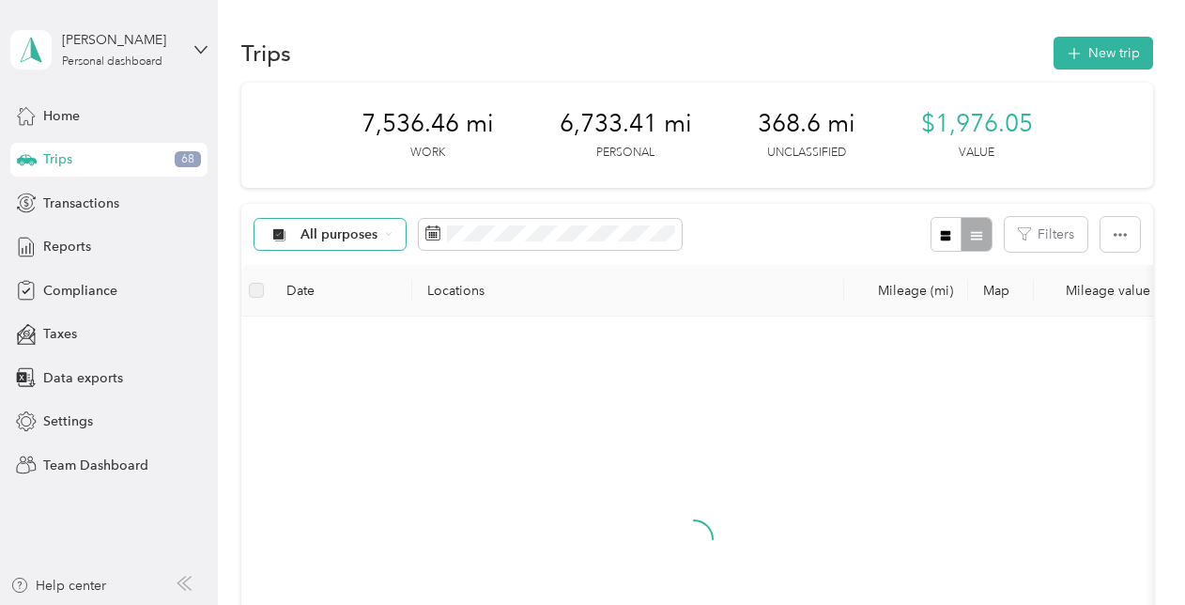
click at [355, 235] on span "All purposes" at bounding box center [340, 234] width 78 height 13
click at [339, 310] on ol "All purposes Unclassified Phoenix Contact Personal" at bounding box center [336, 318] width 163 height 132
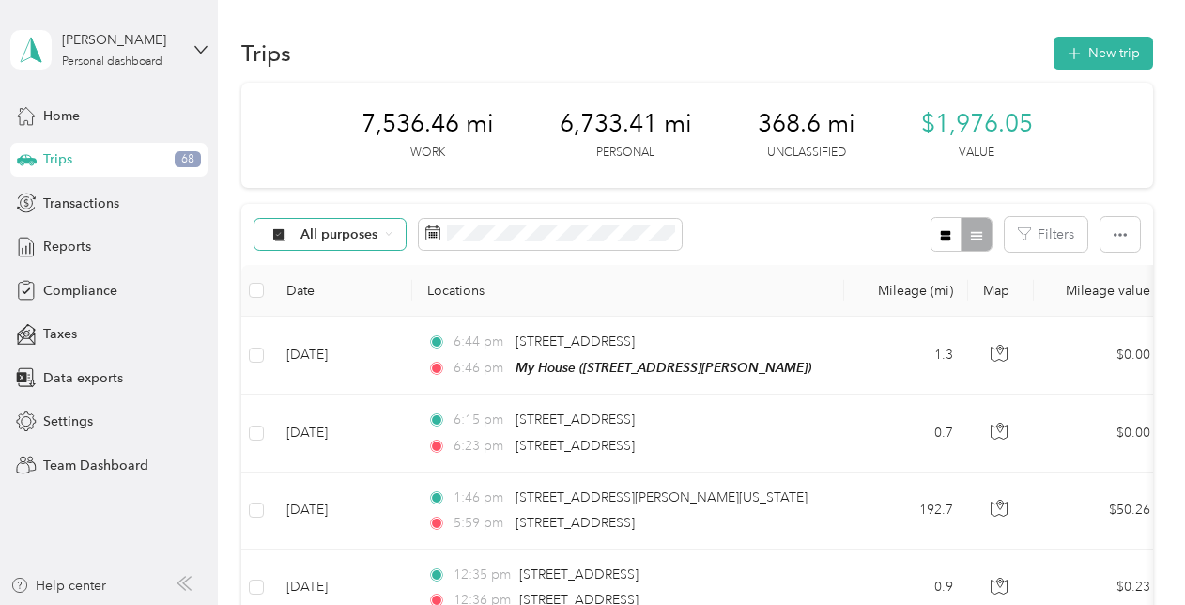
click at [355, 230] on span "All purposes" at bounding box center [340, 234] width 78 height 13
click at [344, 291] on span "Unclassified" at bounding box center [352, 301] width 103 height 20
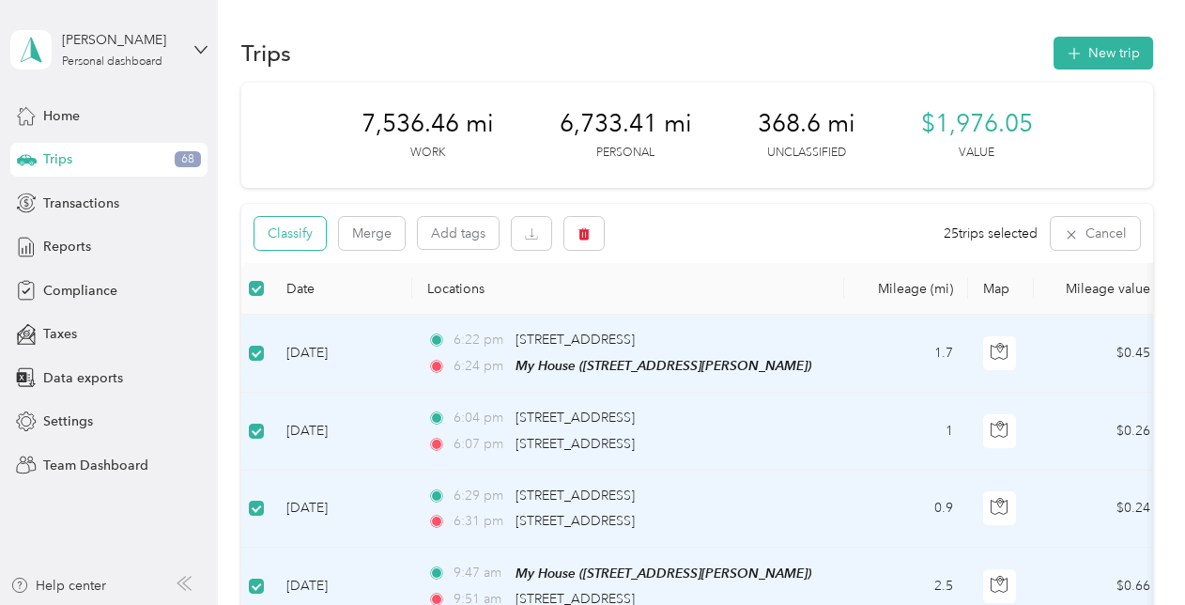
click at [310, 235] on button "Classify" at bounding box center [290, 233] width 71 height 33
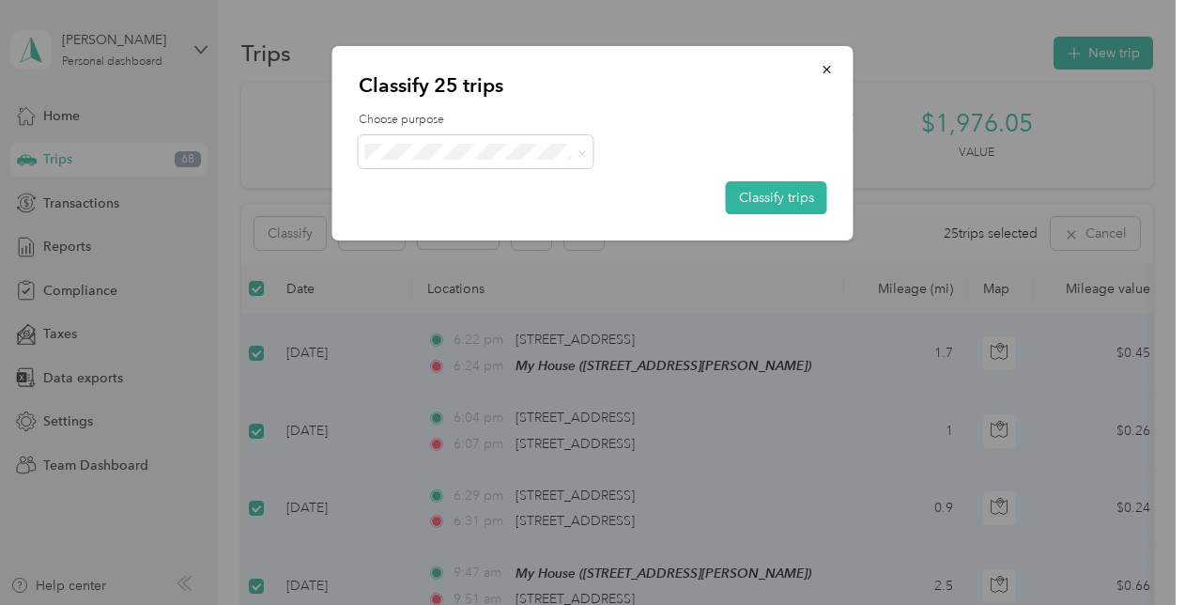
click at [428, 221] on span "Personal" at bounding box center [492, 212] width 175 height 20
click at [751, 198] on button "Classify trips" at bounding box center [776, 197] width 101 height 33
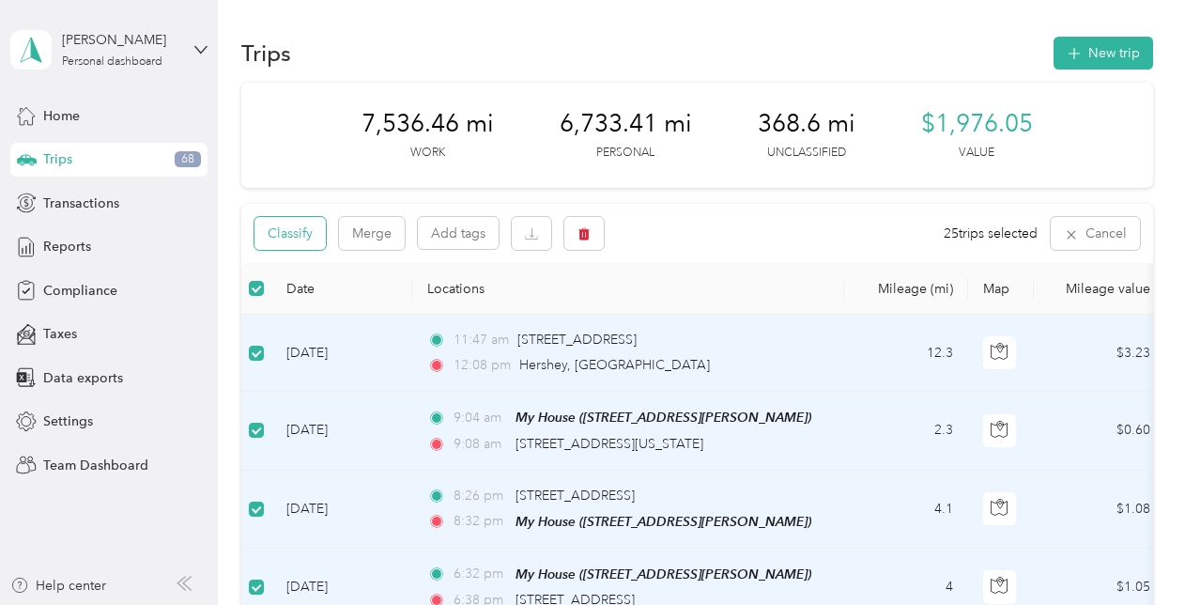
click at [287, 249] on button "Classify" at bounding box center [290, 233] width 71 height 33
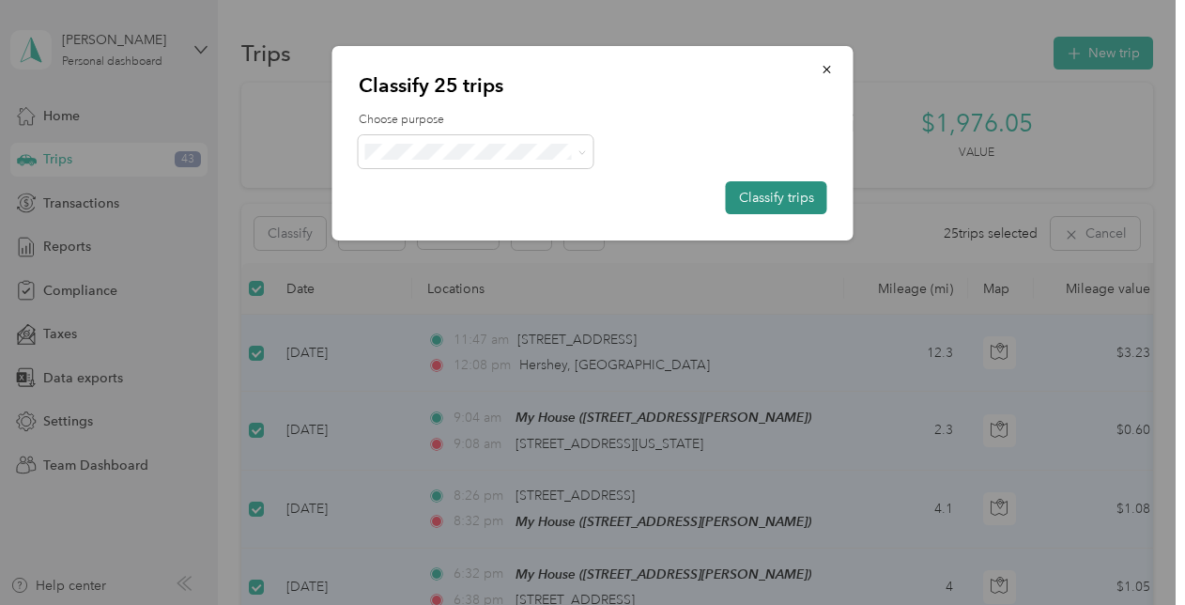
click at [743, 196] on button "Classify trips" at bounding box center [776, 197] width 101 height 33
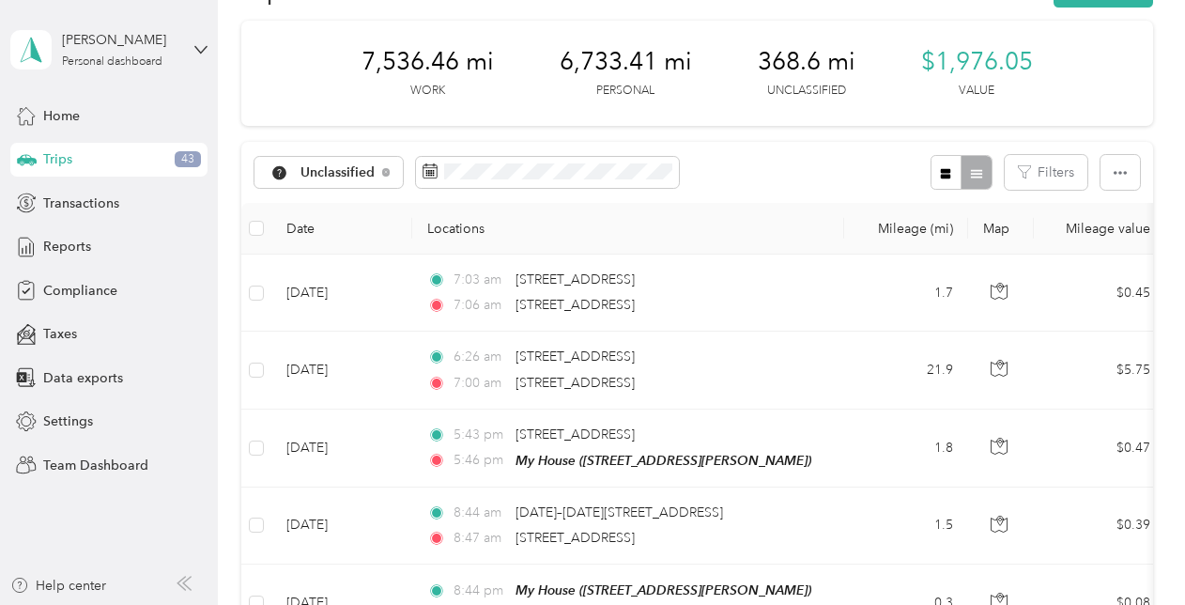
scroll to position [26, 0]
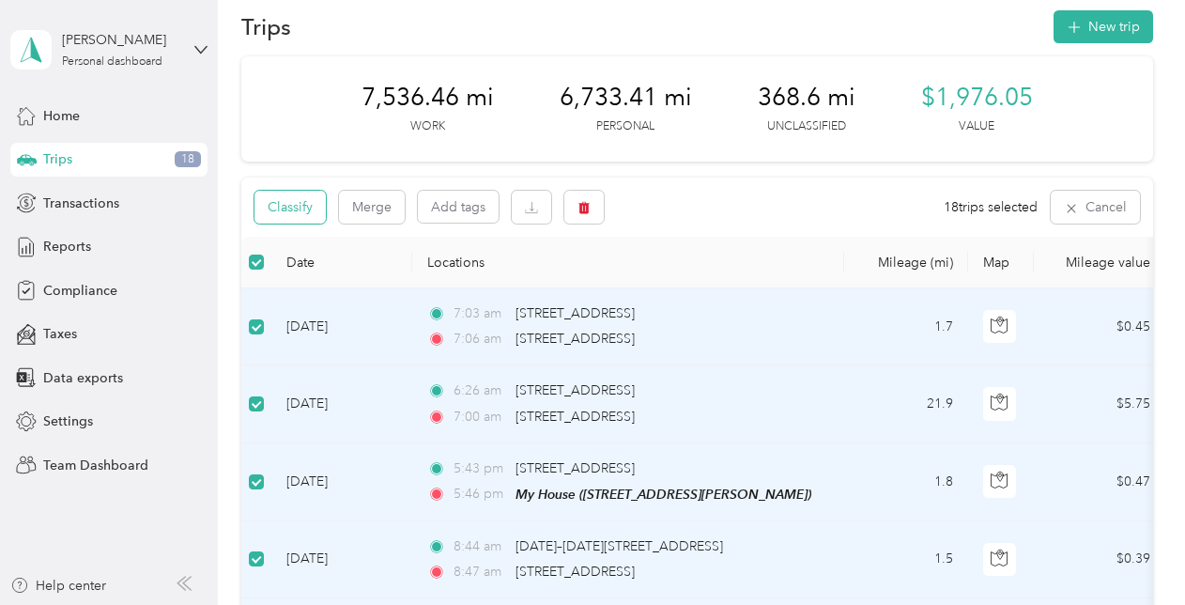
click at [315, 212] on button "Classify" at bounding box center [290, 207] width 71 height 33
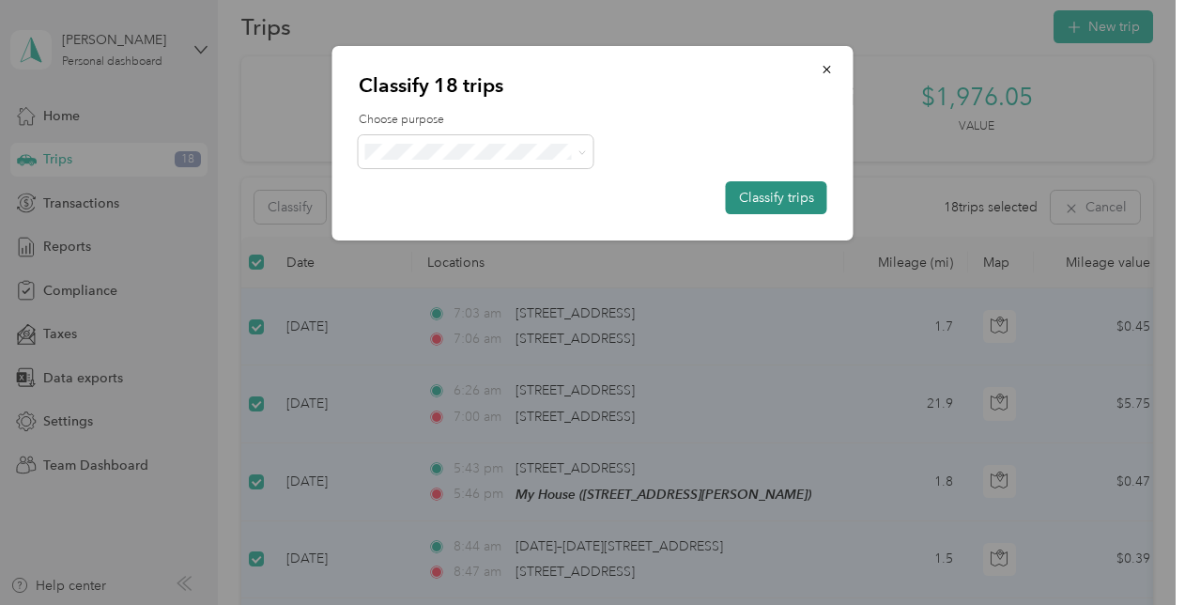
click at [792, 188] on button "Classify trips" at bounding box center [776, 197] width 101 height 33
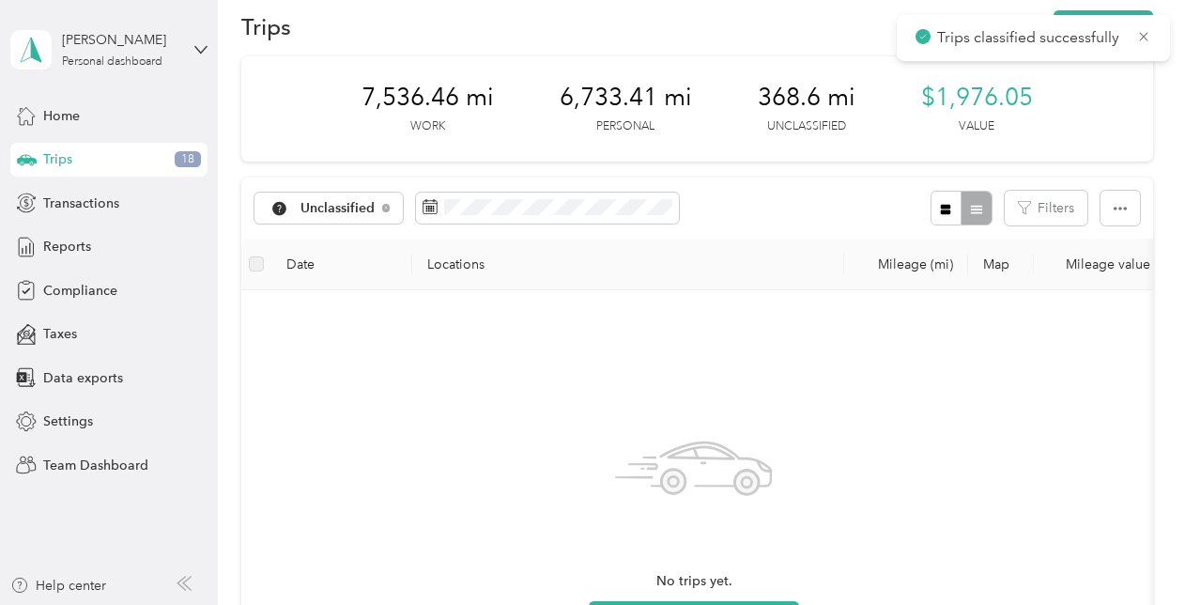
click at [41, 159] on div "Trips 18" at bounding box center [108, 160] width 197 height 34
click at [56, 197] on span "Transactions" at bounding box center [81, 203] width 76 height 20
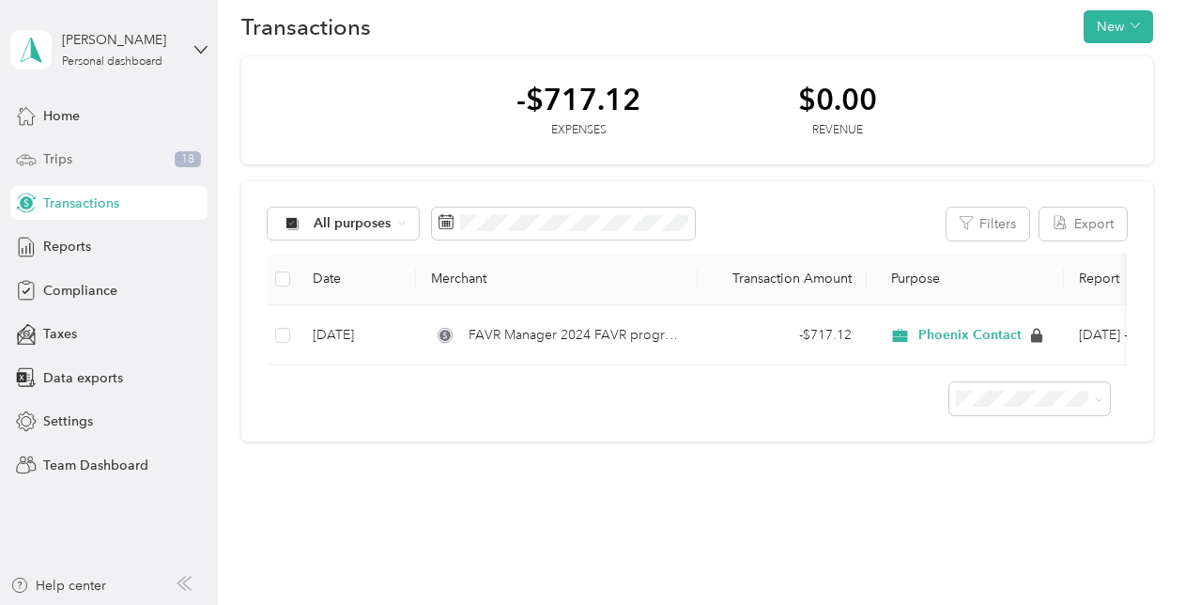
click at [50, 163] on span "Trips" at bounding box center [57, 159] width 29 height 20
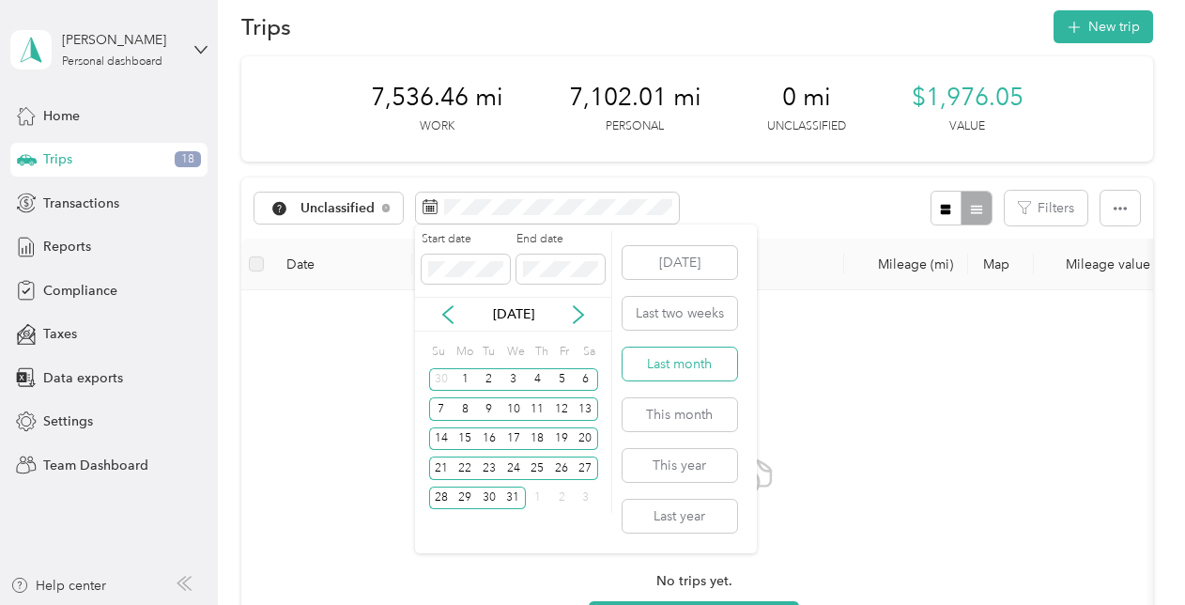
click at [700, 364] on button "Last month" at bounding box center [680, 364] width 115 height 33
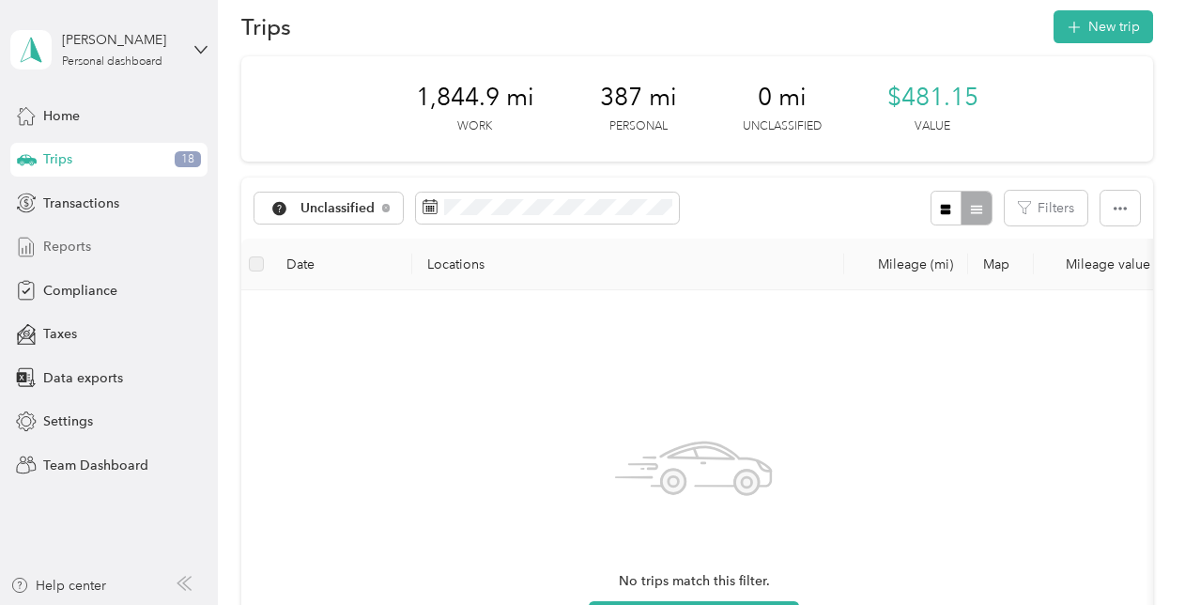
click at [93, 246] on div "Reports" at bounding box center [108, 247] width 197 height 34
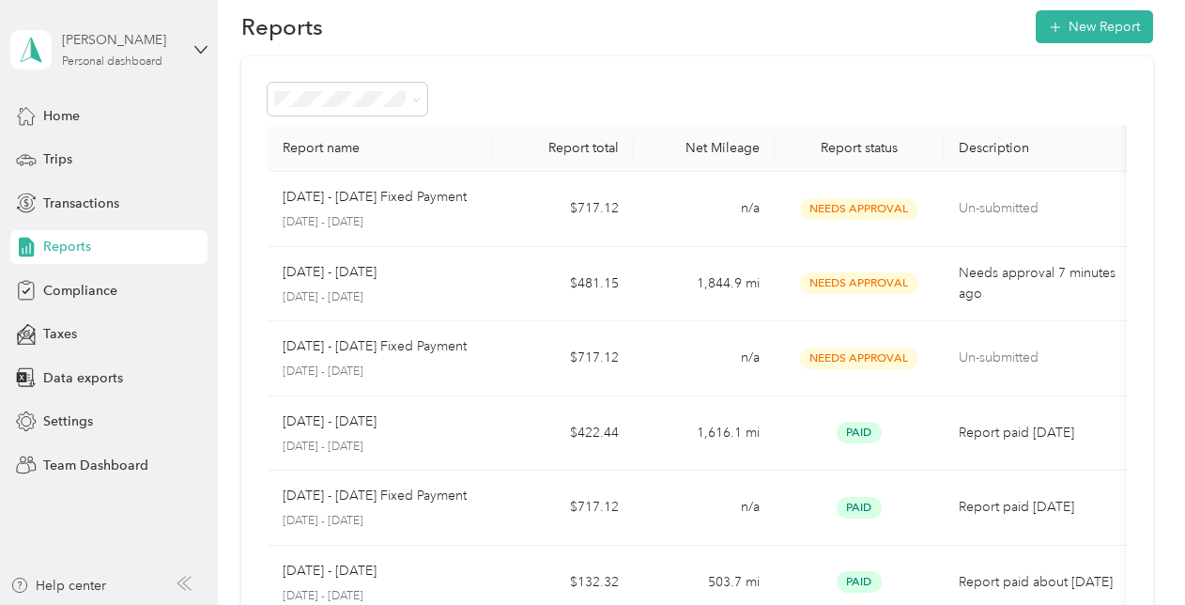
click at [135, 59] on div "Personal dashboard" at bounding box center [112, 61] width 101 height 11
click at [121, 157] on div "Team dashboard" at bounding box center [77, 155] width 101 height 20
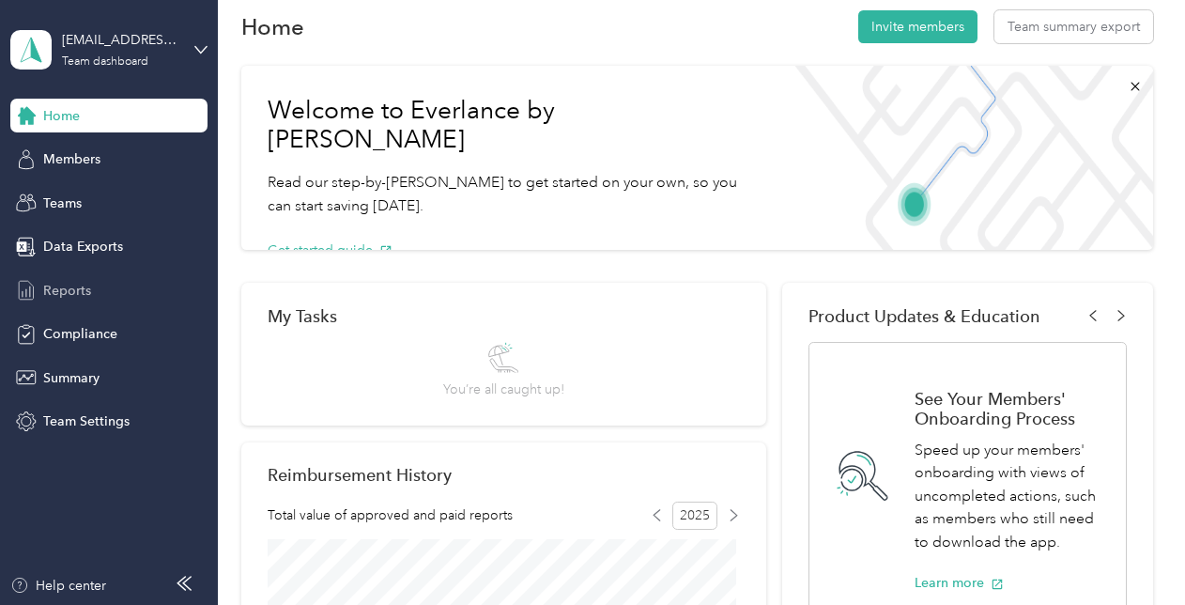
click at [76, 284] on span "Reports" at bounding box center [67, 291] width 48 height 20
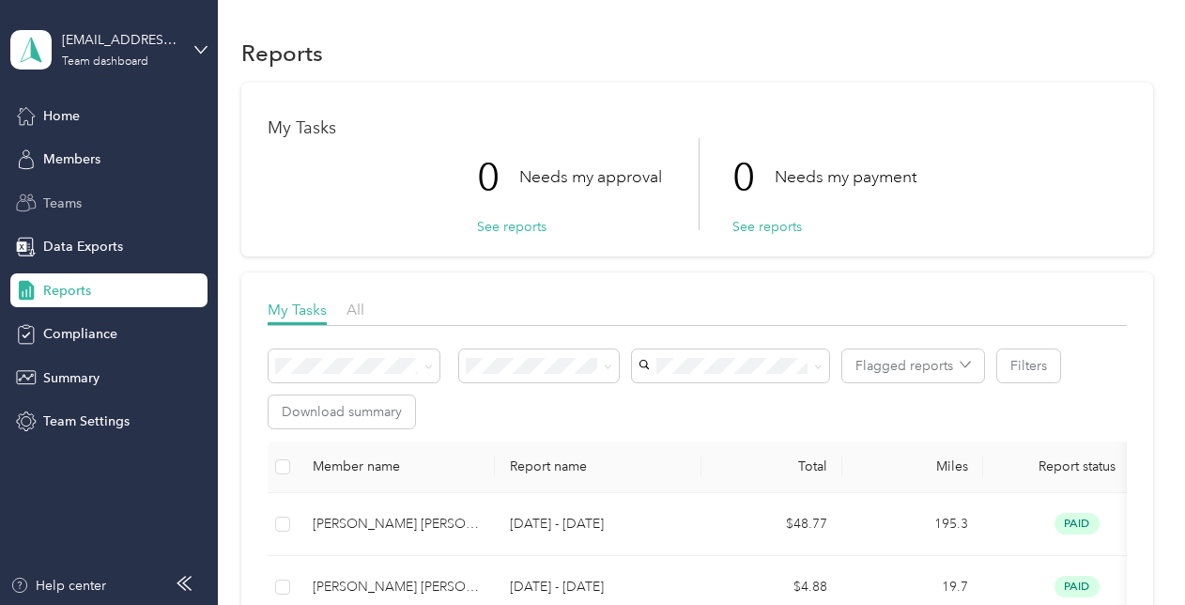
click at [77, 205] on span "Teams" at bounding box center [62, 203] width 39 height 20
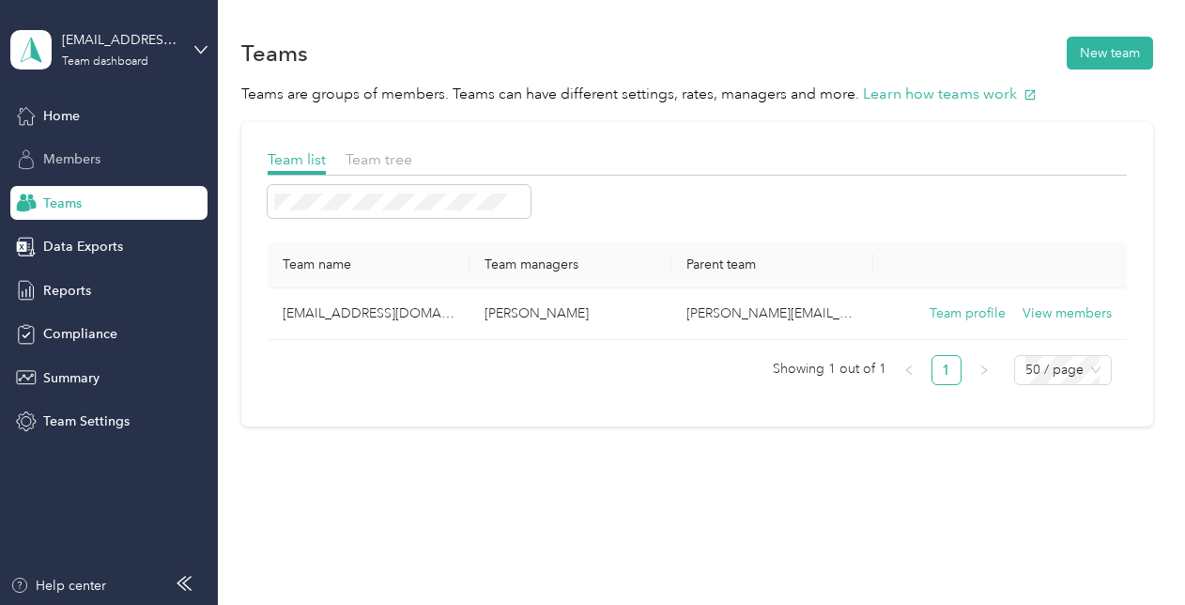
click at [84, 165] on span "Members" at bounding box center [71, 159] width 57 height 20
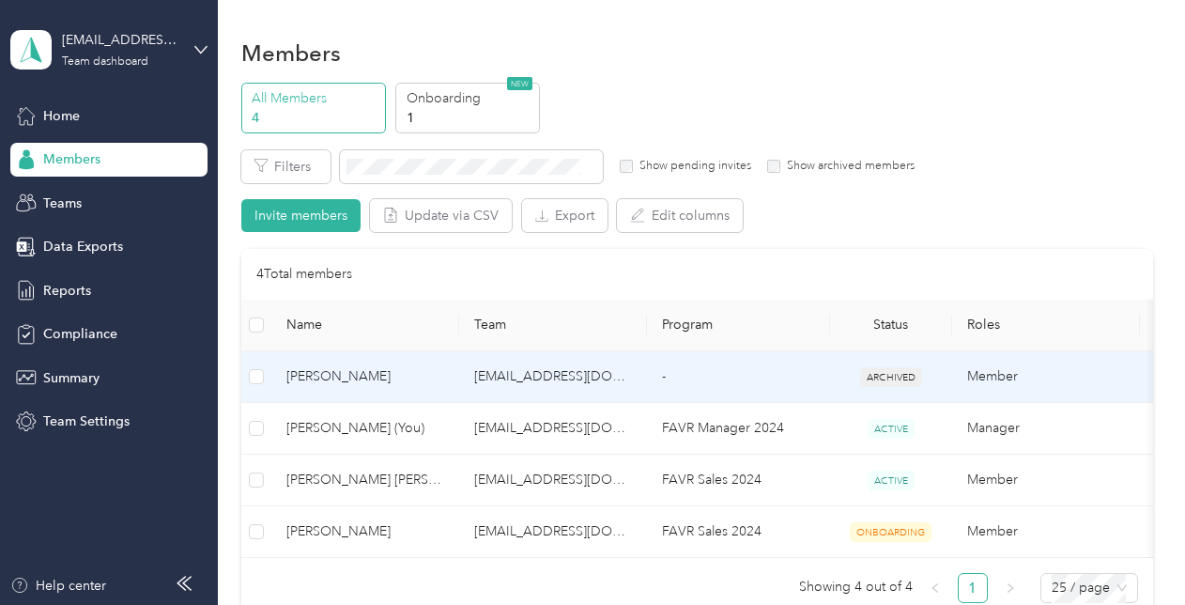
click at [383, 378] on span "[PERSON_NAME]" at bounding box center [365, 376] width 158 height 21
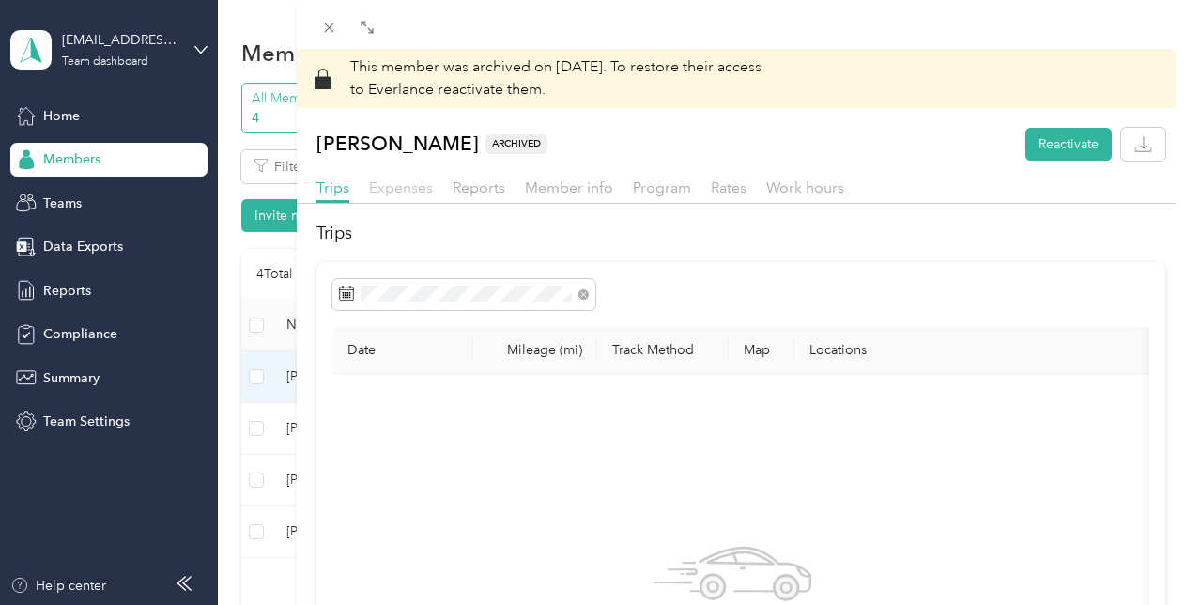
click at [413, 185] on span "Expenses" at bounding box center [401, 187] width 64 height 18
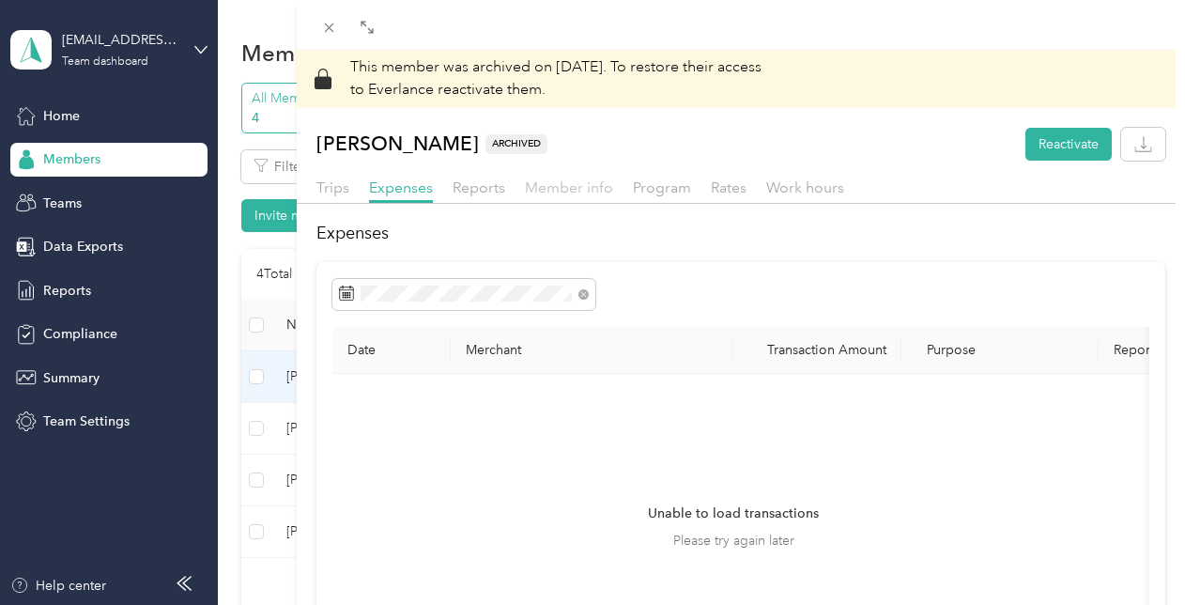
click at [573, 190] on span "Member info" at bounding box center [569, 187] width 88 height 18
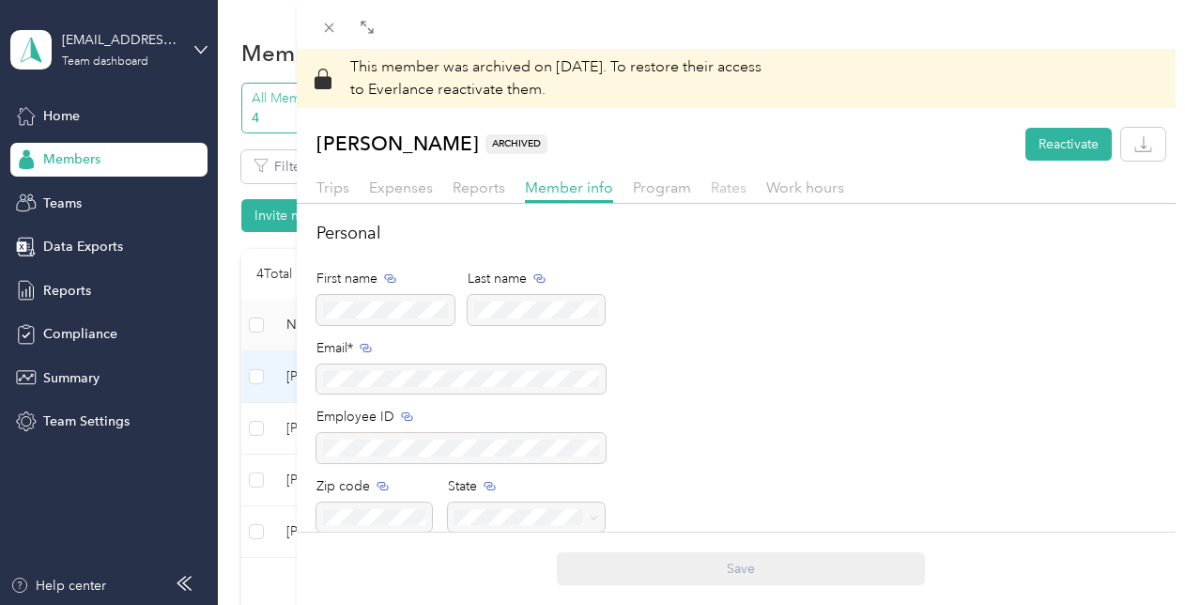
click at [714, 182] on span "Rates" at bounding box center [729, 187] width 36 height 18
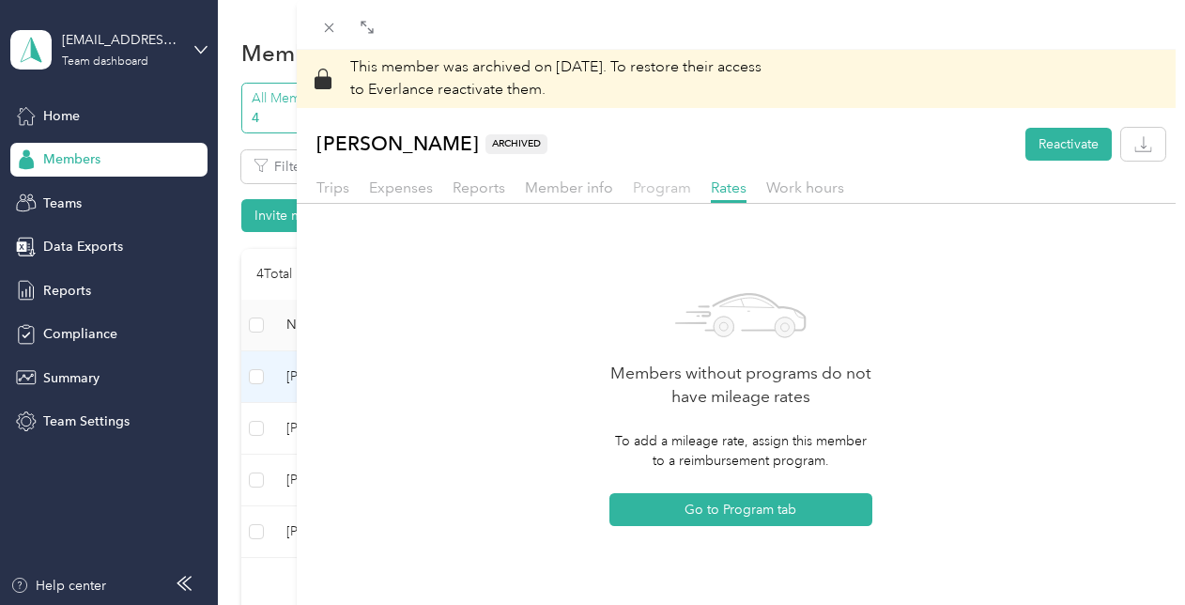
click at [658, 188] on span "Program" at bounding box center [662, 187] width 58 height 18
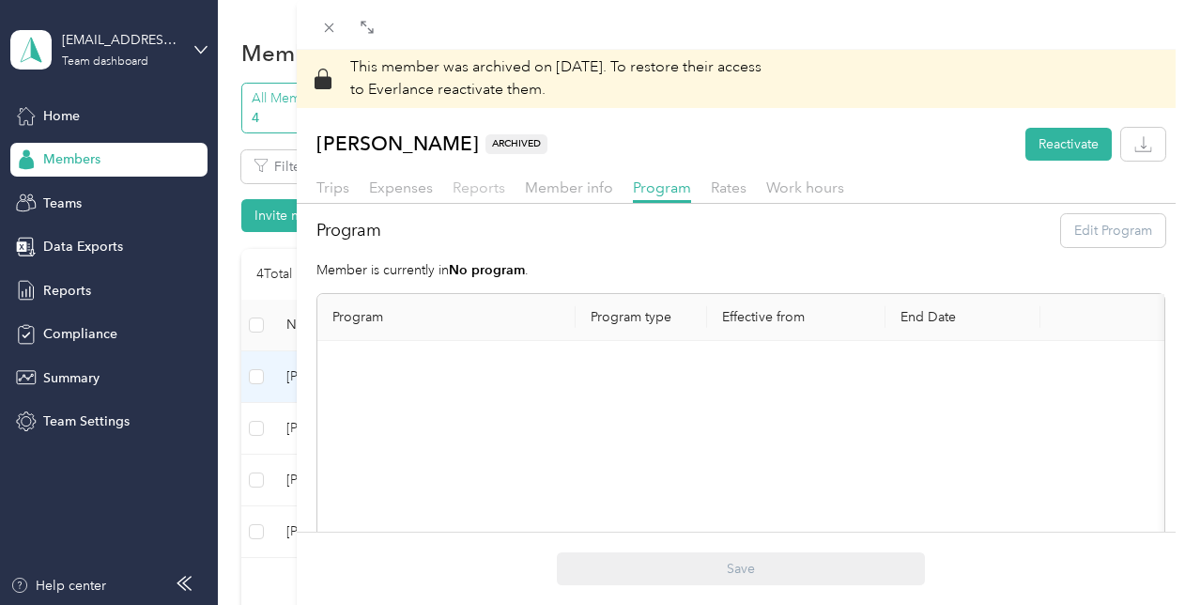
click at [459, 192] on span "Reports" at bounding box center [479, 187] width 53 height 18
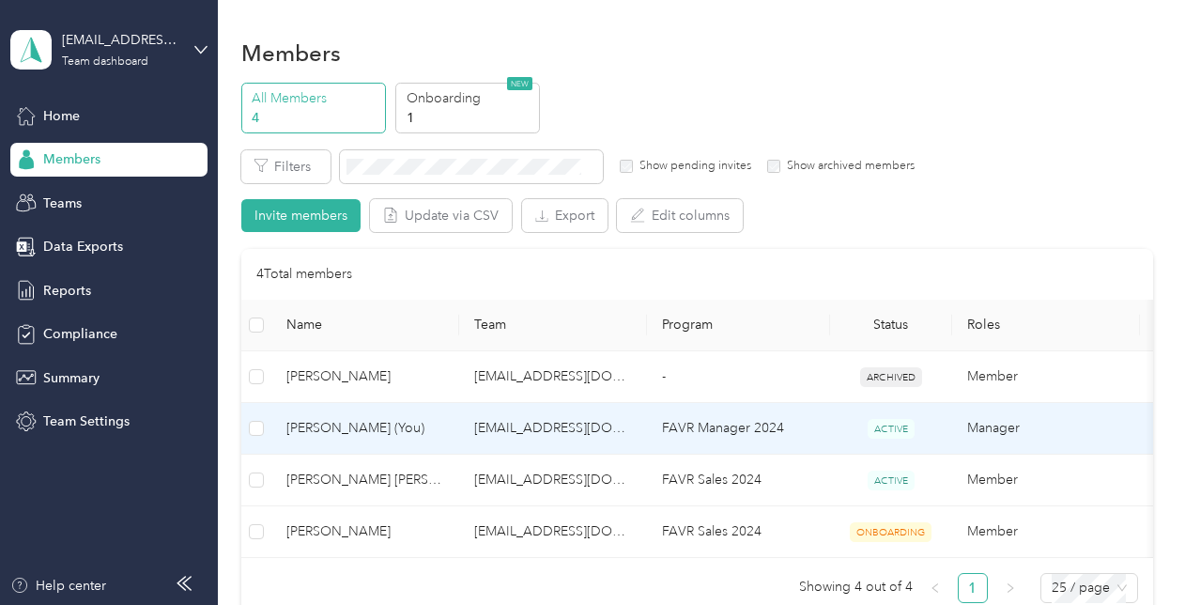
click at [353, 434] on span "[PERSON_NAME] (You)" at bounding box center [365, 428] width 158 height 21
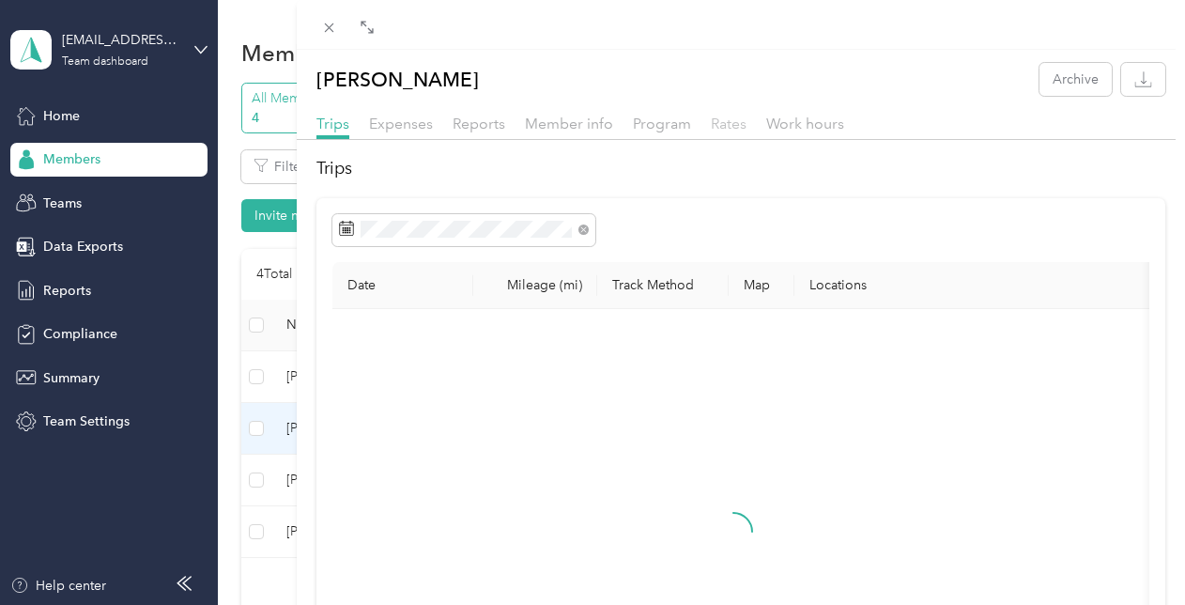
click at [725, 118] on span "Rates" at bounding box center [729, 124] width 36 height 18
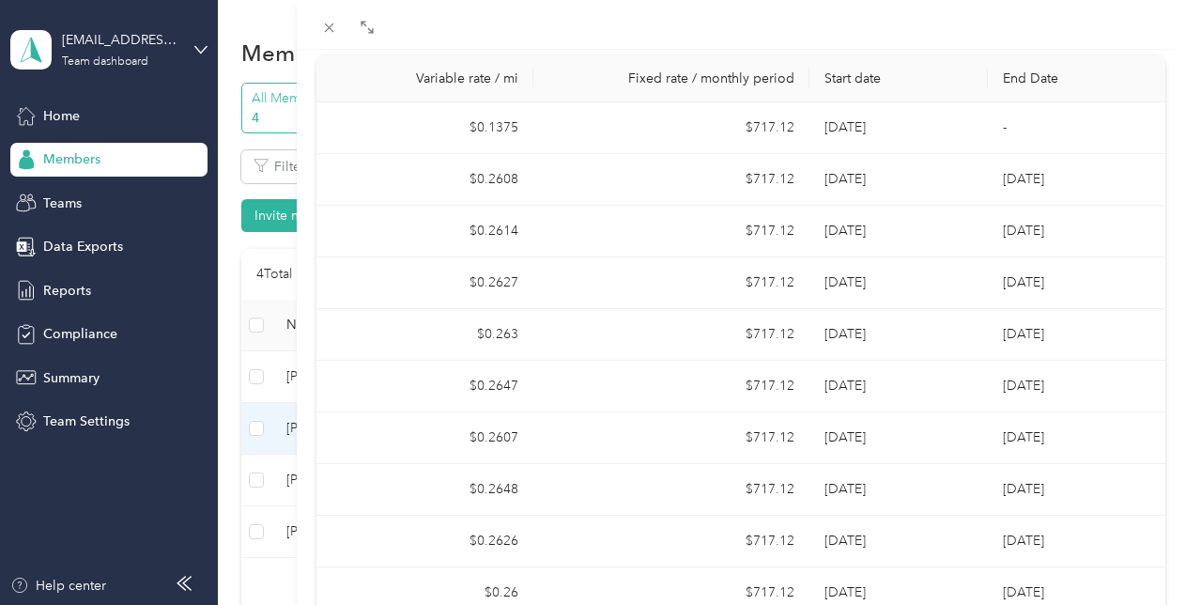
scroll to position [188, 0]
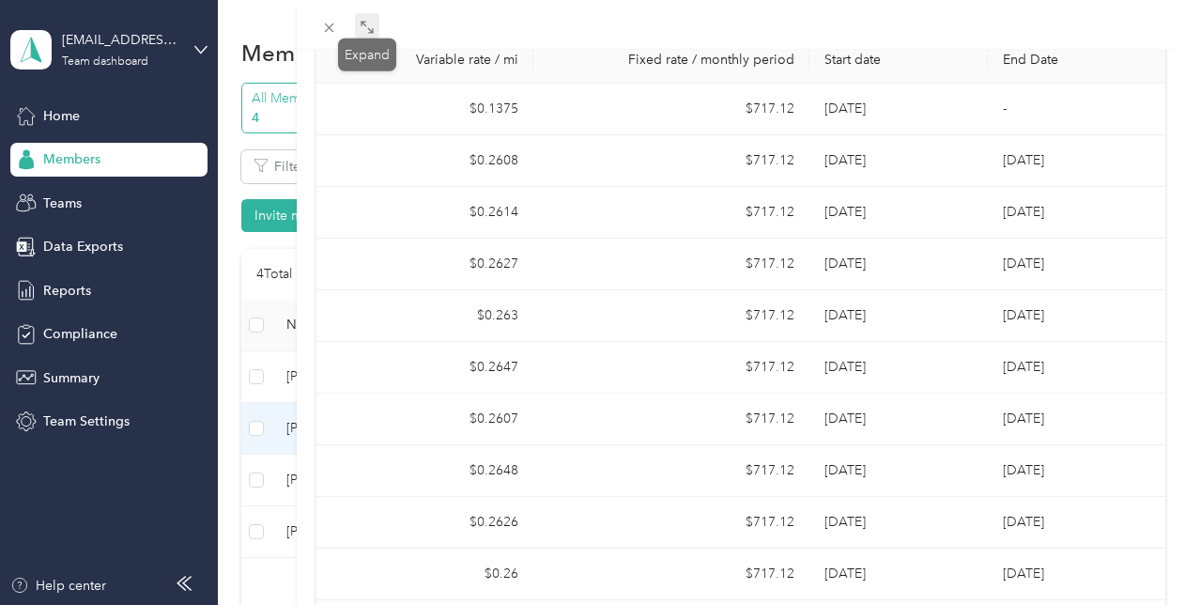
click at [363, 29] on icon at bounding box center [367, 27] width 15 height 15
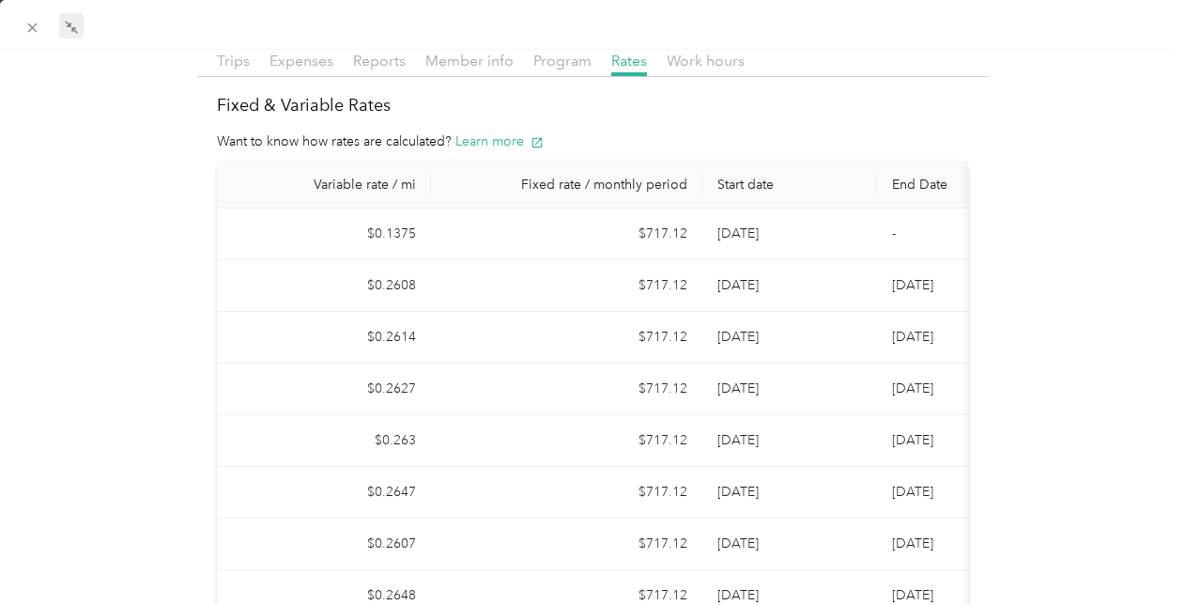
scroll to position [0, 0]
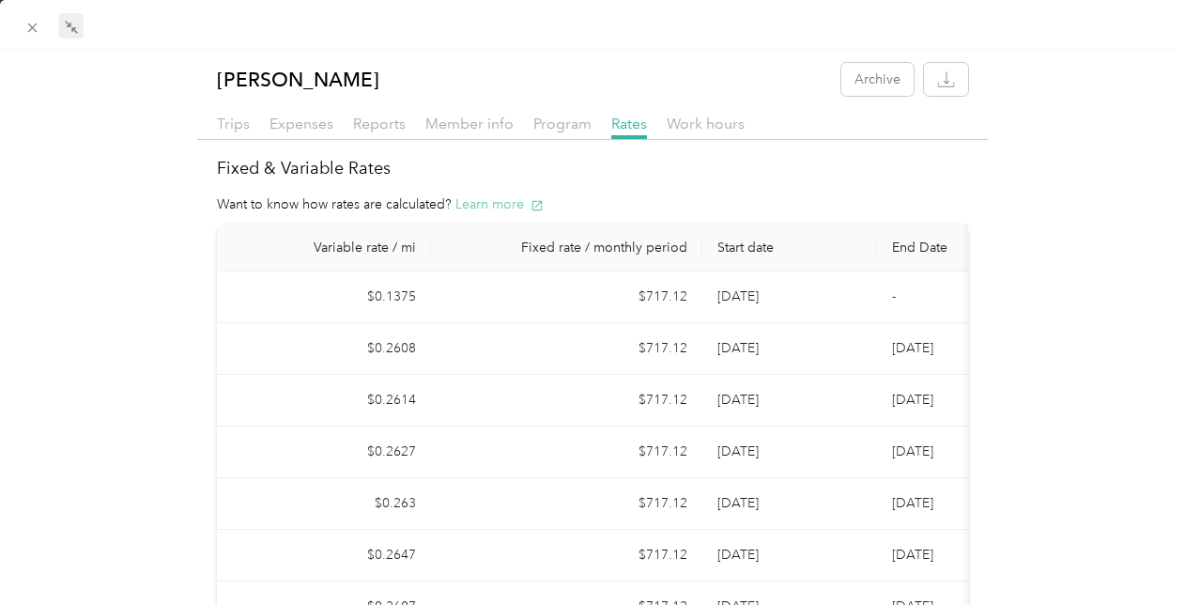
click at [483, 207] on button "Learn more" at bounding box center [500, 204] width 88 height 20
click at [34, 30] on icon at bounding box center [32, 27] width 9 height 9
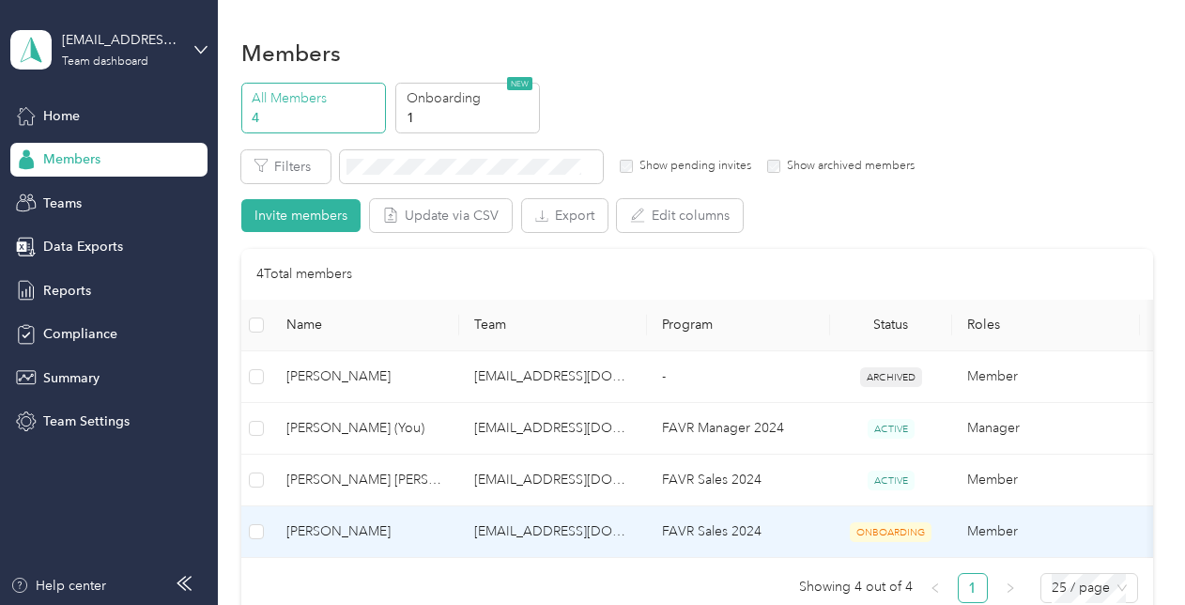
click at [342, 526] on span "[PERSON_NAME]" at bounding box center [365, 531] width 158 height 21
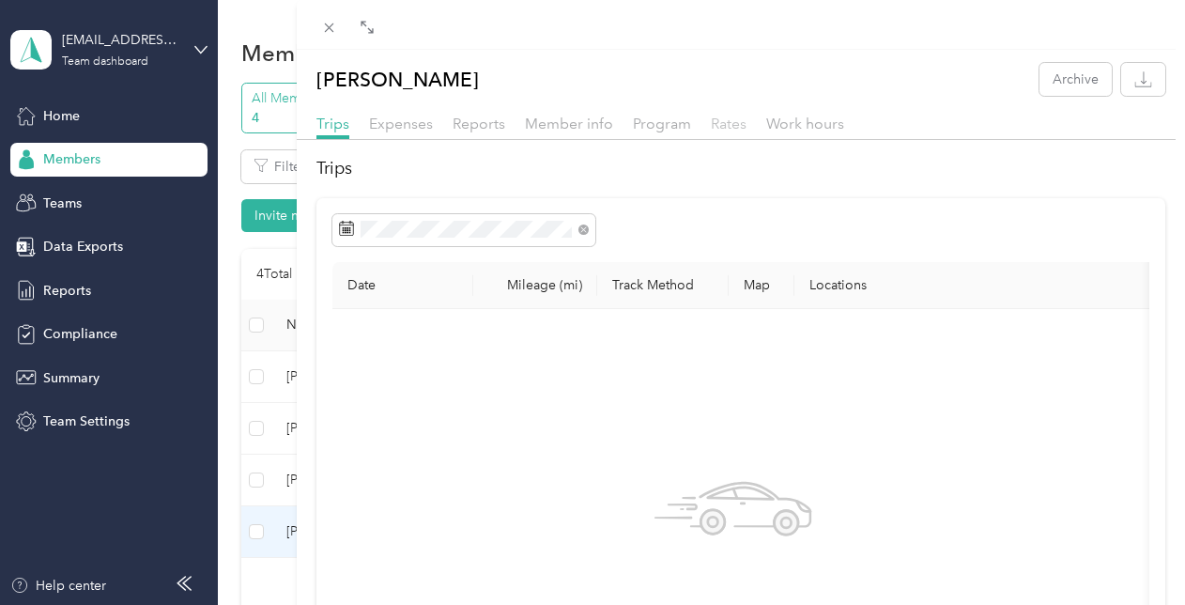
click at [722, 126] on span "Rates" at bounding box center [729, 124] width 36 height 18
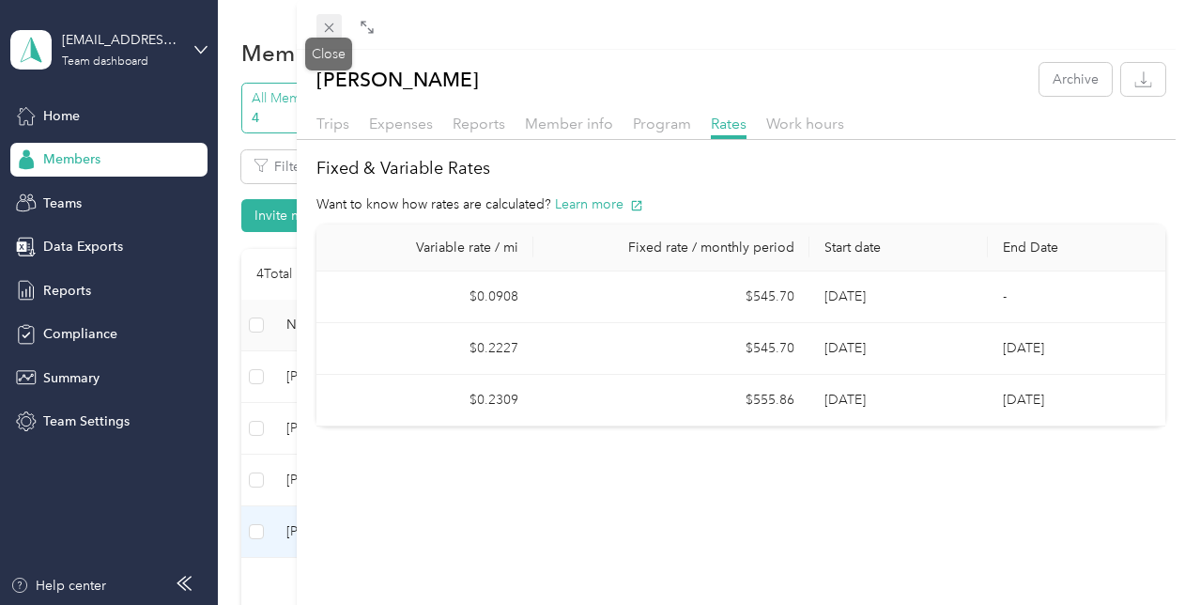
click at [336, 36] on icon at bounding box center [329, 28] width 16 height 16
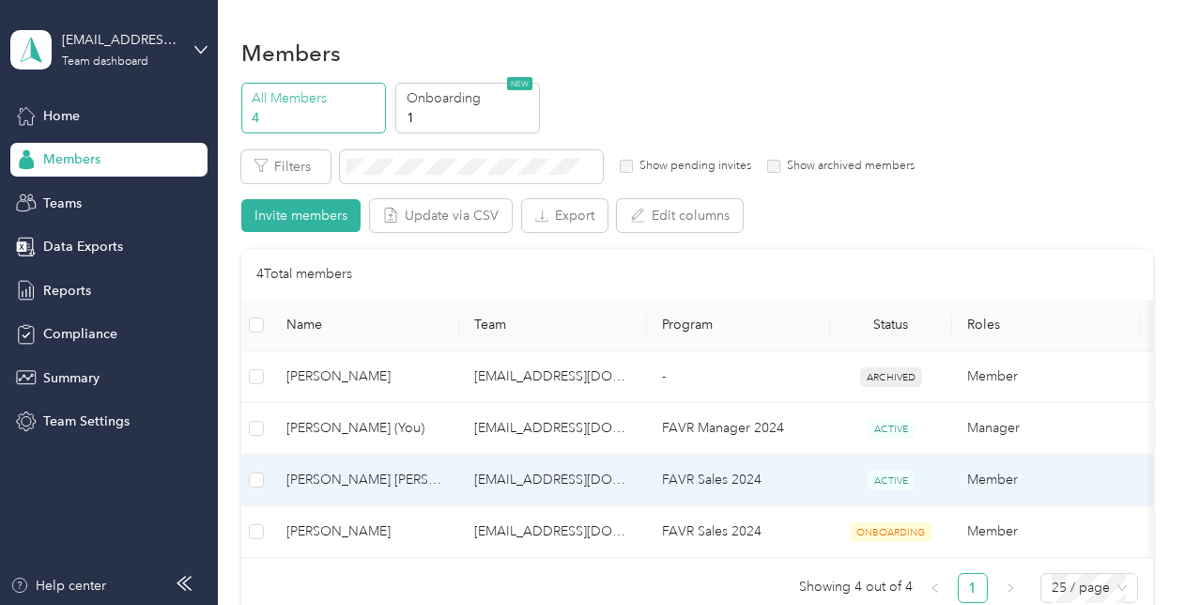
click at [338, 480] on span "[PERSON_NAME] [PERSON_NAME]" at bounding box center [365, 480] width 158 height 21
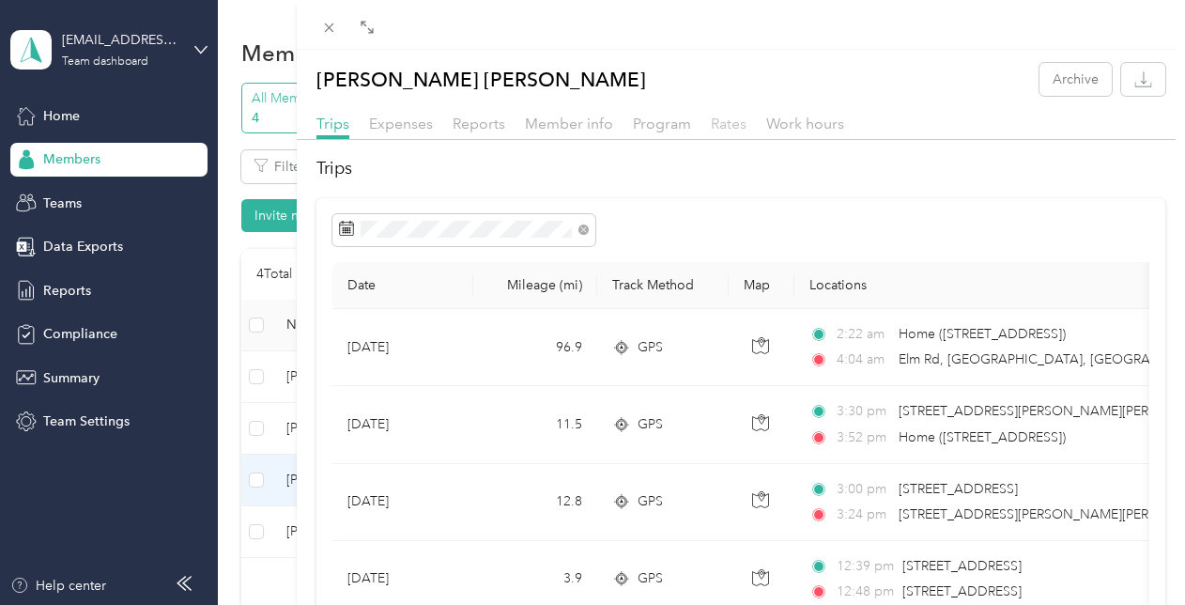
click at [731, 129] on span "Rates" at bounding box center [729, 124] width 36 height 18
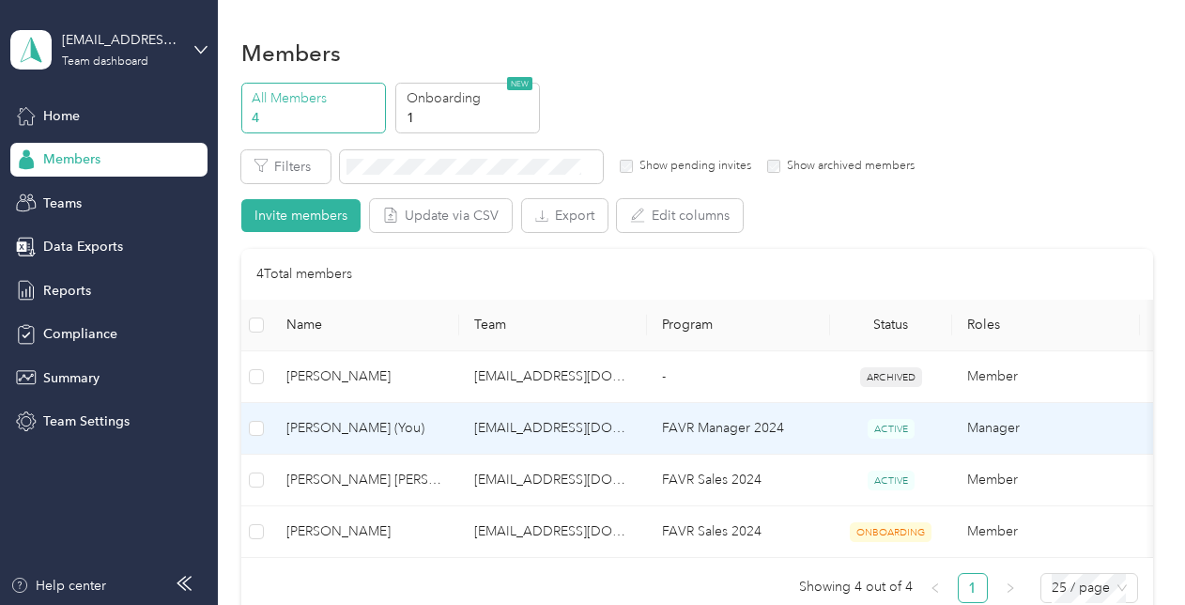
click at [337, 423] on span "[PERSON_NAME] (You)" at bounding box center [365, 428] width 158 height 21
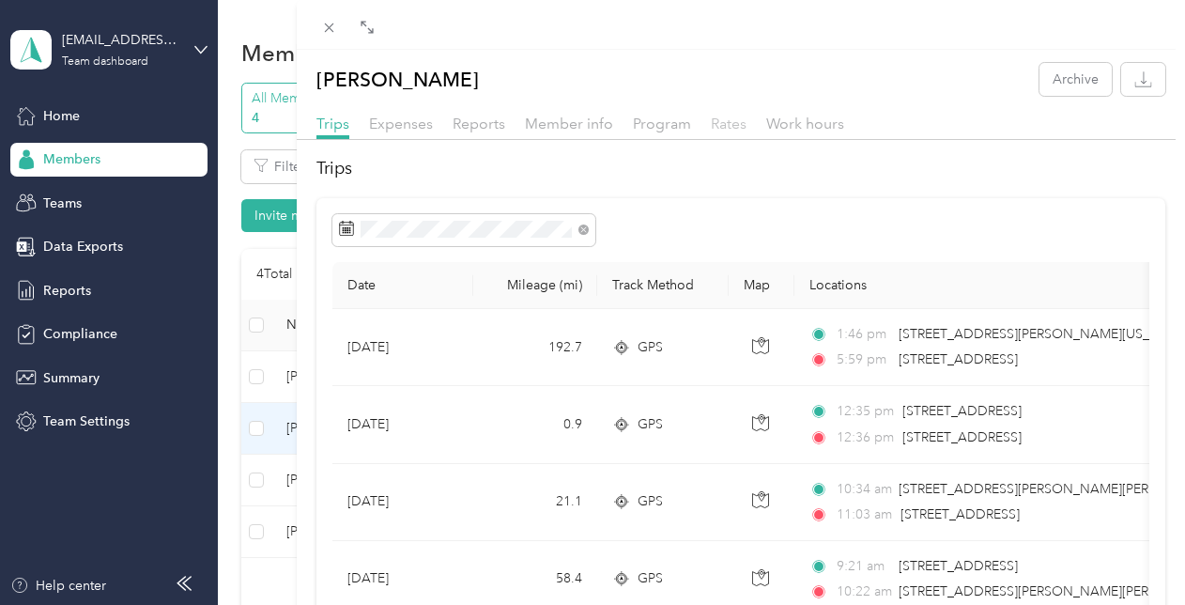
click at [724, 122] on span "Rates" at bounding box center [729, 124] width 36 height 18
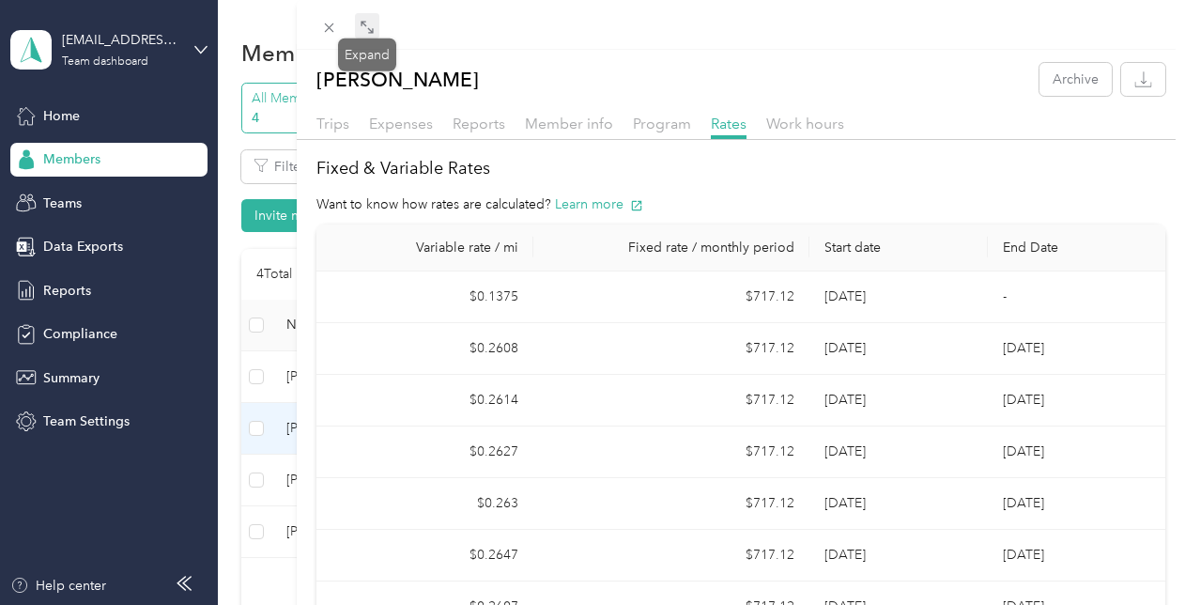
click at [368, 24] on icon at bounding box center [367, 27] width 15 height 15
